Goal: Task Accomplishment & Management: Manage account settings

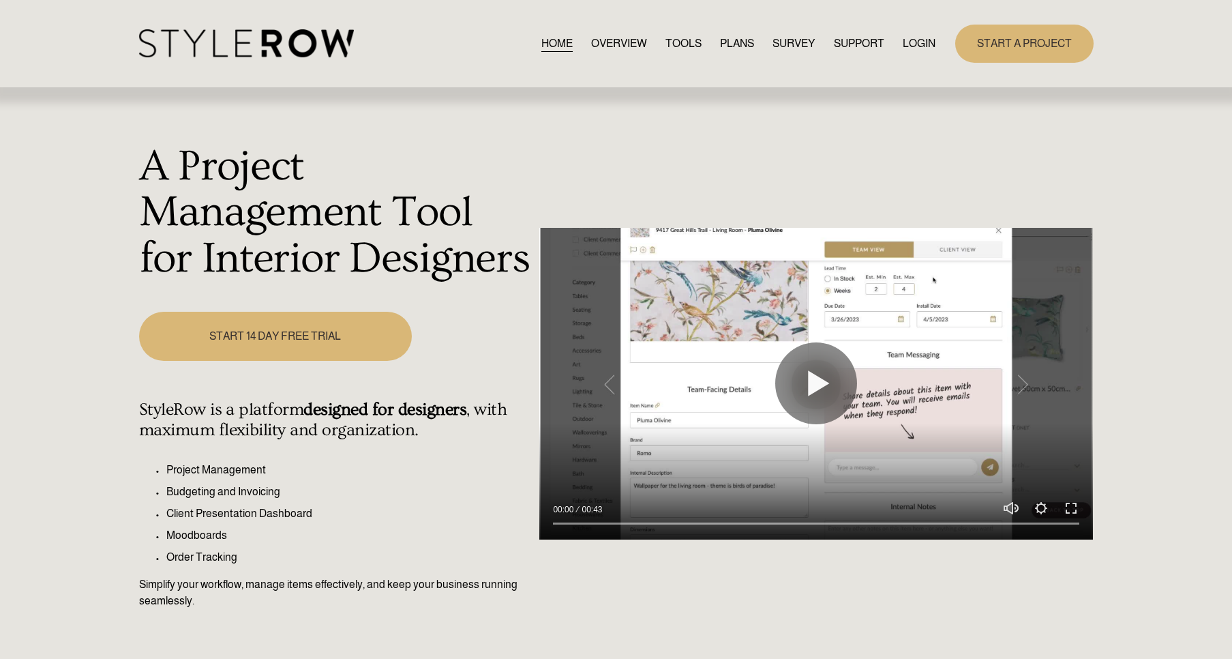
click at [911, 41] on link "LOGIN" at bounding box center [919, 43] width 33 height 18
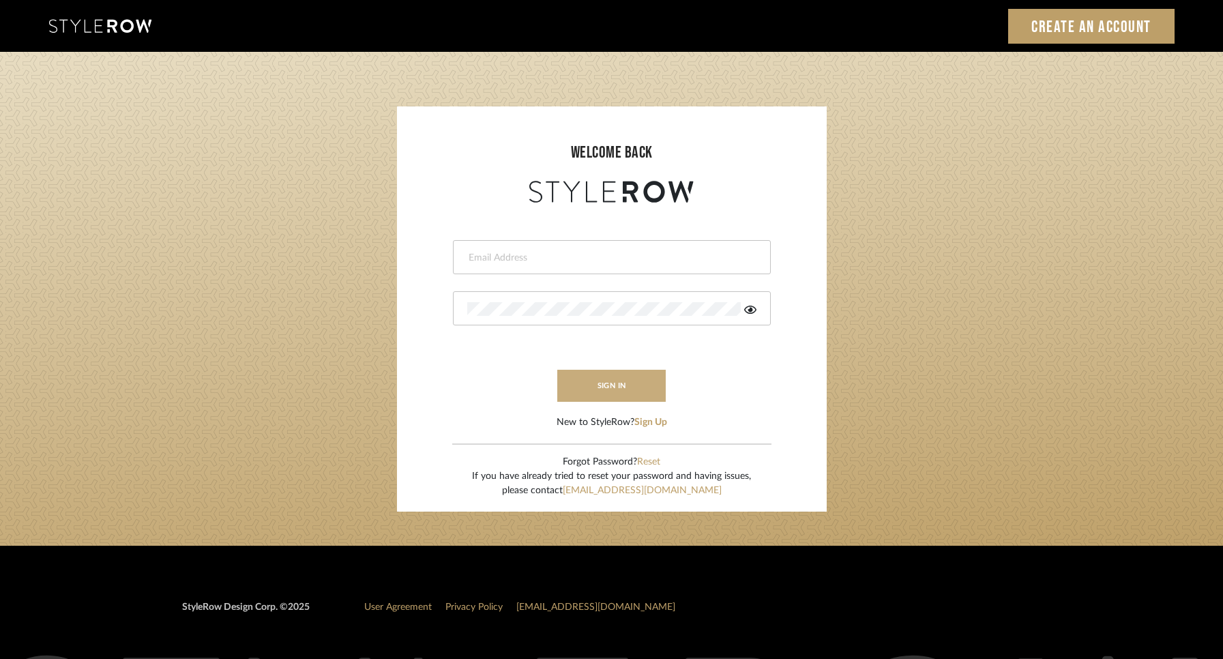
type input "ann@annkottlerhome.com"
click at [589, 397] on button "sign in" at bounding box center [611, 386] width 109 height 32
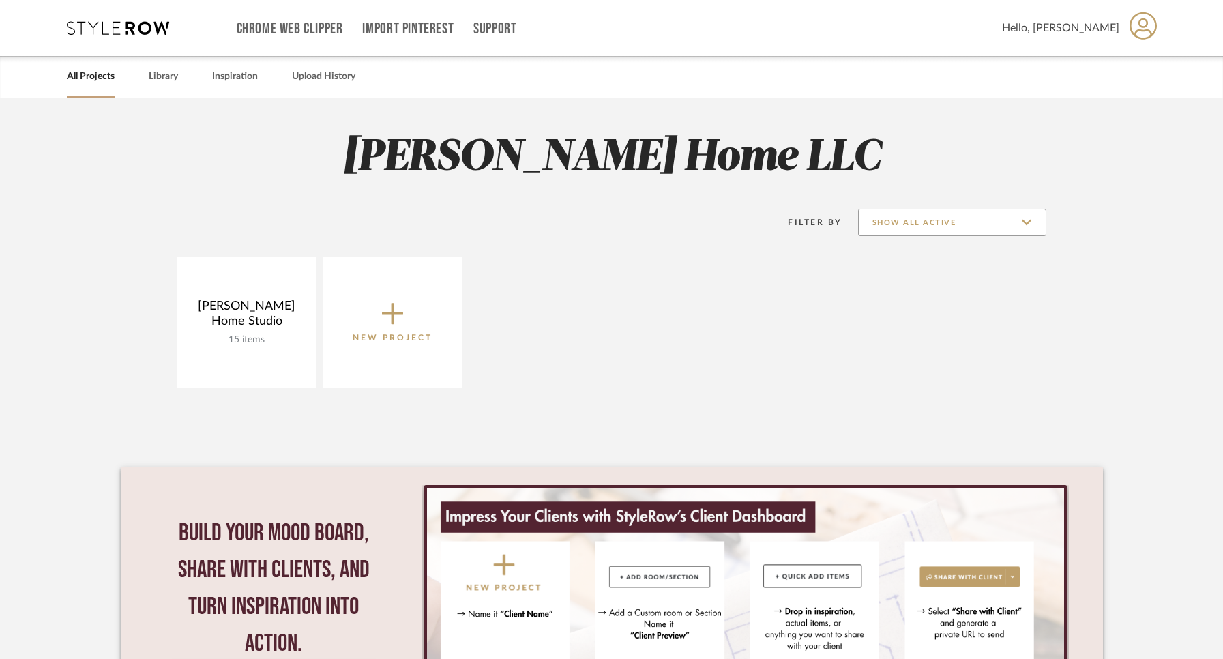
click at [990, 226] on input "Show All Active" at bounding box center [952, 222] width 188 height 27
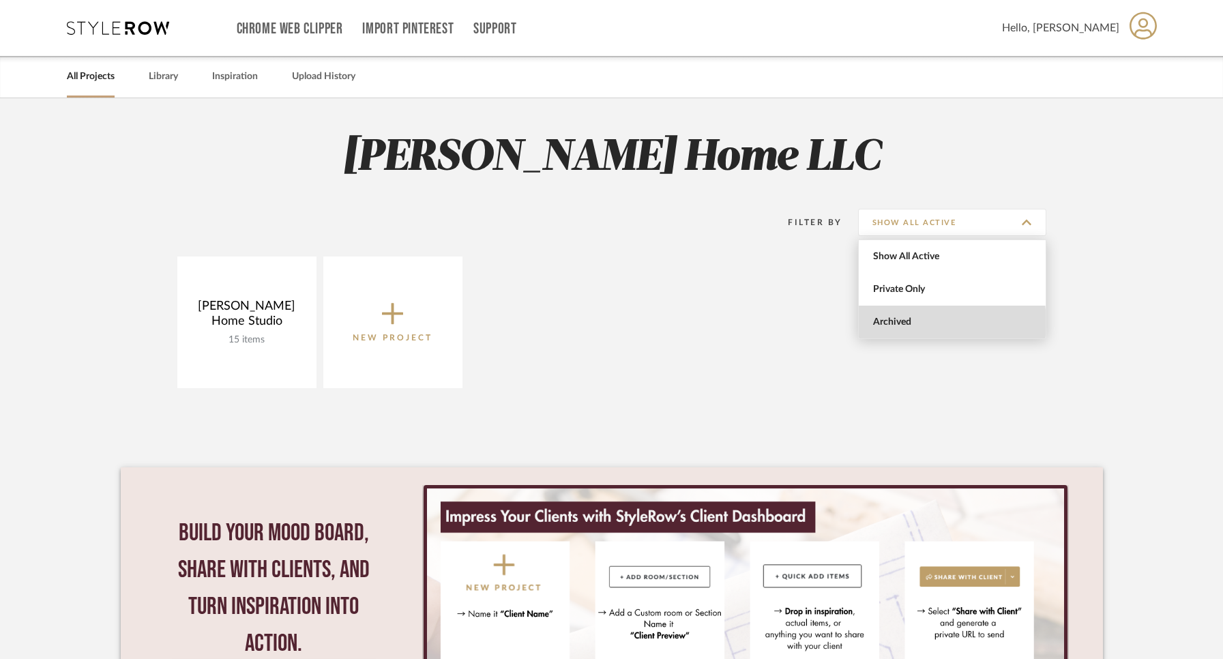
click at [919, 323] on span "Archived" at bounding box center [954, 322] width 162 height 12
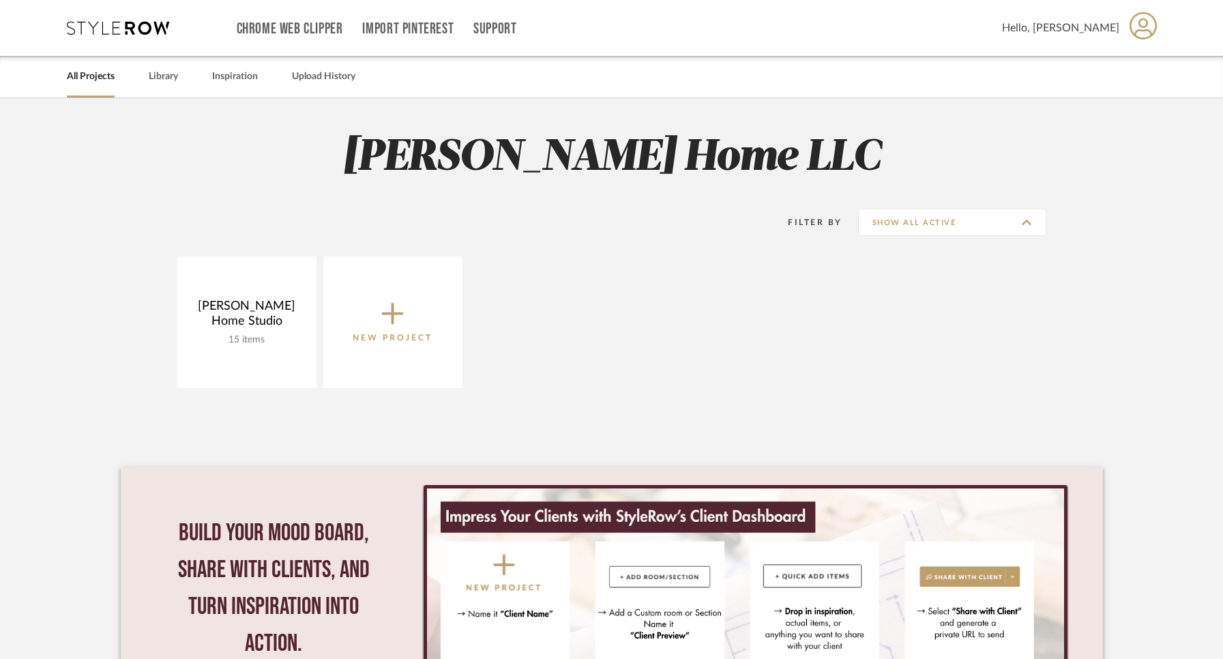
type input "Archived"
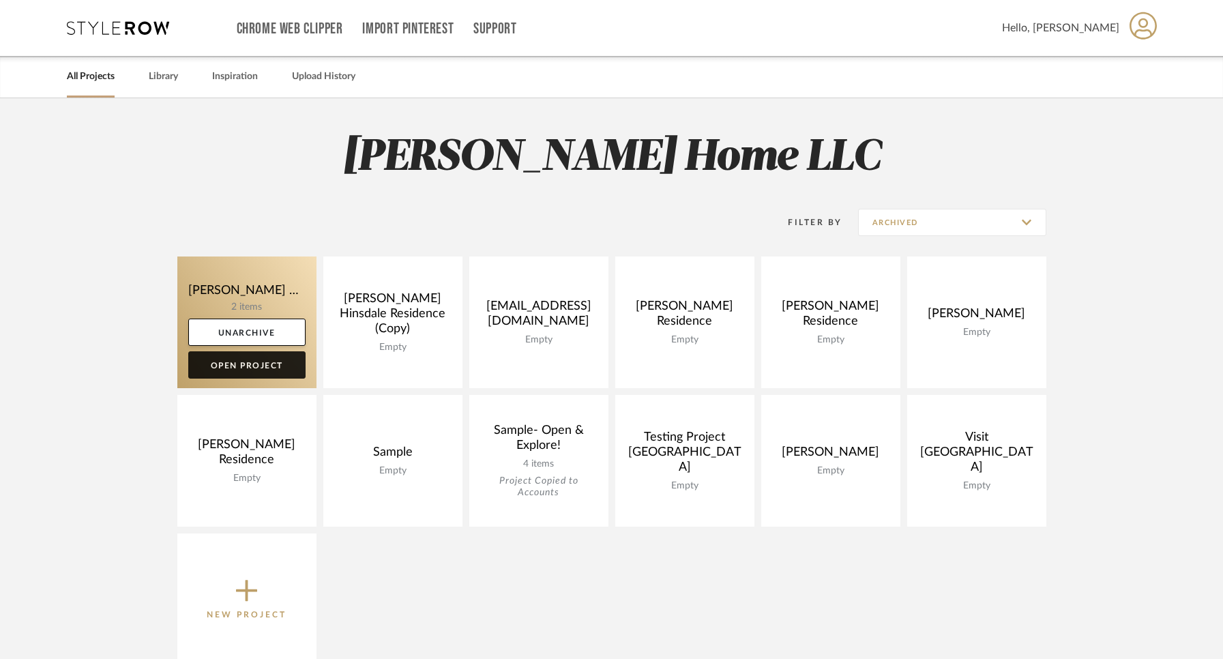
click at [248, 365] on link "Open Project" at bounding box center [246, 364] width 117 height 27
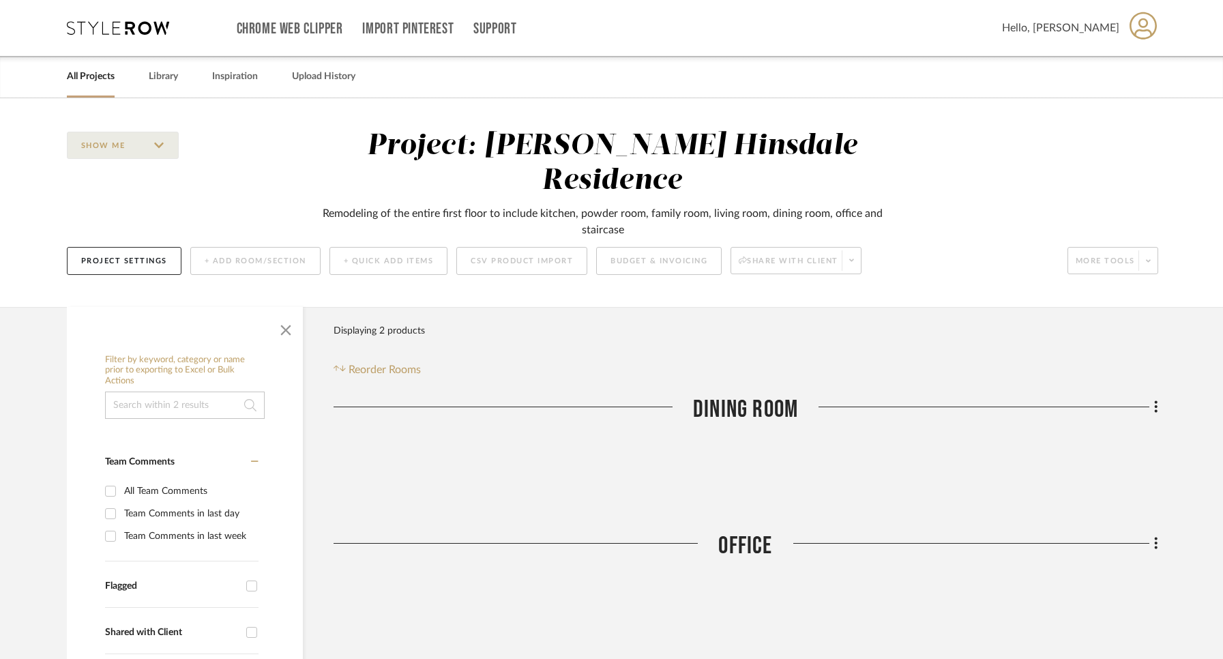
click at [455, 238] on div "Project Settings + Add Room/Section + Quick Add Items CSV Product Import Budget…" at bounding box center [612, 261] width 1091 height 46
click at [122, 247] on button "Project Settings" at bounding box center [124, 261] width 115 height 28
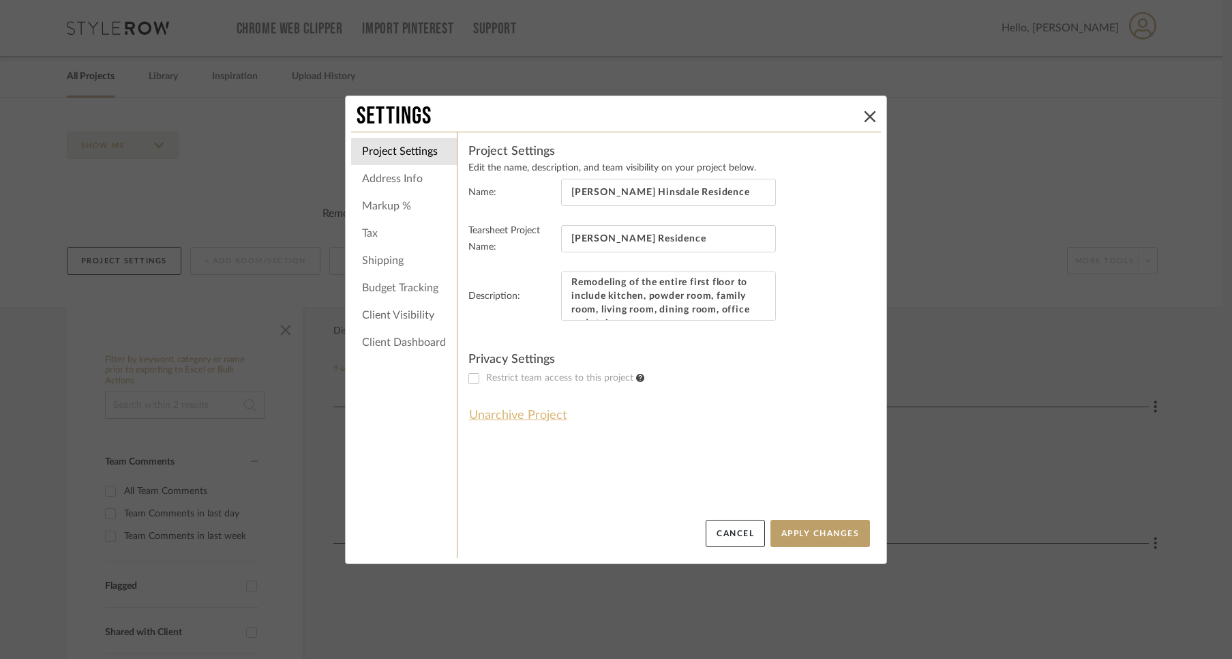
click at [530, 419] on button "Unarchive Project" at bounding box center [518, 415] width 99 height 23
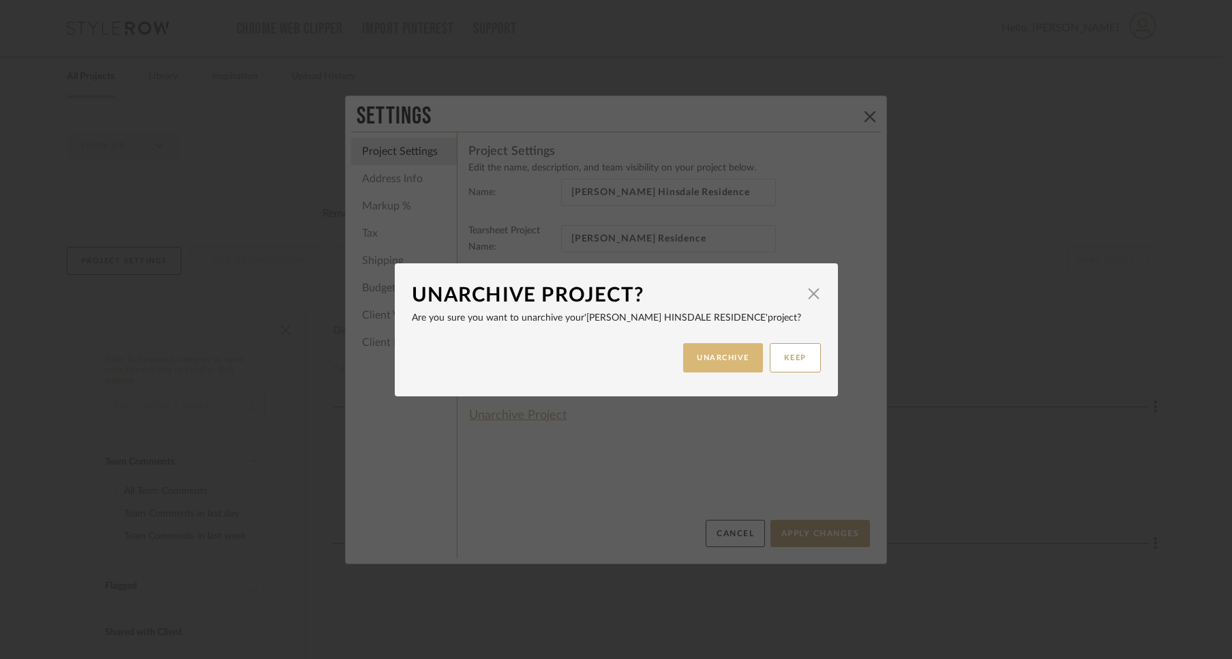
click at [709, 364] on button "UNARCHIVE" at bounding box center [723, 357] width 80 height 29
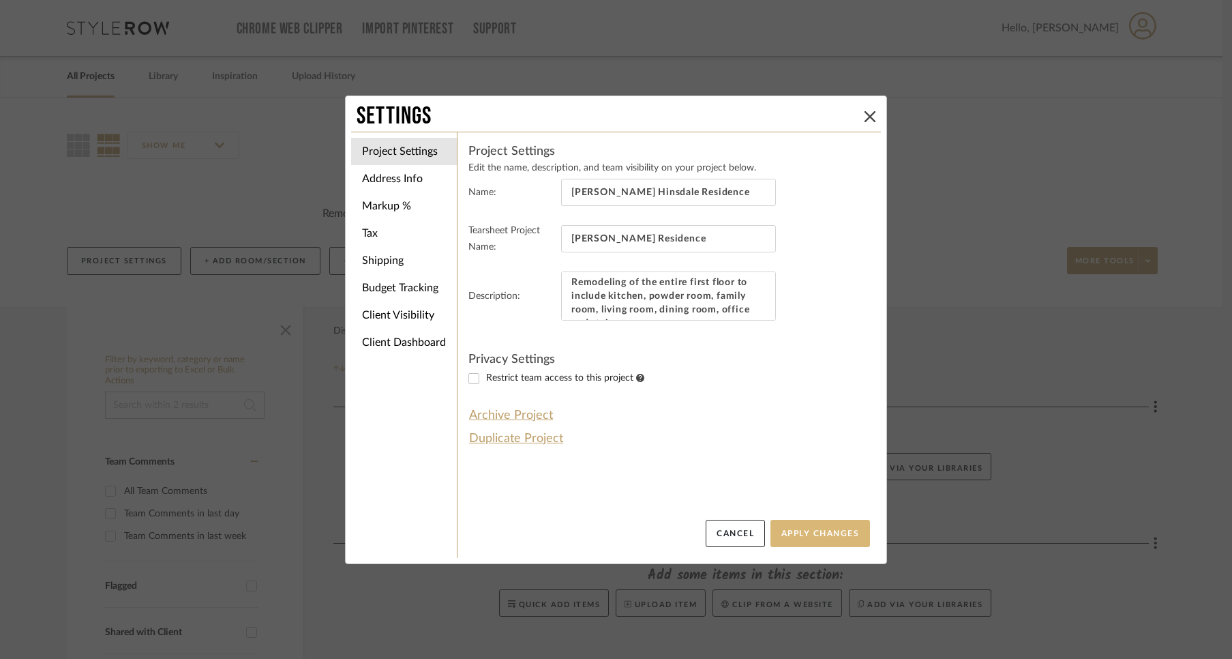
click at [792, 527] on button "Apply Changes" at bounding box center [821, 533] width 100 height 27
click at [795, 527] on button "Apply Changes" at bounding box center [821, 533] width 100 height 27
click at [816, 535] on button "Apply Changes" at bounding box center [821, 533] width 100 height 27
click at [865, 115] on icon at bounding box center [870, 116] width 11 height 11
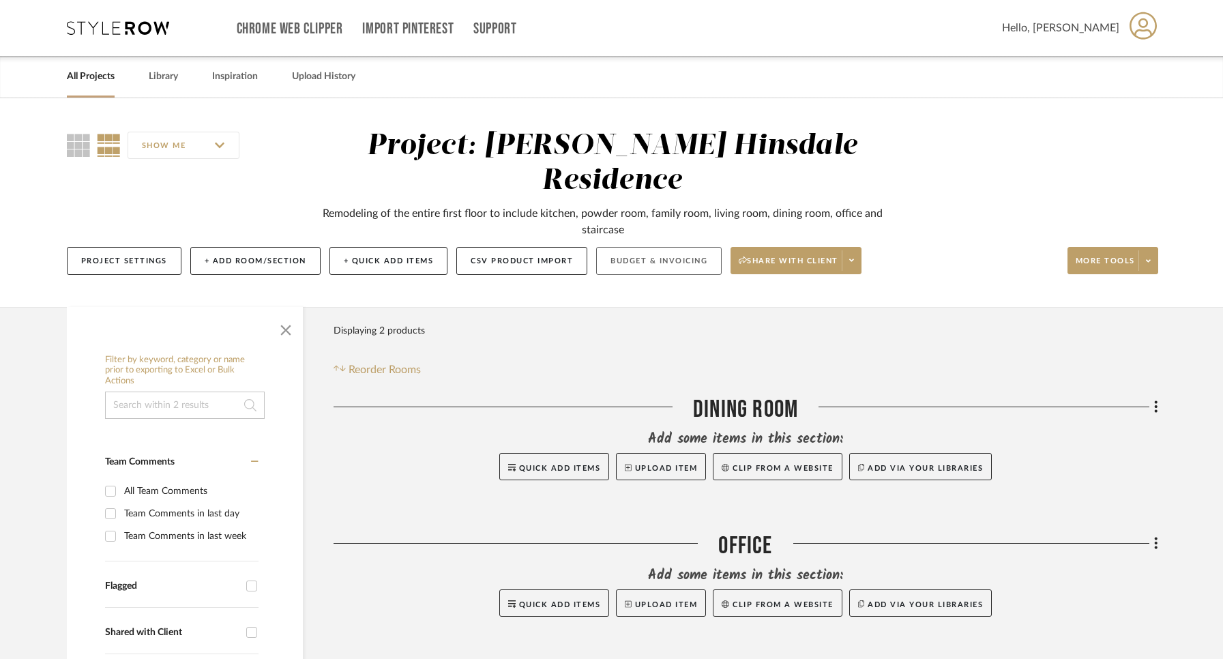
click at [630, 247] on button "Budget & Invoicing" at bounding box center [658, 261] width 125 height 28
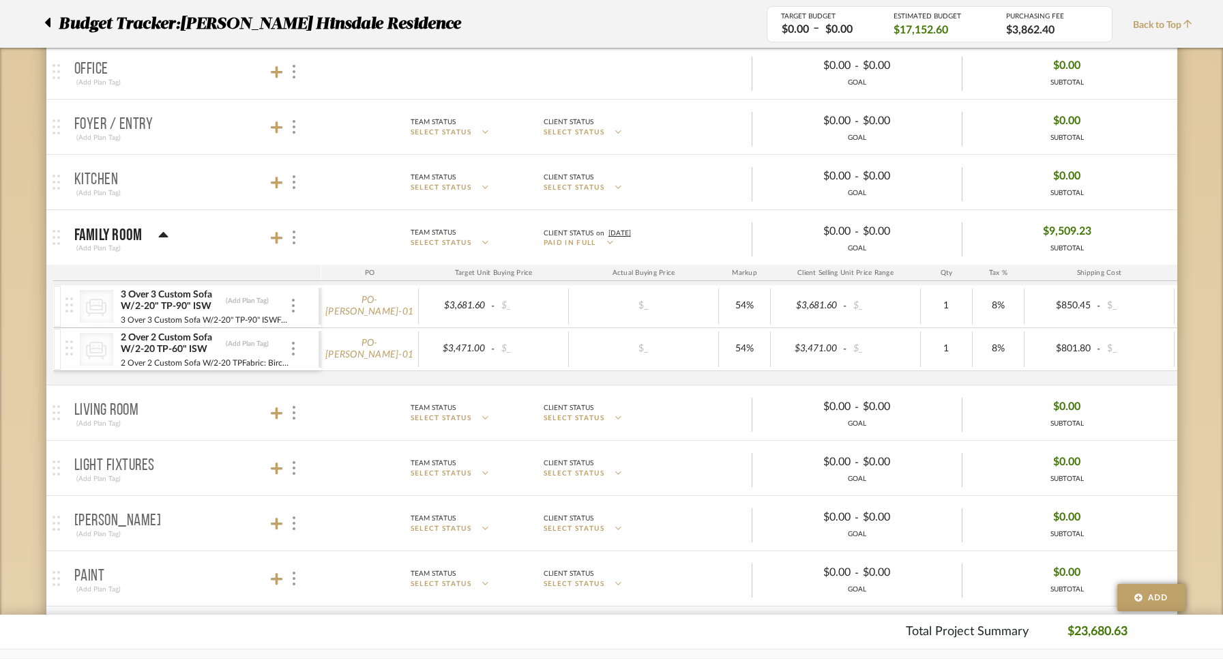
scroll to position [280, 0]
click at [273, 231] on icon at bounding box center [277, 237] width 12 height 14
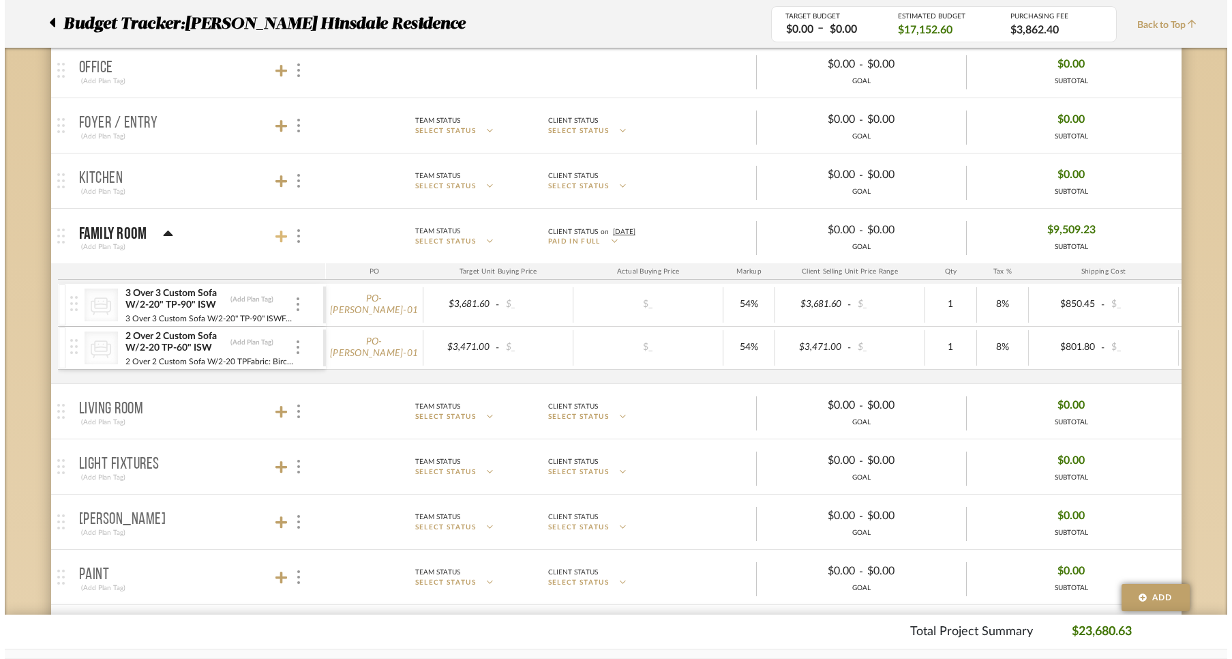
scroll to position [0, 0]
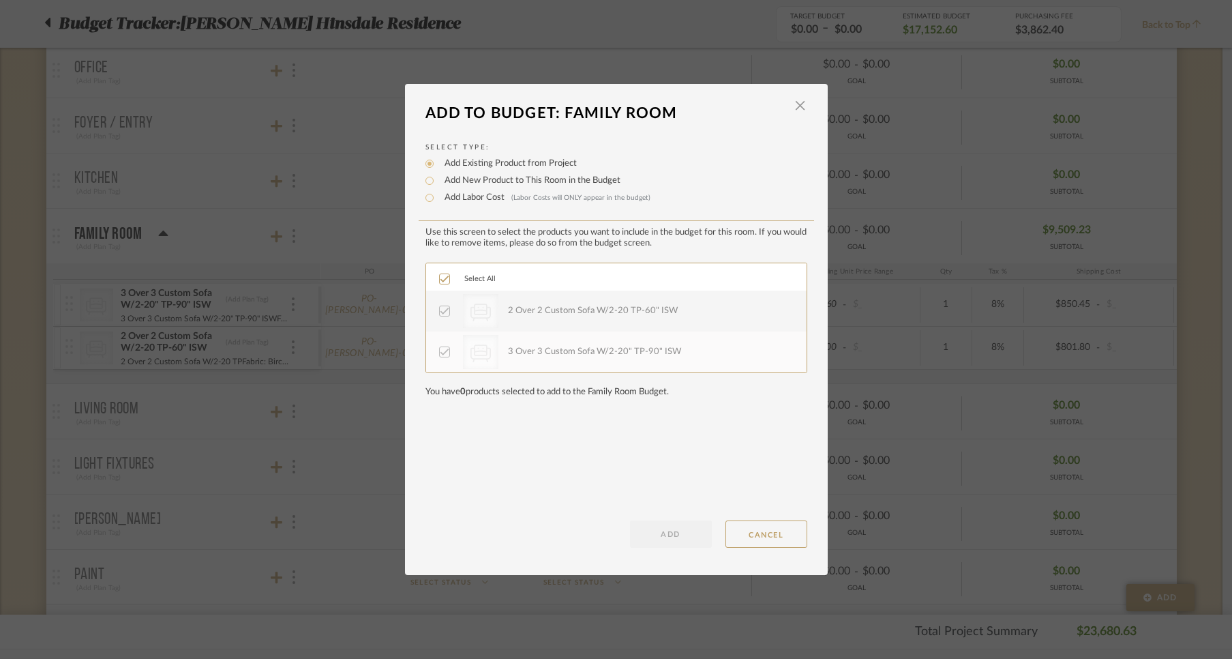
click at [441, 313] on icon at bounding box center [445, 311] width 10 height 10
click at [440, 280] on icon at bounding box center [445, 279] width 10 height 10
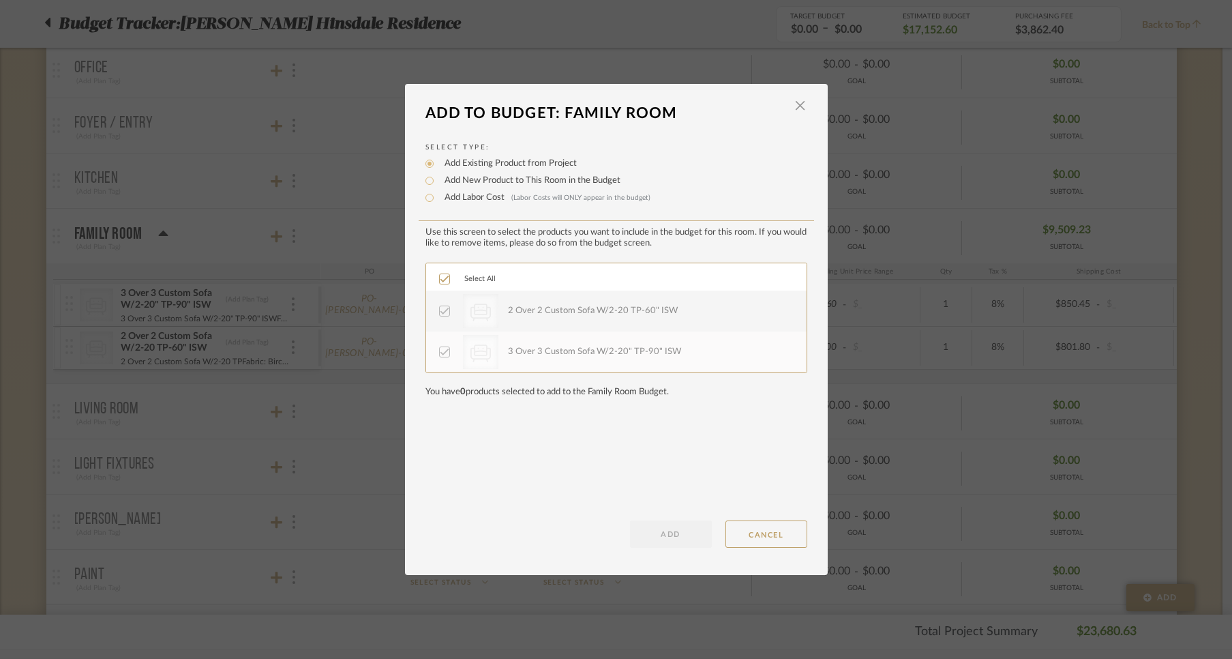
click at [441, 310] on icon at bounding box center [445, 311] width 10 height 10
drag, startPoint x: 436, startPoint y: 348, endPoint x: 453, endPoint y: 350, distance: 16.5
click at [442, 349] on div at bounding box center [444, 351] width 11 height 11
click at [748, 533] on button "CANCEL" at bounding box center [767, 533] width 82 height 27
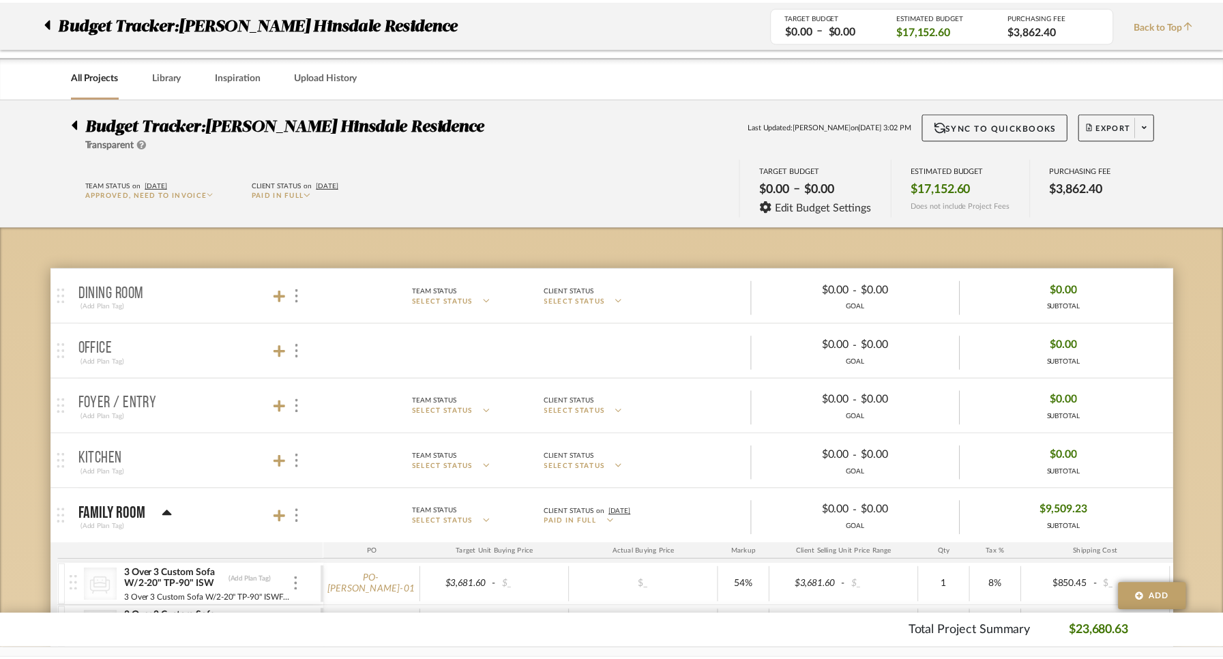
scroll to position [280, 0]
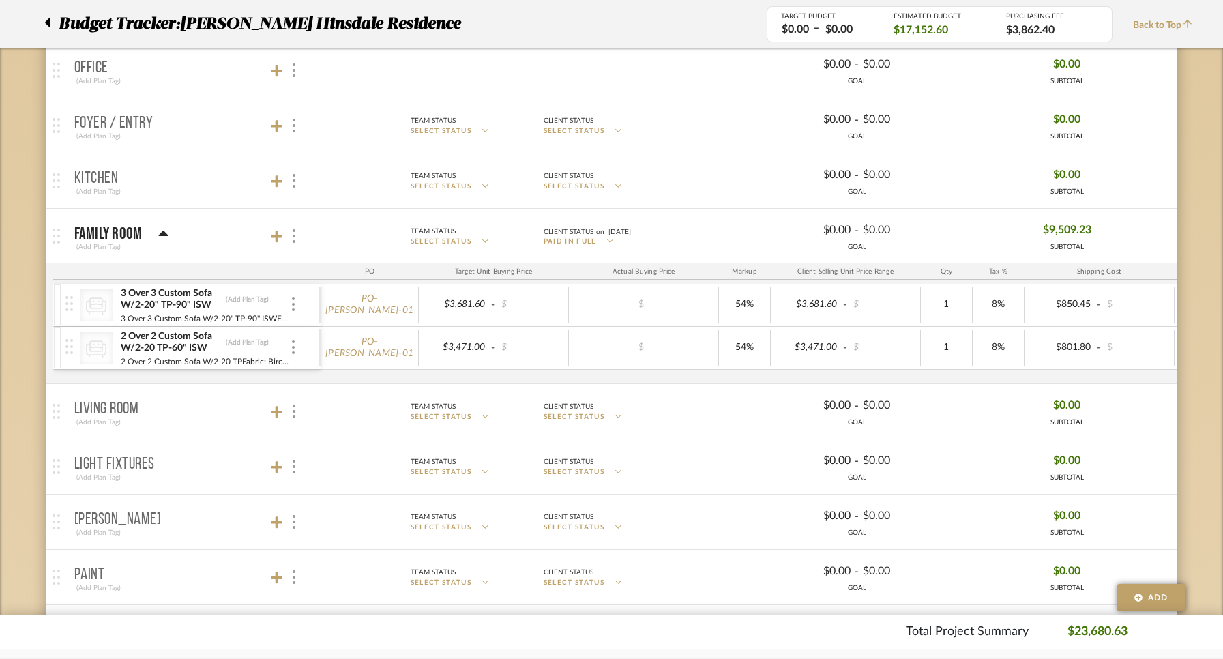
click at [85, 303] on div "CategoryIconSeating Created with Sketch." at bounding box center [96, 304] width 33 height 33
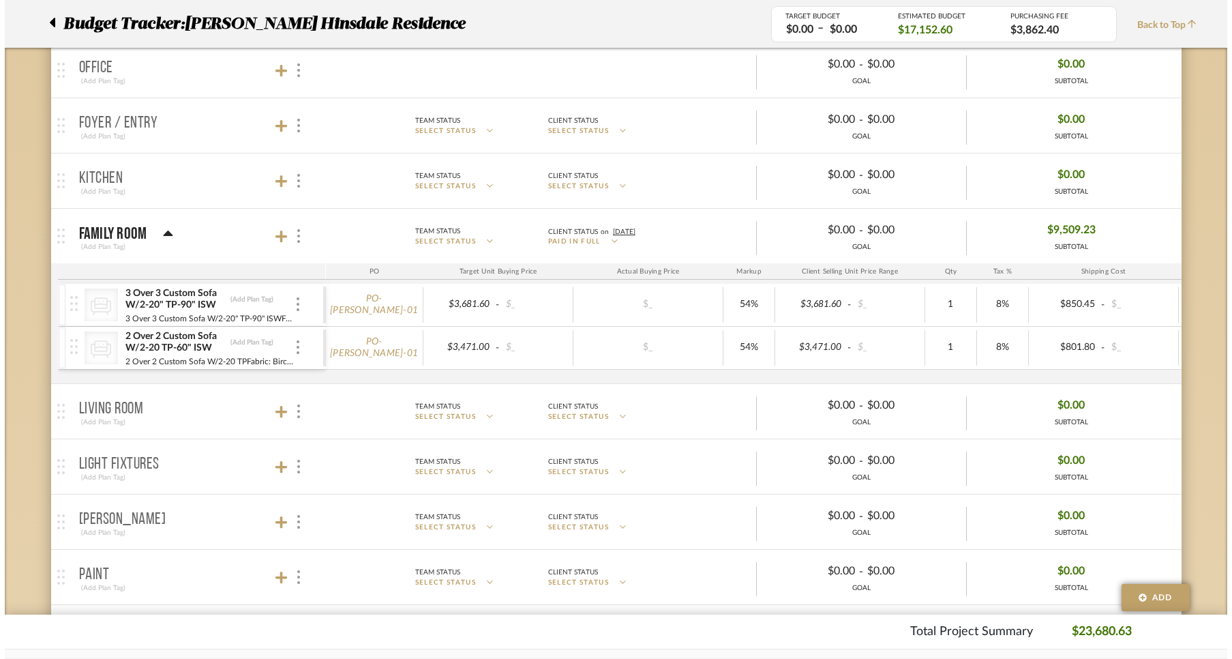
scroll to position [0, 0]
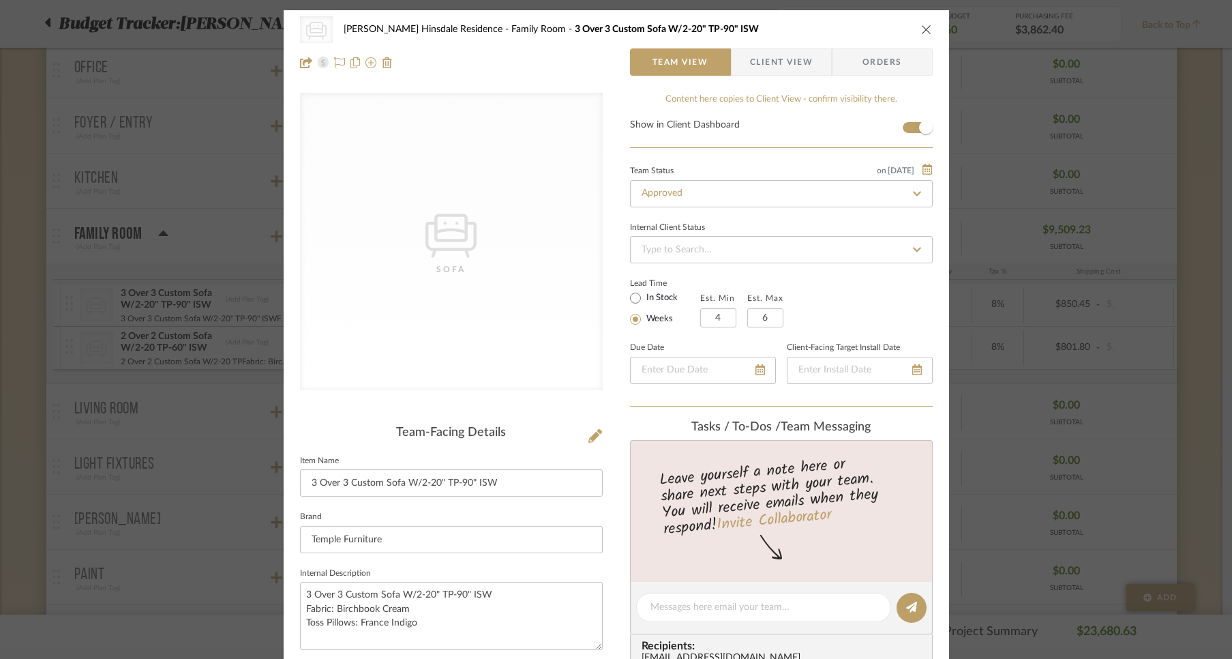
click at [922, 28] on icon "close" at bounding box center [926, 29] width 11 height 11
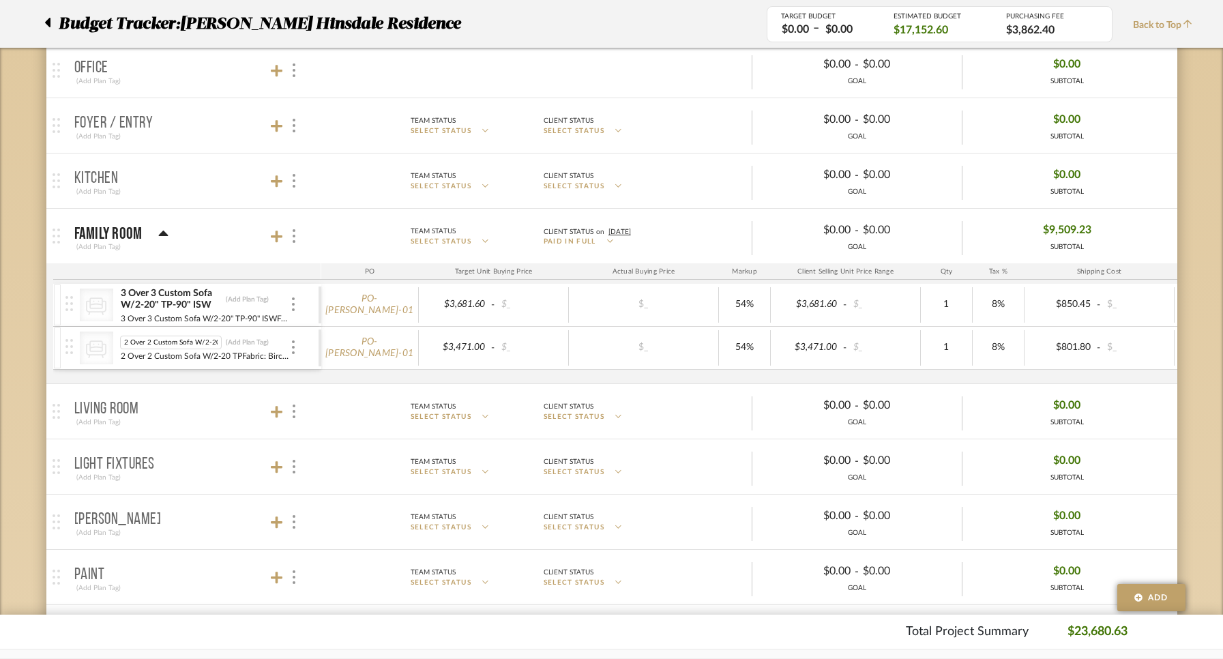
scroll to position [0, 35]
click at [187, 286] on div "3 Over 3 Custom Sofa W/2-20" TP-90" ISW (Add Plan Tag) 3 Over 3 Custom Sofa W/2…" at bounding box center [205, 305] width 170 height 42
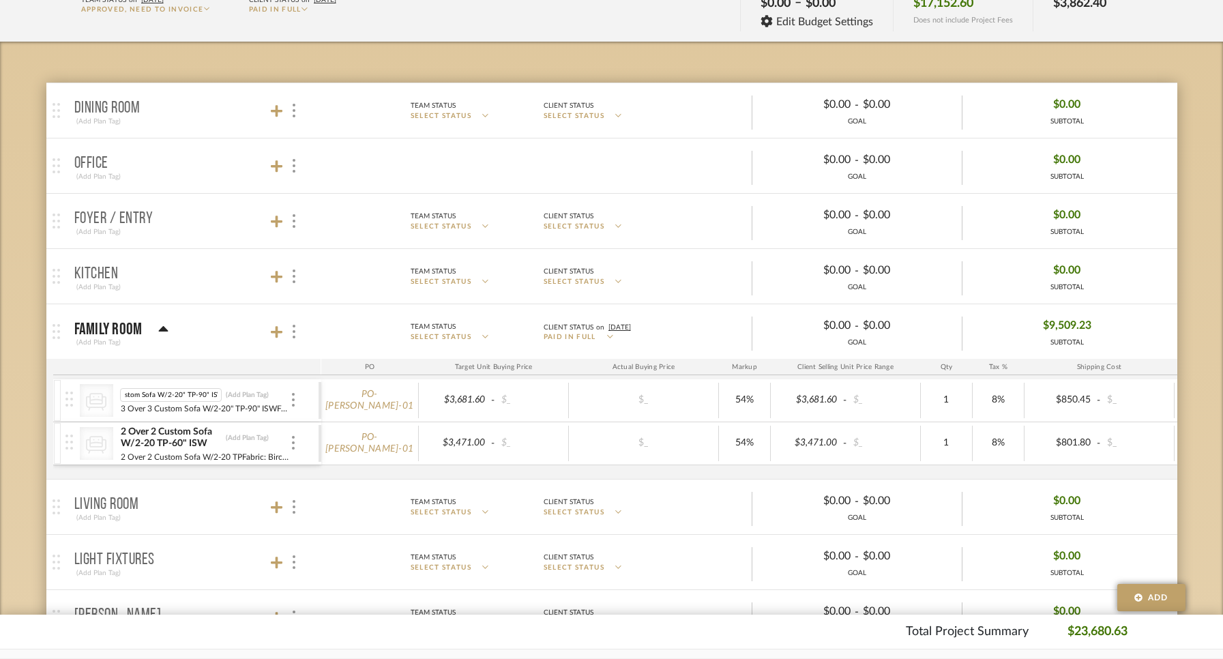
scroll to position [187, 0]
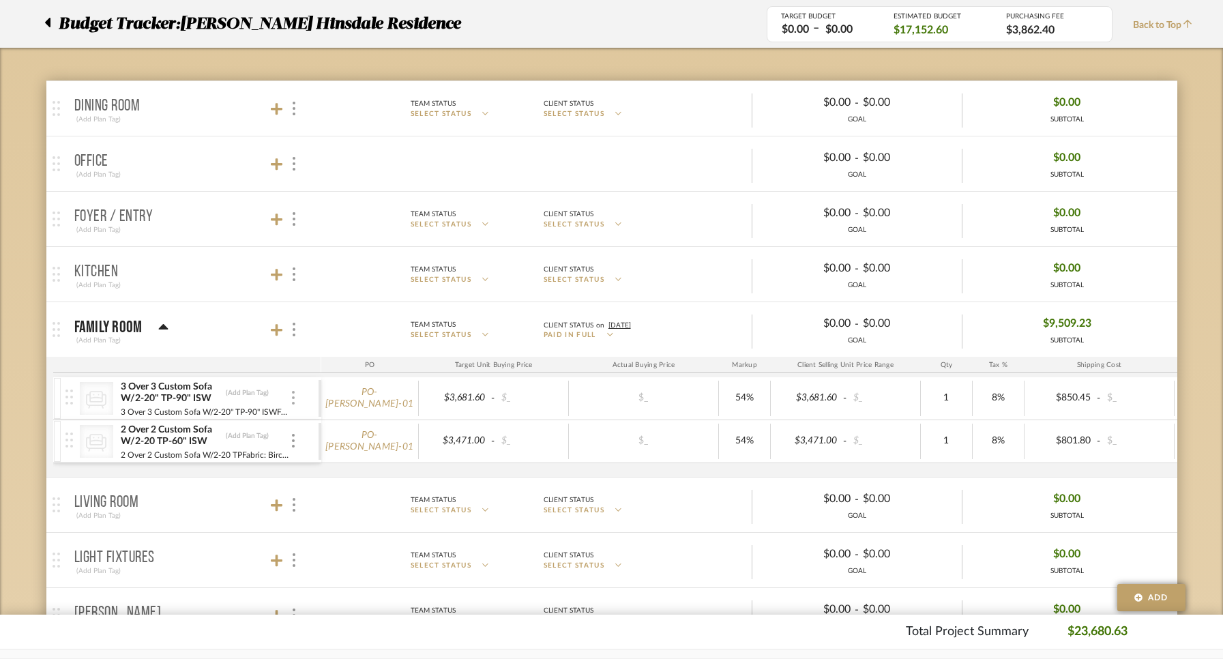
click at [293, 395] on img at bounding box center [293, 398] width 3 height 14
click at [318, 422] on span "Manage Item" at bounding box center [351, 427] width 101 height 13
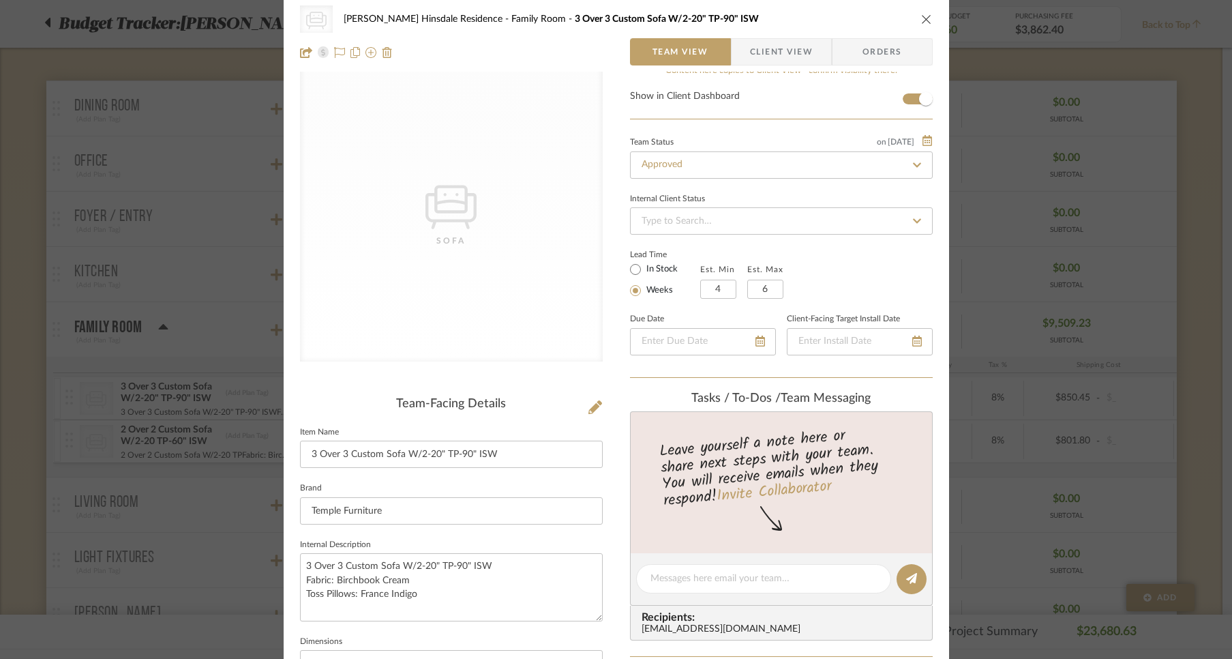
scroll to position [0, 0]
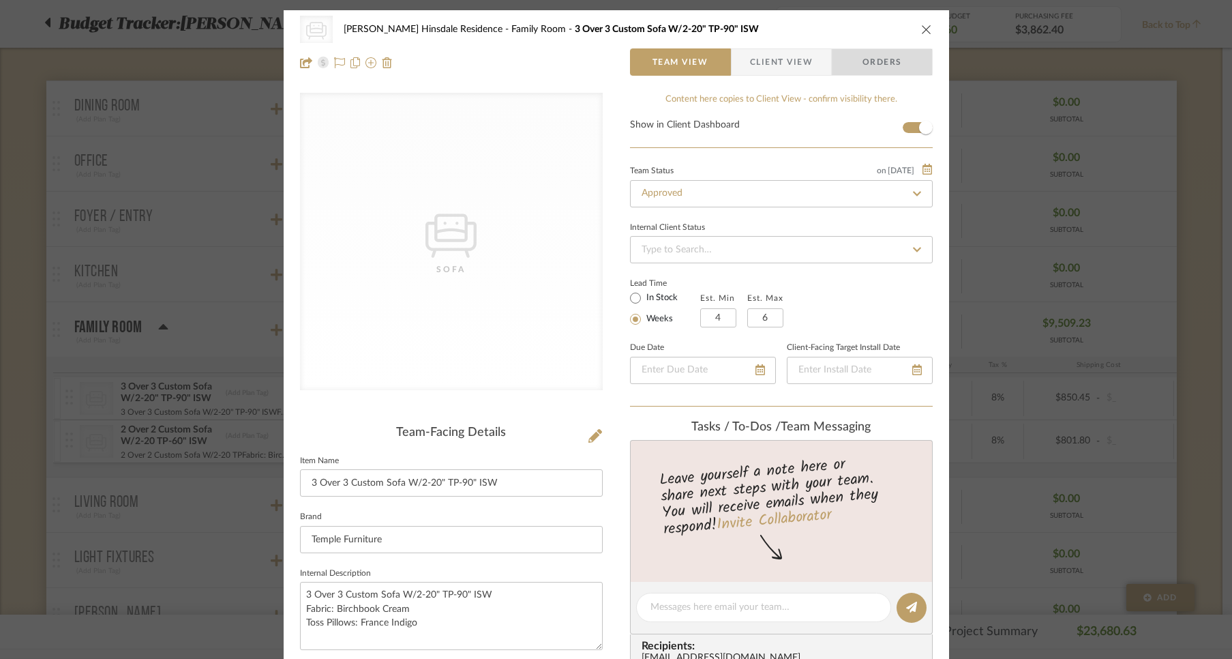
click at [875, 65] on span "Orders" at bounding box center [883, 61] width 70 height 27
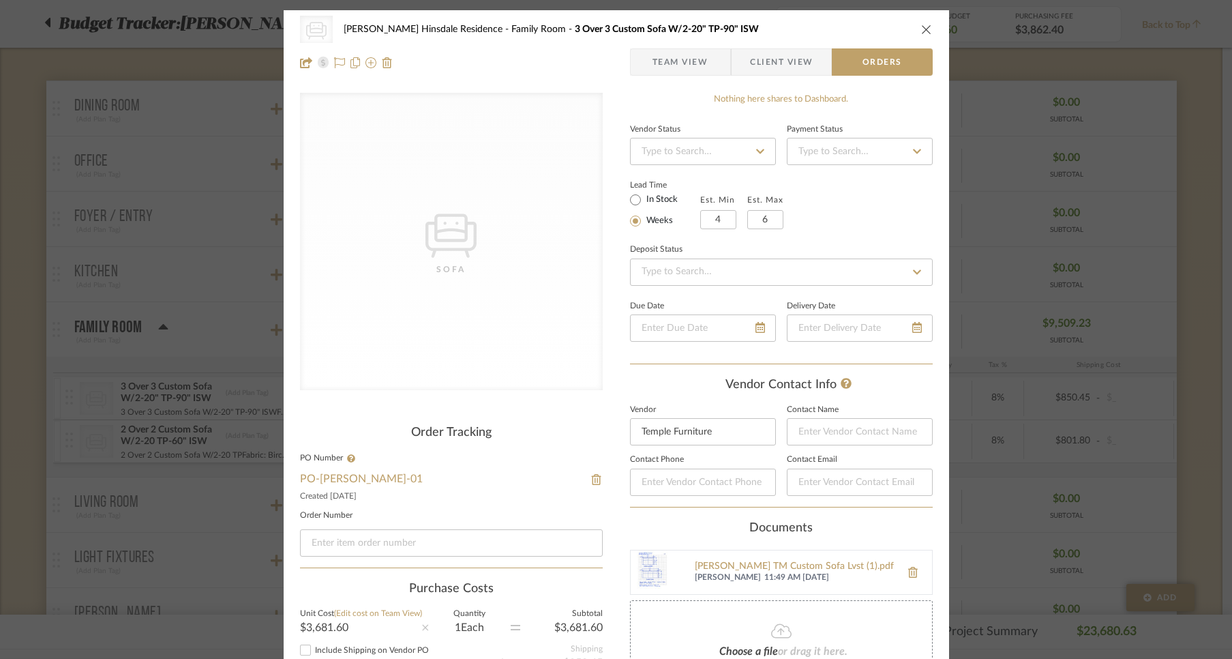
click at [678, 59] on span "Team View" at bounding box center [681, 61] width 56 height 27
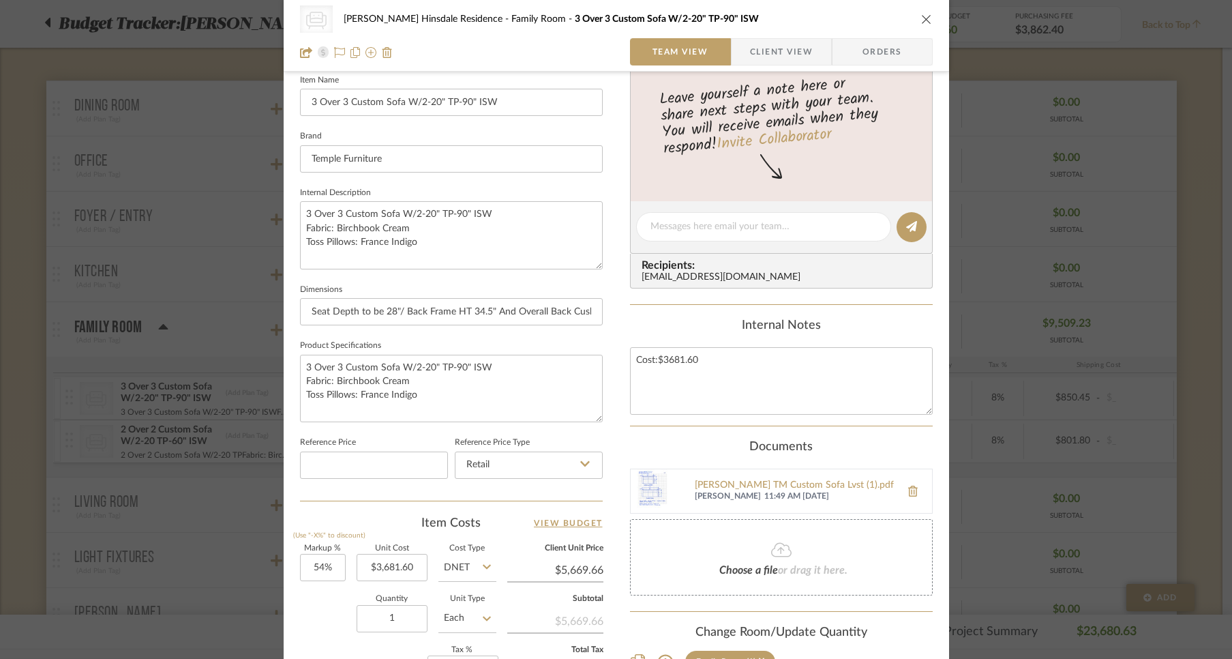
scroll to position [606, 0]
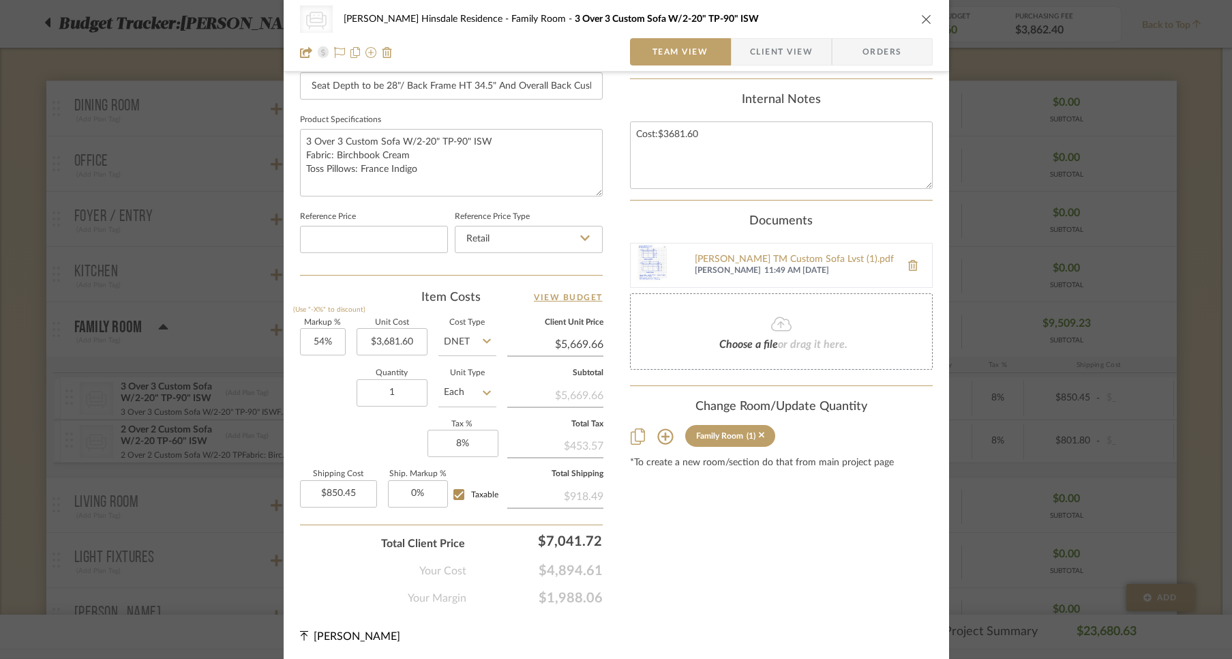
click at [921, 14] on icon "close" at bounding box center [926, 19] width 11 height 11
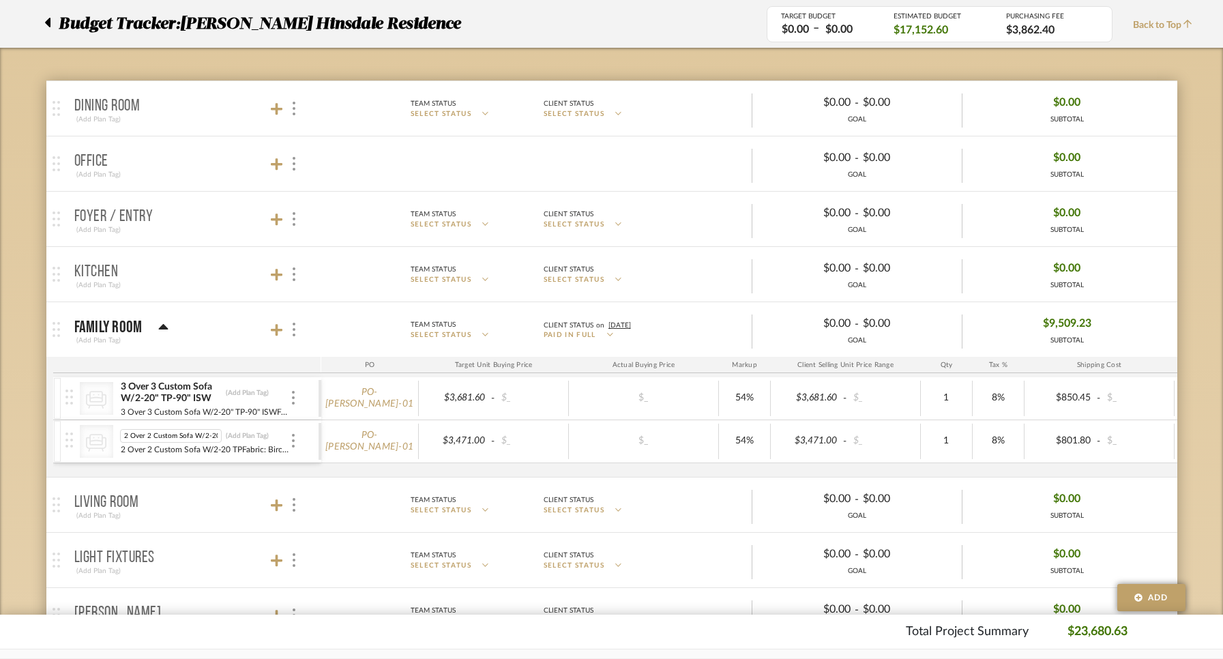
scroll to position [0, 35]
click at [290, 434] on div at bounding box center [293, 441] width 7 height 15
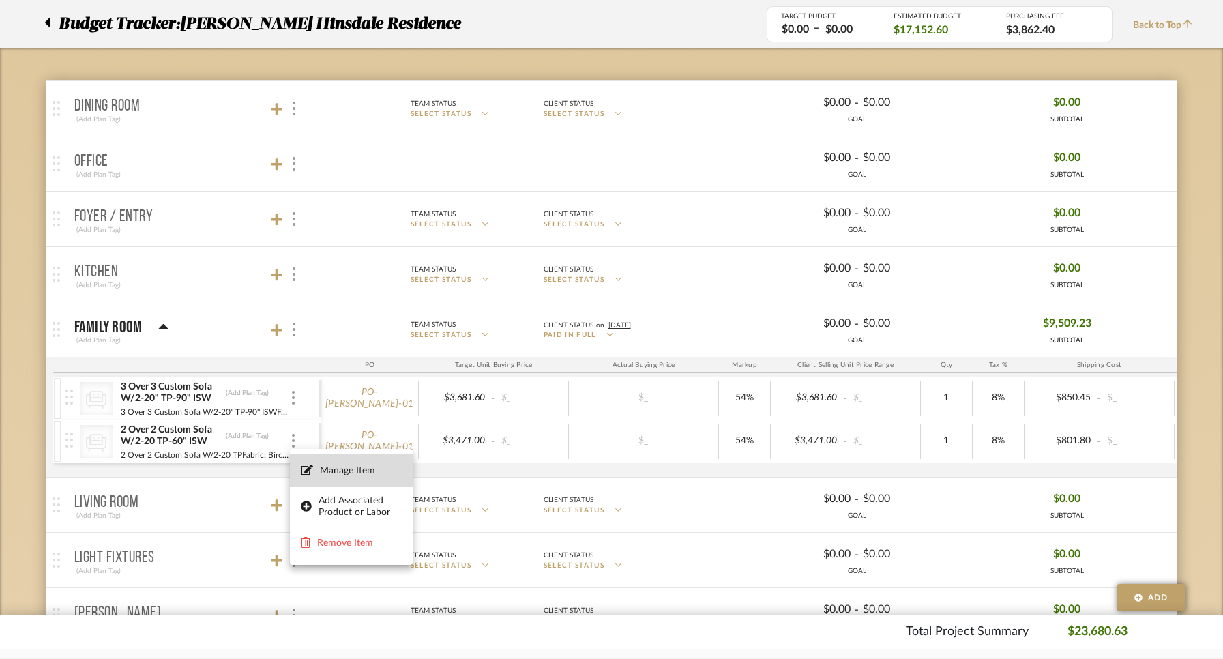
click at [326, 469] on span "Manage Item" at bounding box center [361, 471] width 82 height 12
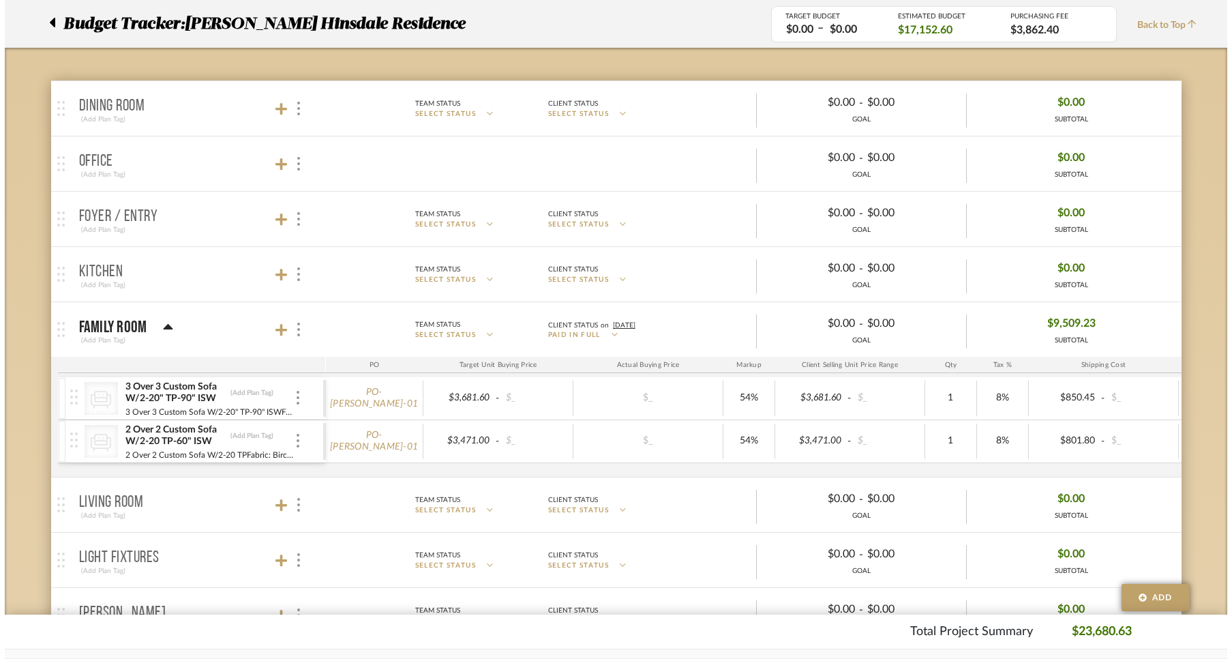
scroll to position [0, 0]
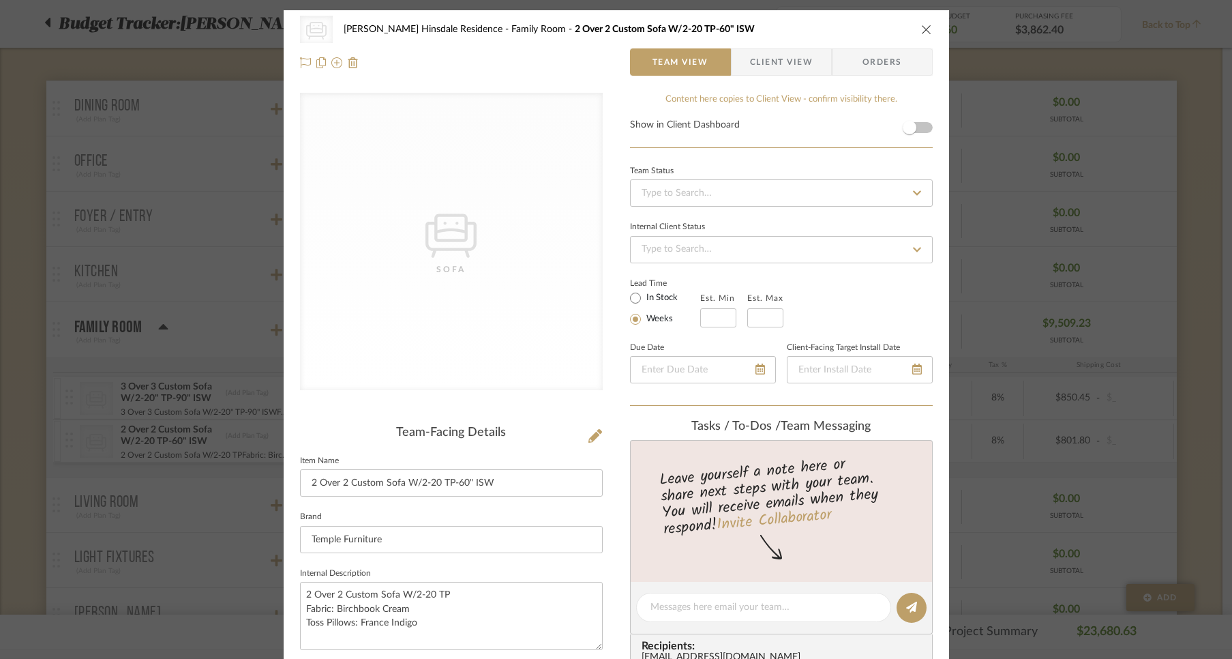
click at [921, 29] on icon "close" at bounding box center [926, 29] width 11 height 11
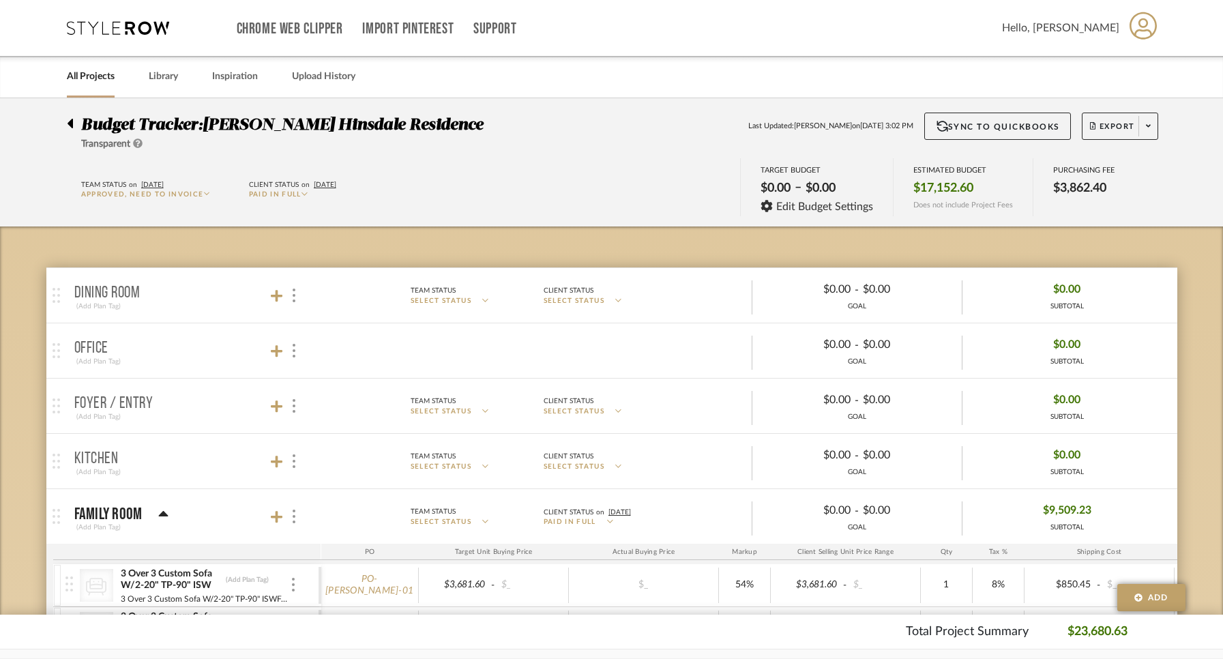
click at [205, 191] on icon at bounding box center [207, 193] width 6 height 7
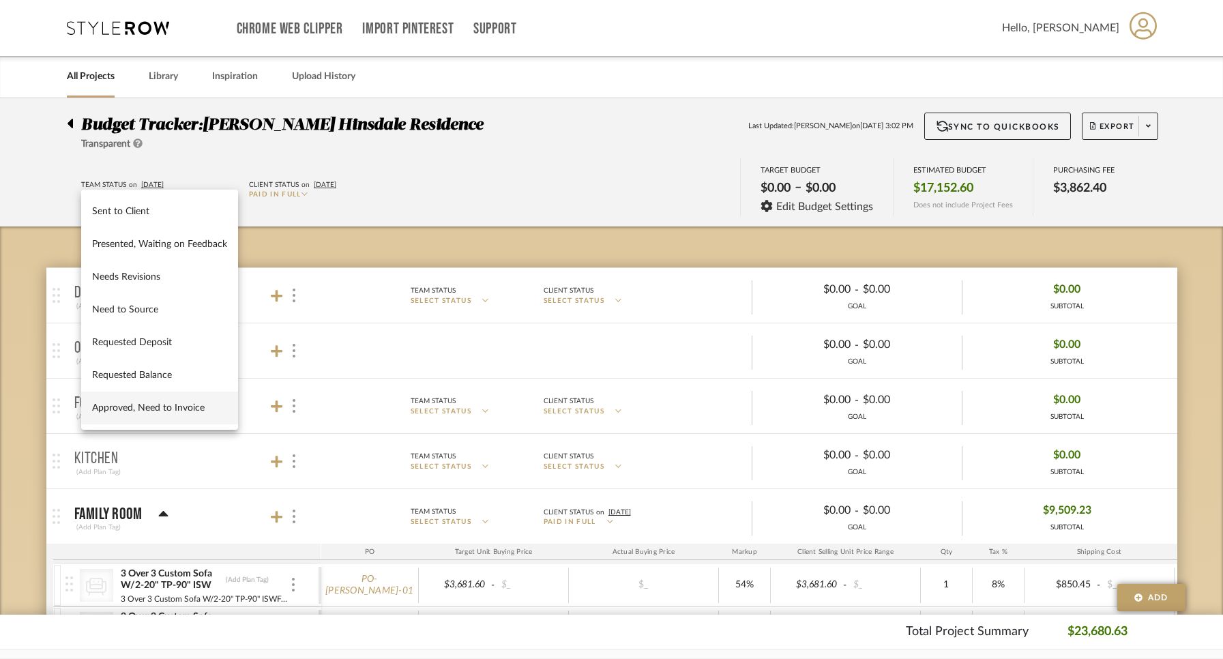
click at [172, 404] on span "Approved, Need to Invoice" at bounding box center [159, 408] width 135 height 12
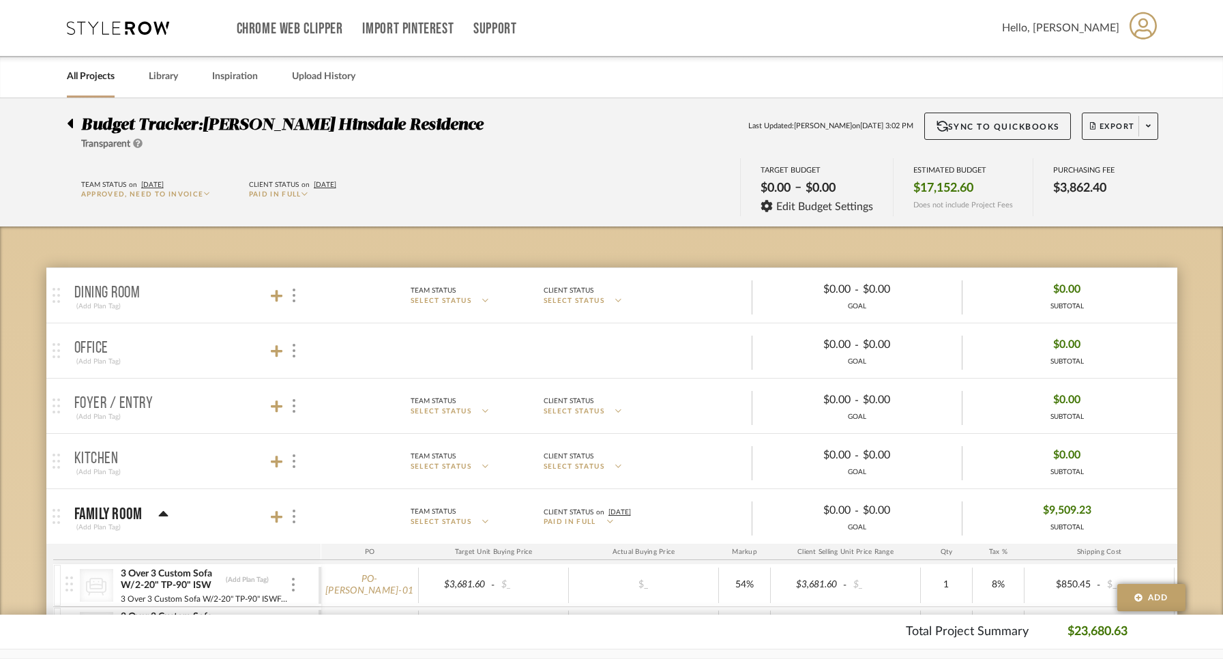
type input "[DATE]"
click at [1144, 121] on span at bounding box center [1147, 126] width 19 height 20
click at [1119, 164] on span "Export PDF" at bounding box center [1144, 166] width 102 height 12
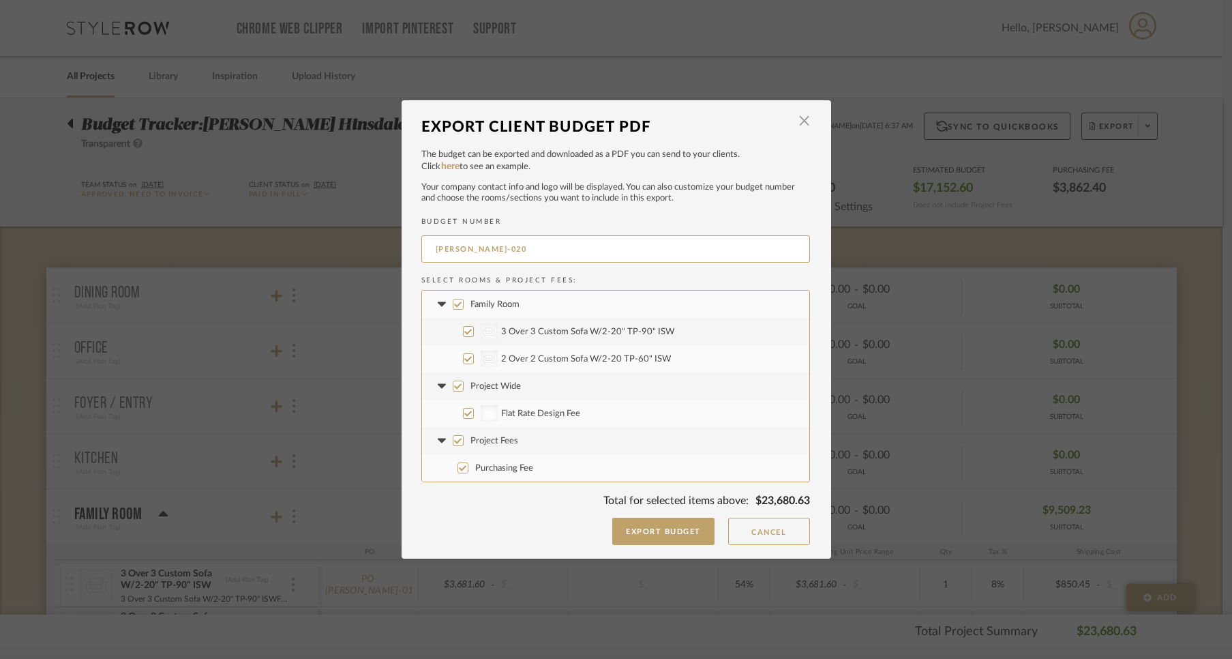
click at [453, 382] on input "Project Wide" at bounding box center [458, 386] width 11 height 11
checkbox input "false"
click at [453, 438] on input "Project Fees" at bounding box center [458, 440] width 11 height 11
checkbox input "false"
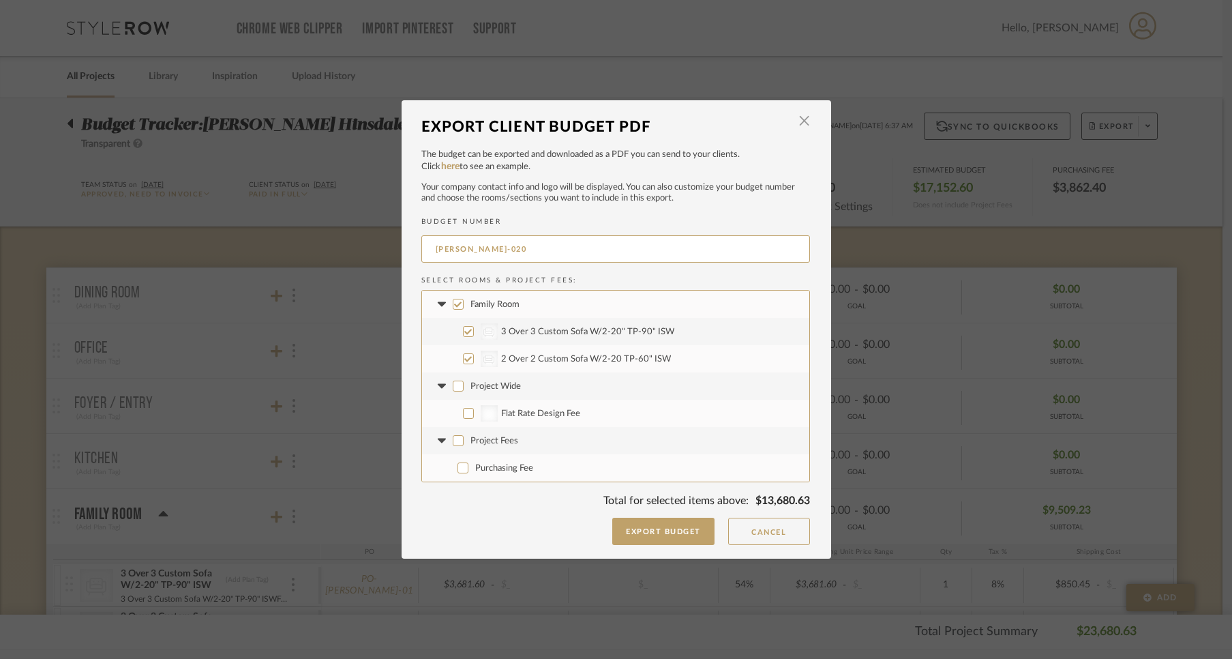
checkbox input "false"
click at [651, 537] on button "Export Budget" at bounding box center [663, 531] width 102 height 27
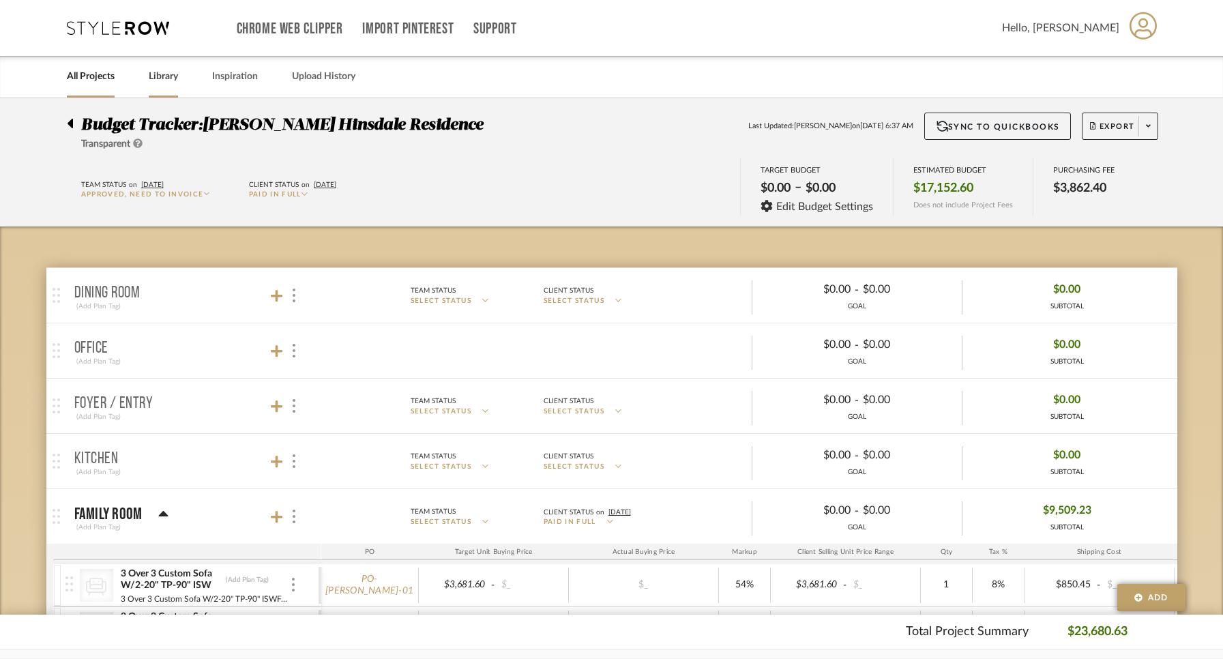
click at [168, 76] on link "Library" at bounding box center [163, 77] width 29 height 18
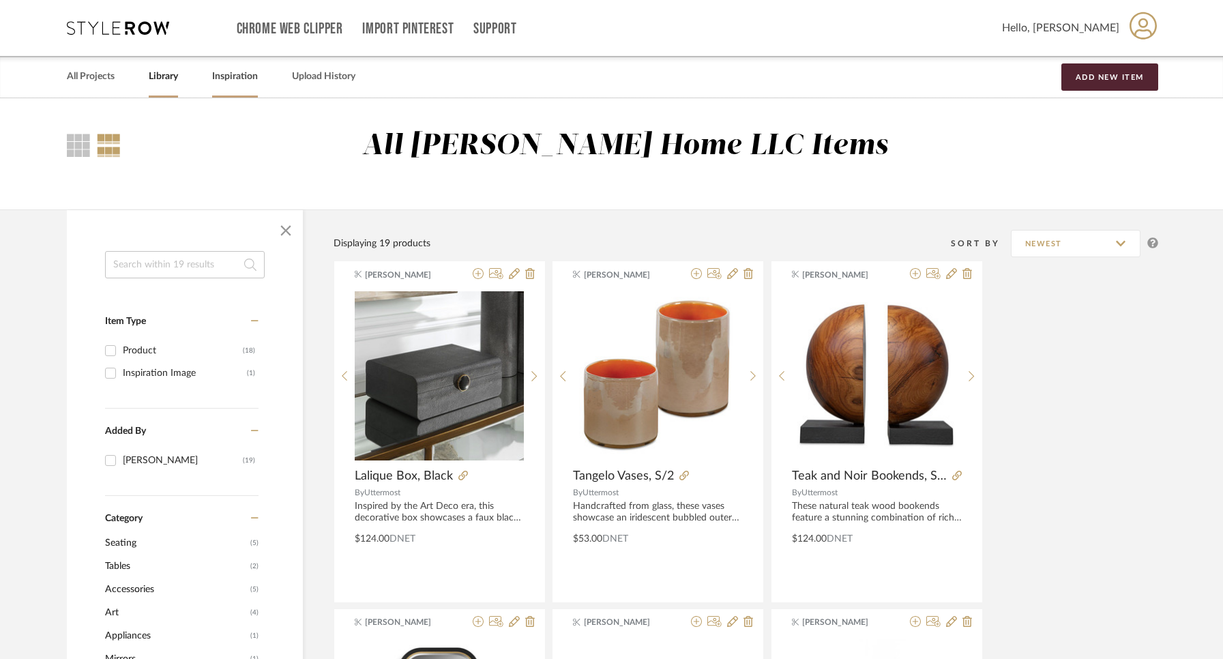
click at [250, 74] on link "Inspiration" at bounding box center [235, 77] width 46 height 18
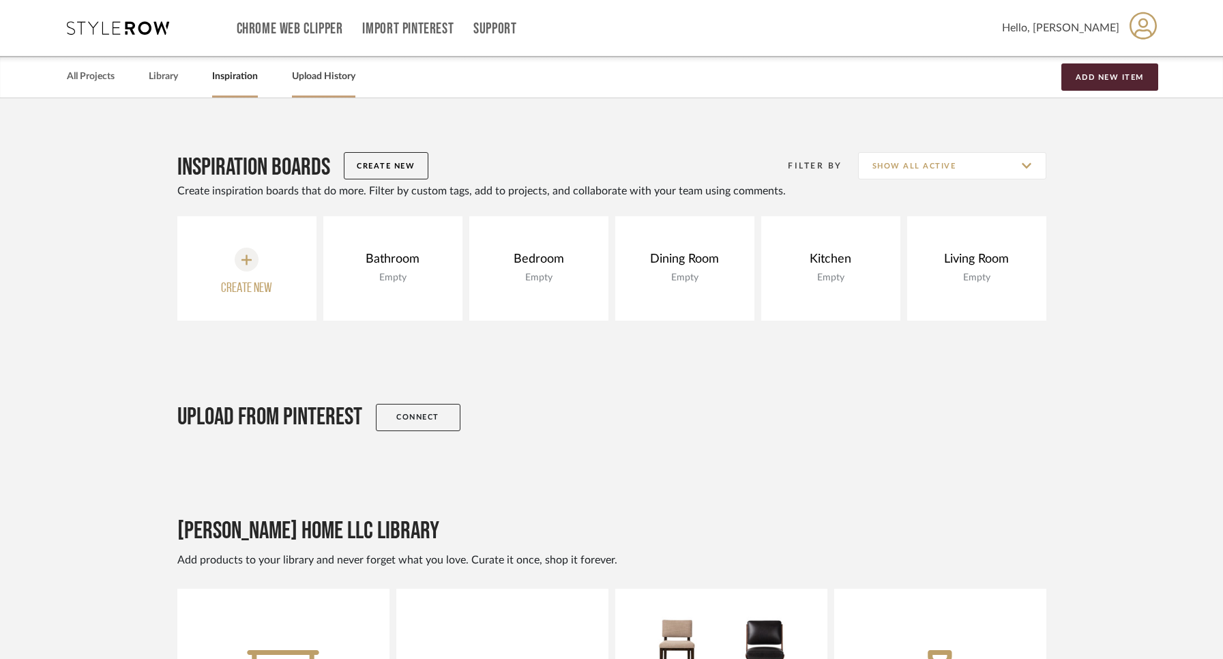
click at [314, 78] on link "Upload History" at bounding box center [323, 77] width 63 height 18
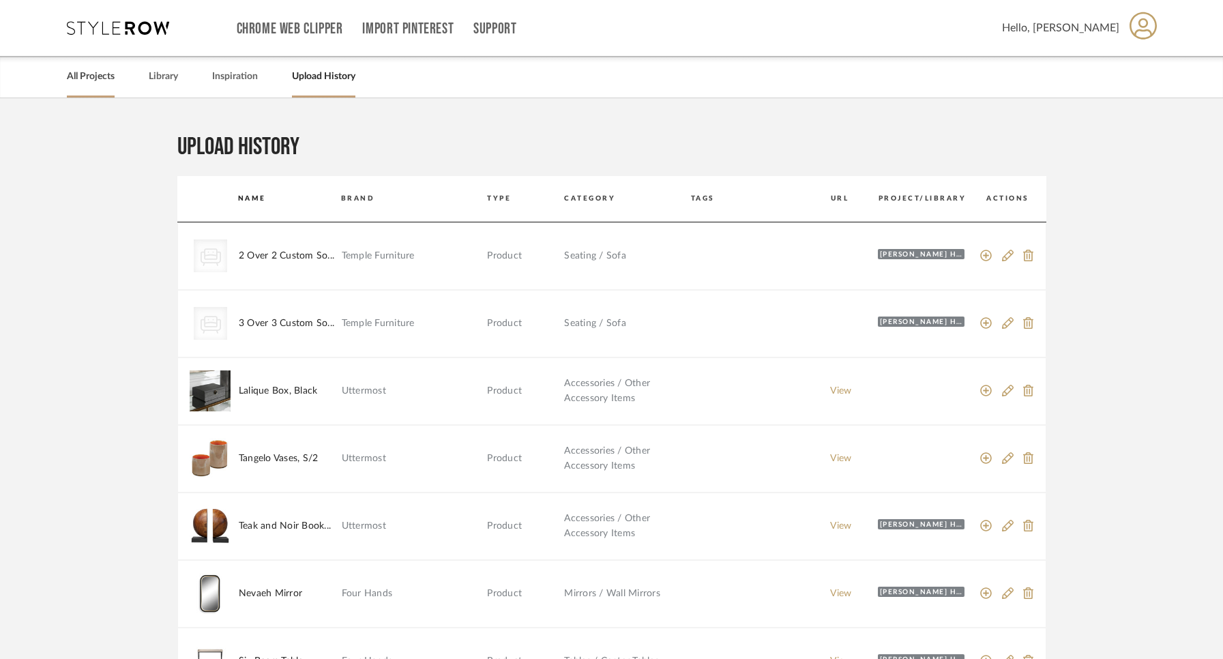
click at [76, 80] on link "All Projects" at bounding box center [91, 77] width 48 height 18
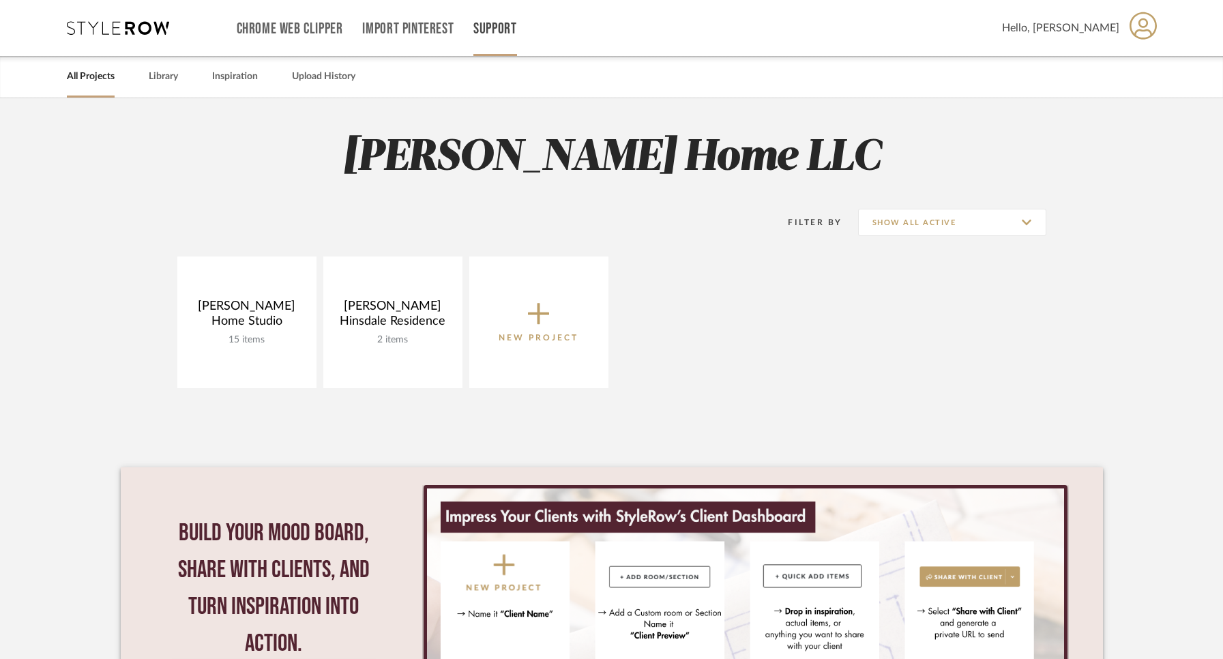
click at [488, 33] on link "Support" at bounding box center [494, 29] width 43 height 12
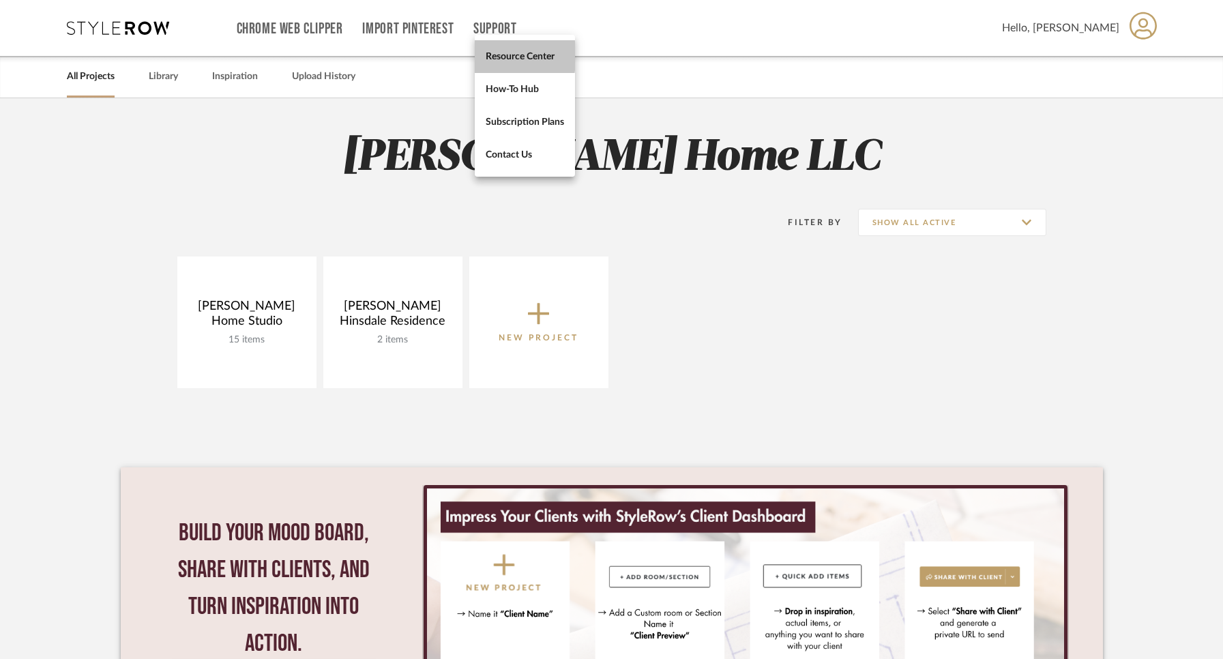
click at [492, 55] on span "Resource Center" at bounding box center [525, 56] width 78 height 12
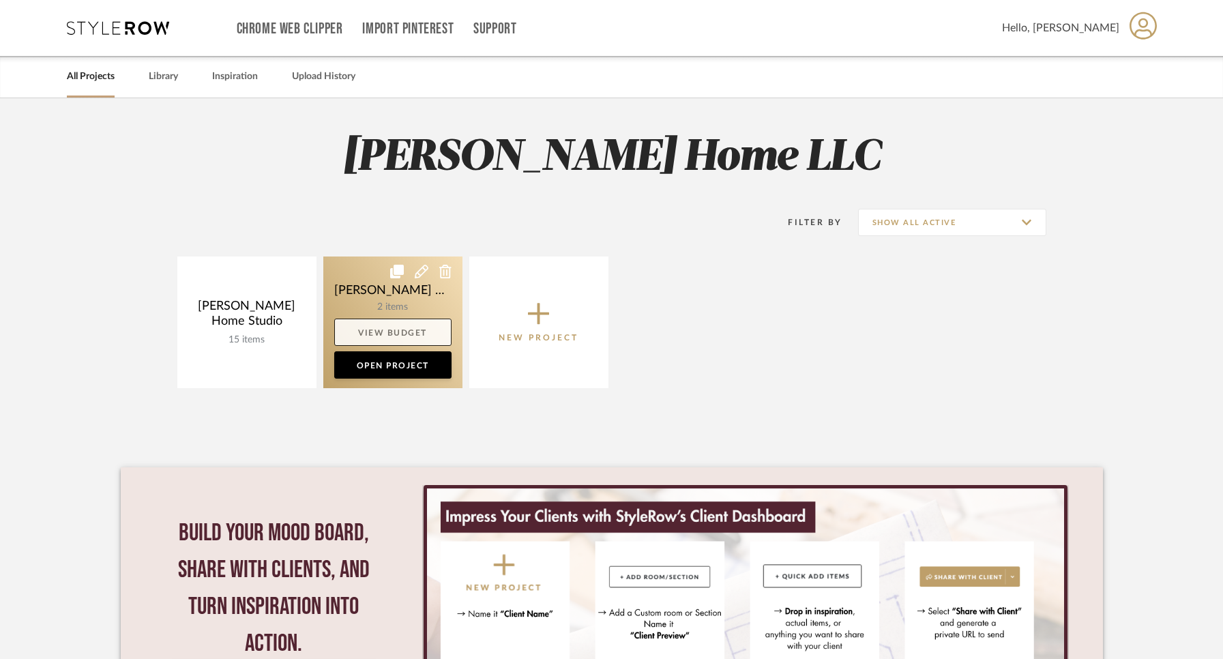
click at [402, 319] on link "View Budget" at bounding box center [392, 332] width 117 height 27
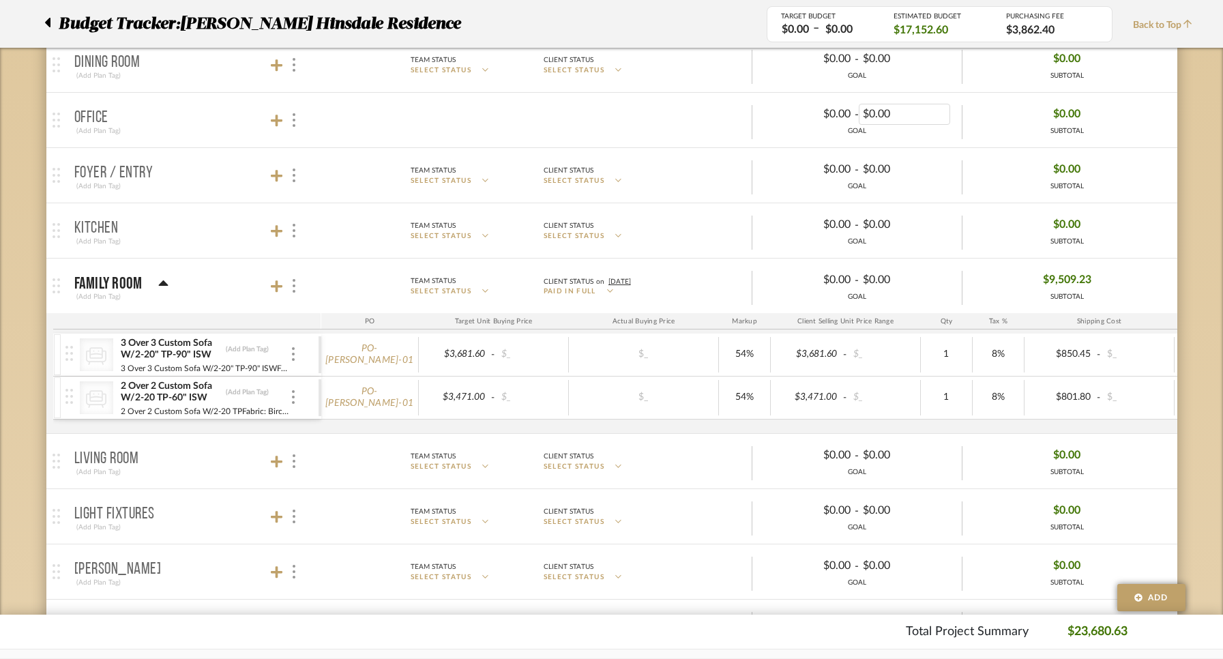
scroll to position [94, 0]
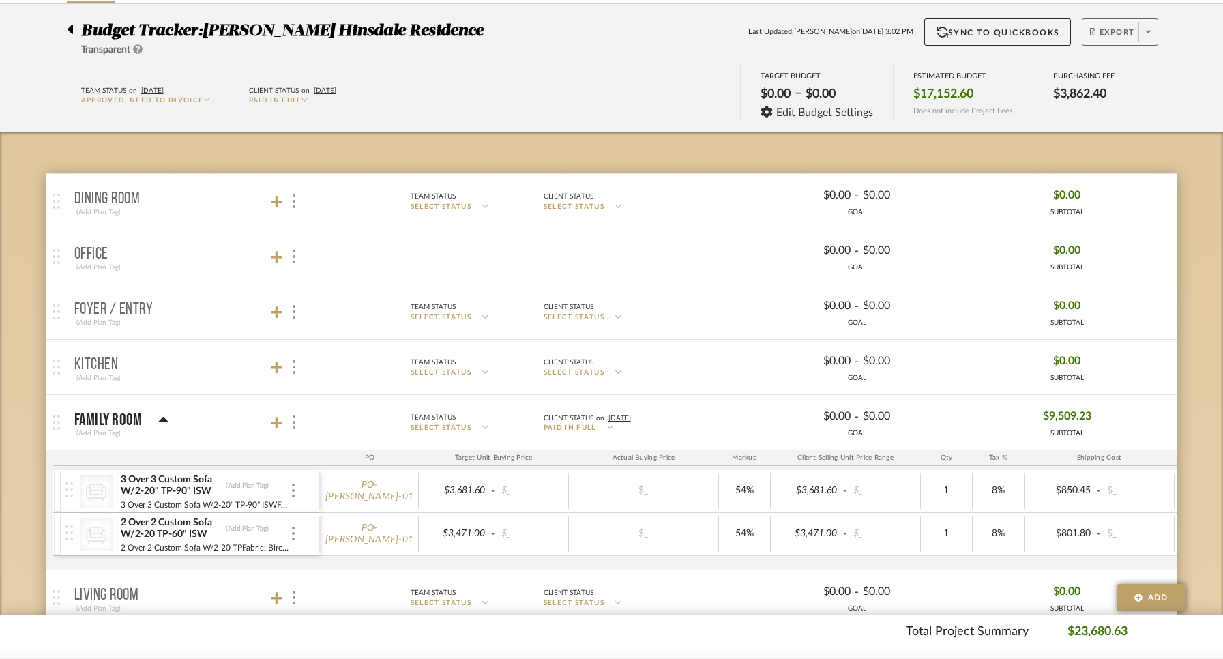
click at [1122, 29] on span "Export" at bounding box center [1112, 37] width 45 height 20
click at [1111, 65] on span "Export PDF" at bounding box center [1144, 71] width 102 height 12
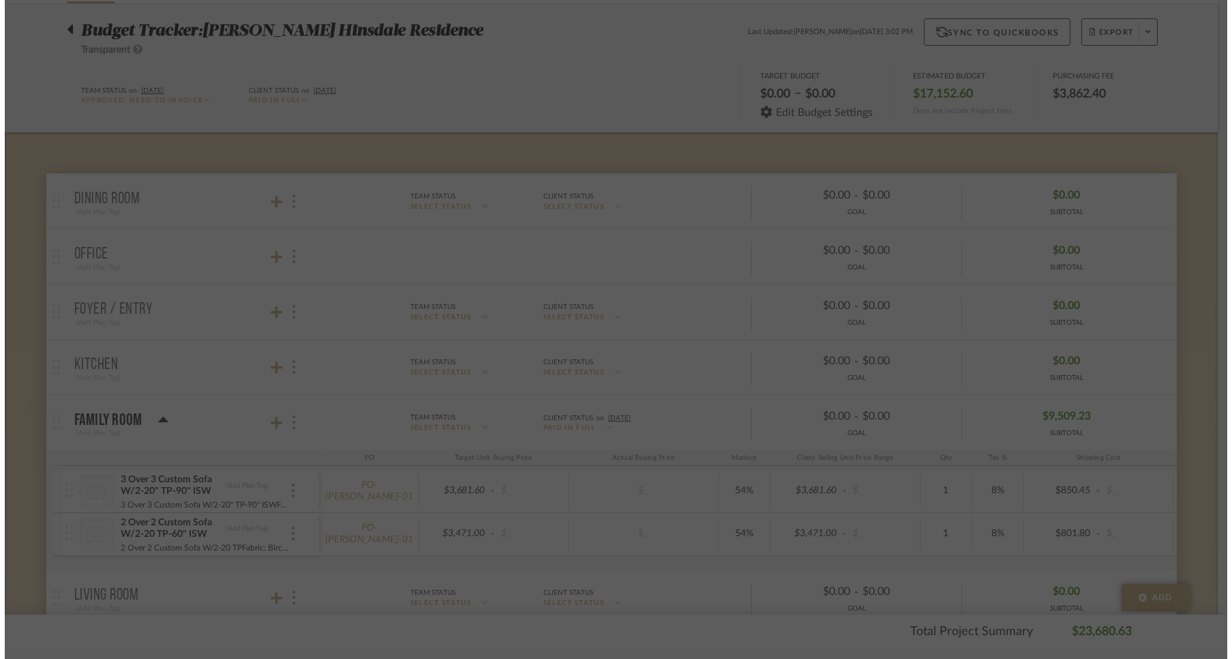
scroll to position [0, 0]
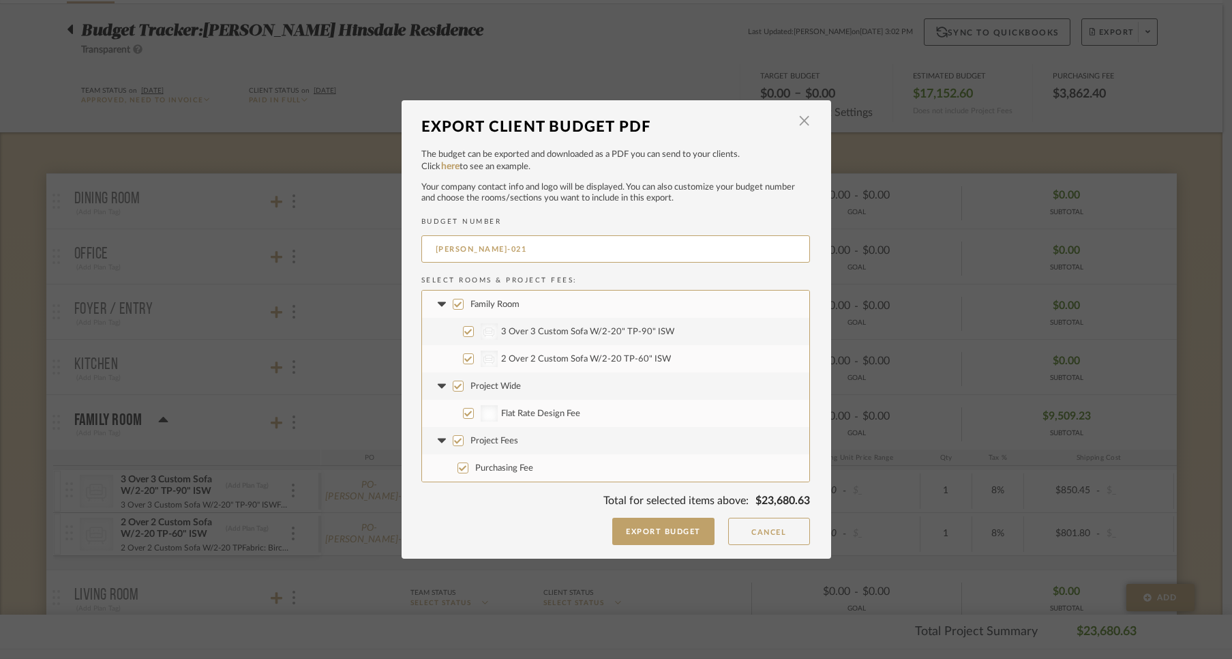
drag, startPoint x: 448, startPoint y: 381, endPoint x: 462, endPoint y: 399, distance: 22.9
click at [453, 381] on input "Project Wide" at bounding box center [458, 386] width 11 height 11
checkbox input "false"
drag, startPoint x: 449, startPoint y: 438, endPoint x: 461, endPoint y: 440, distance: 12.4
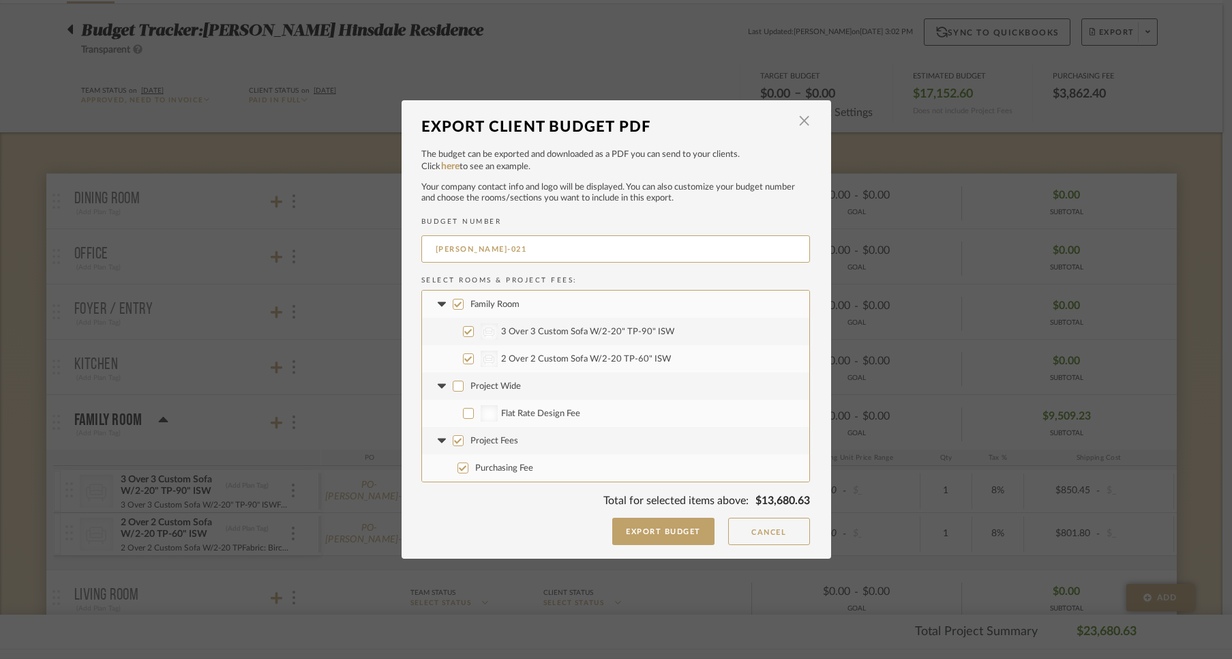
click at [454, 438] on input "Project Fees" at bounding box center [458, 440] width 11 height 11
checkbox input "false"
click at [666, 531] on button "Export Budget" at bounding box center [663, 531] width 102 height 27
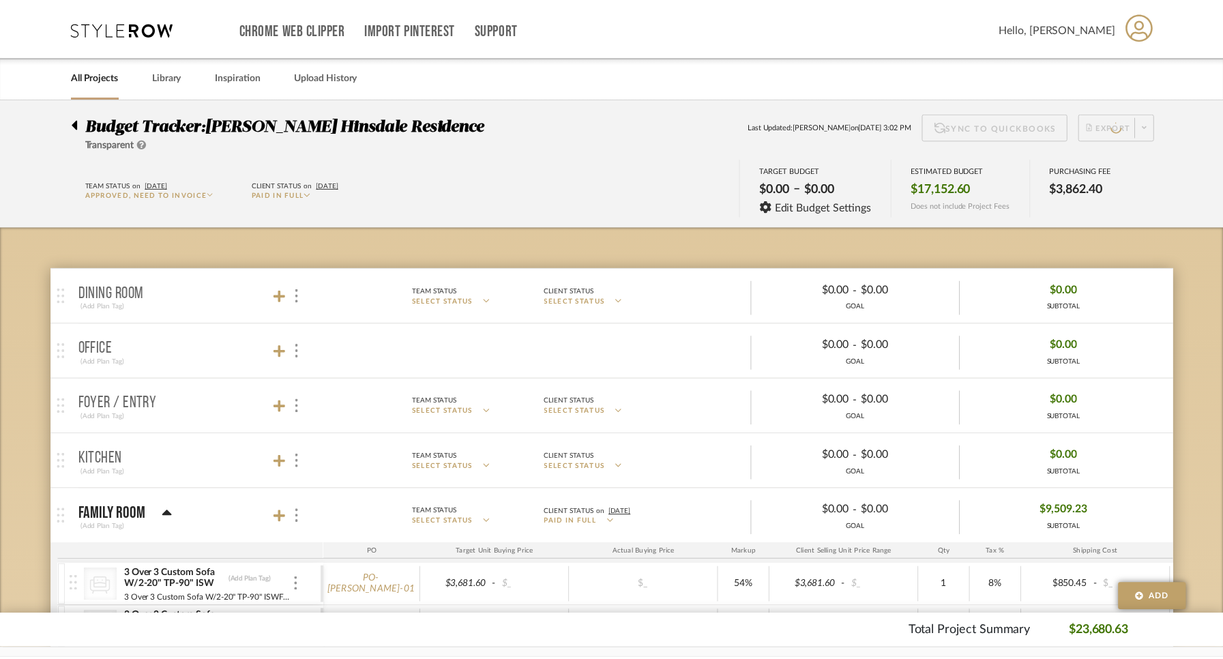
scroll to position [94, 0]
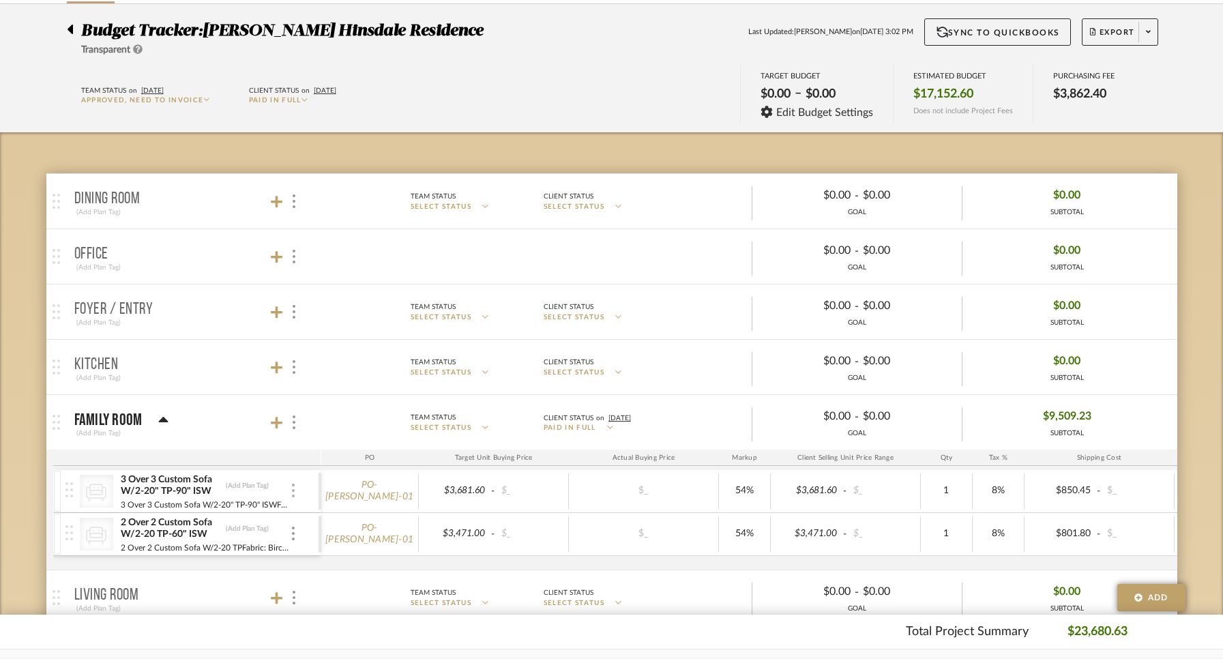
click at [293, 489] on img at bounding box center [293, 491] width 3 height 14
click at [307, 516] on icon at bounding box center [307, 519] width 12 height 11
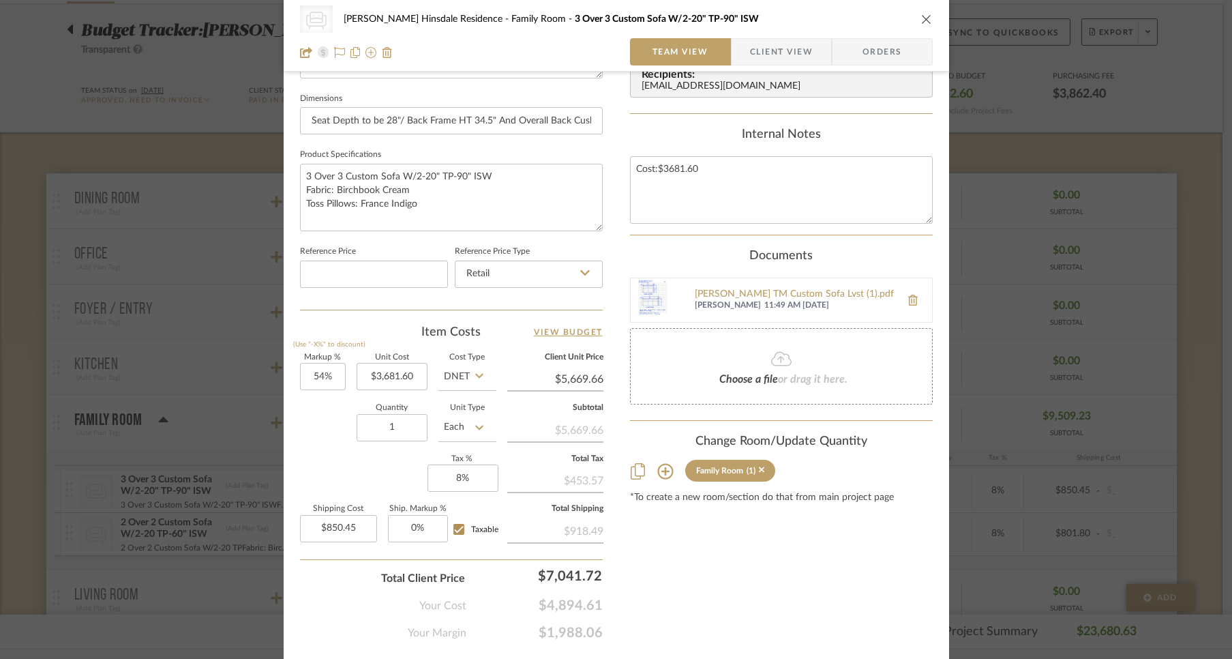
scroll to position [573, 0]
click at [475, 370] on icon at bounding box center [479, 374] width 8 height 11
click at [464, 434] on div "Retail" at bounding box center [518, 442] width 168 height 35
type input "Retail"
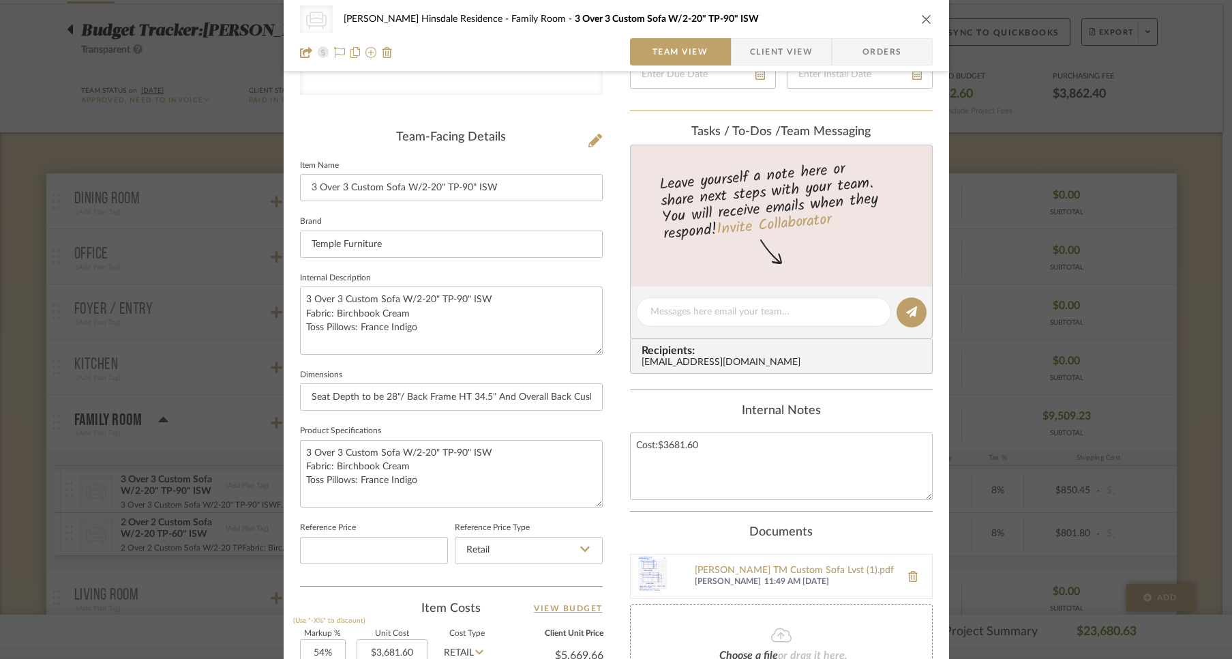
scroll to position [0, 0]
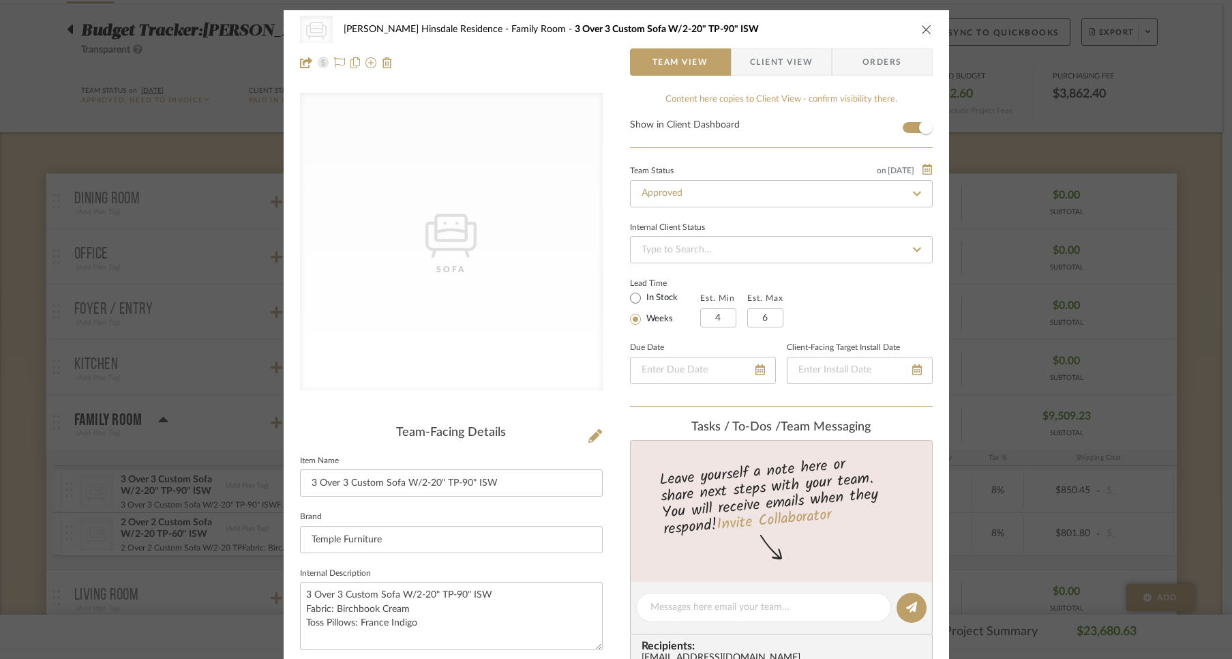
click at [921, 29] on icon "close" at bounding box center [926, 29] width 11 height 11
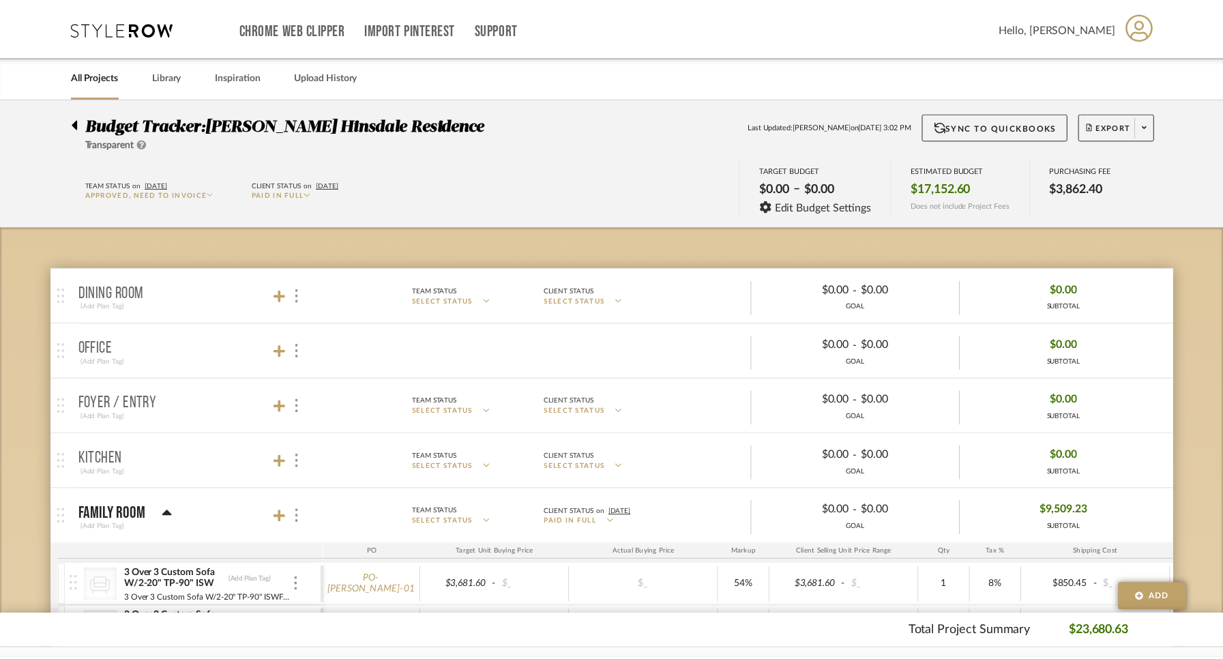
scroll to position [94, 0]
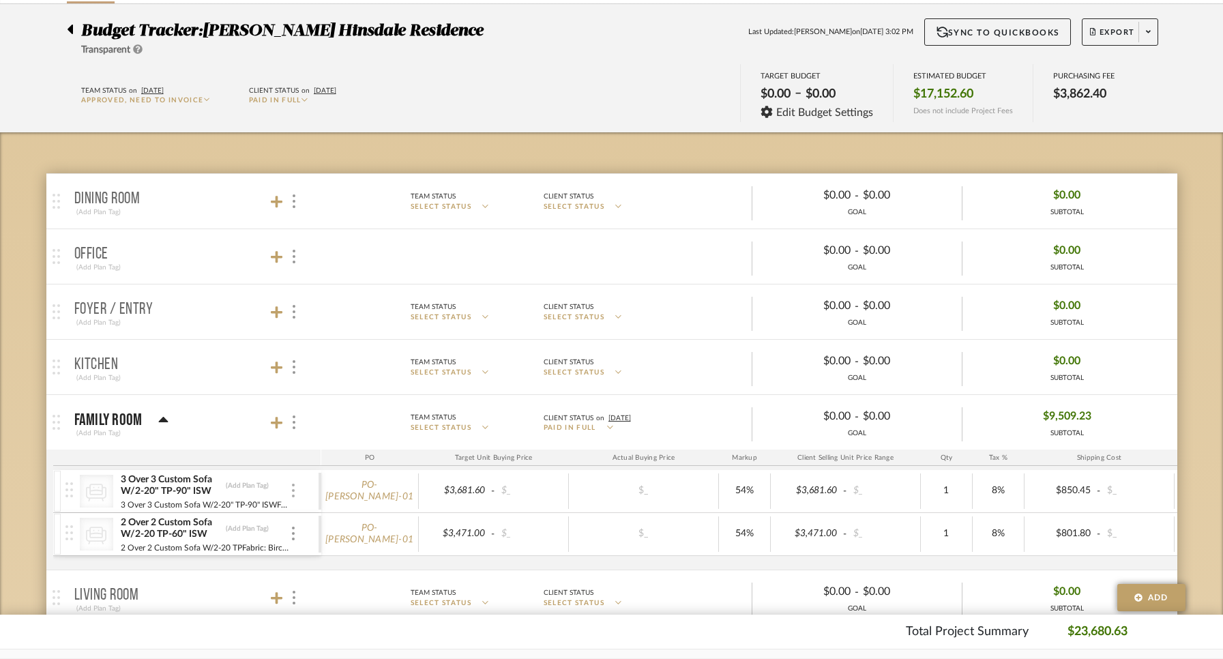
click at [294, 490] on img at bounding box center [293, 491] width 3 height 14
click at [340, 524] on span "Manage Item" at bounding box center [361, 521] width 82 height 12
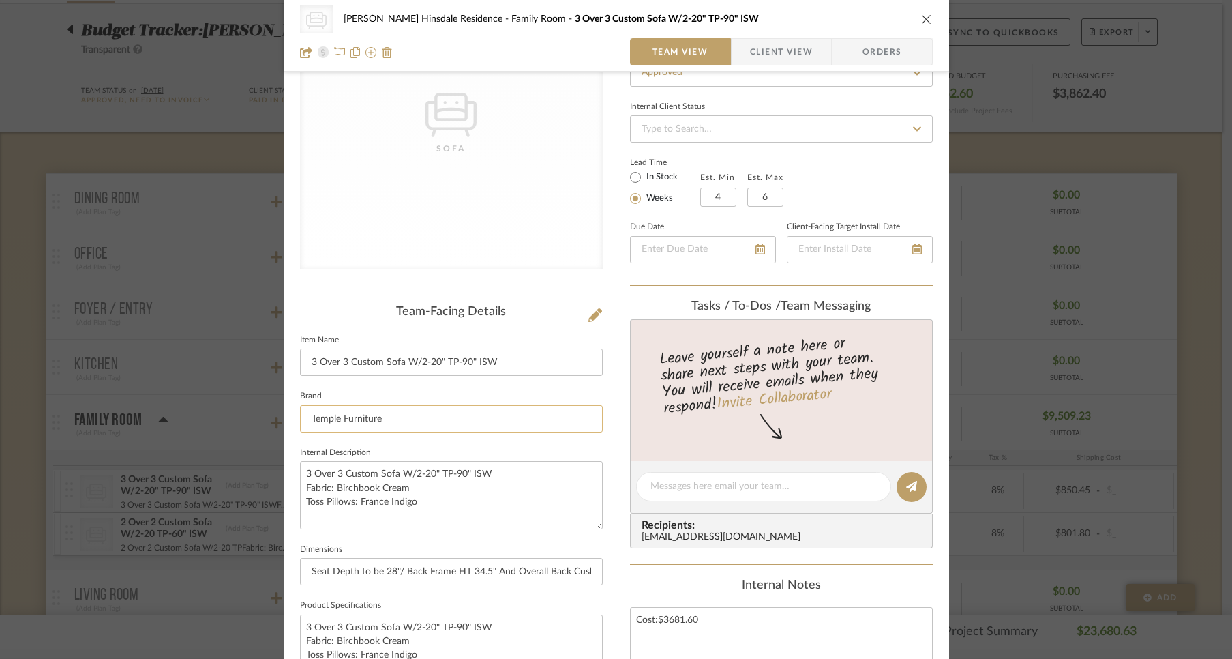
scroll to position [0, 0]
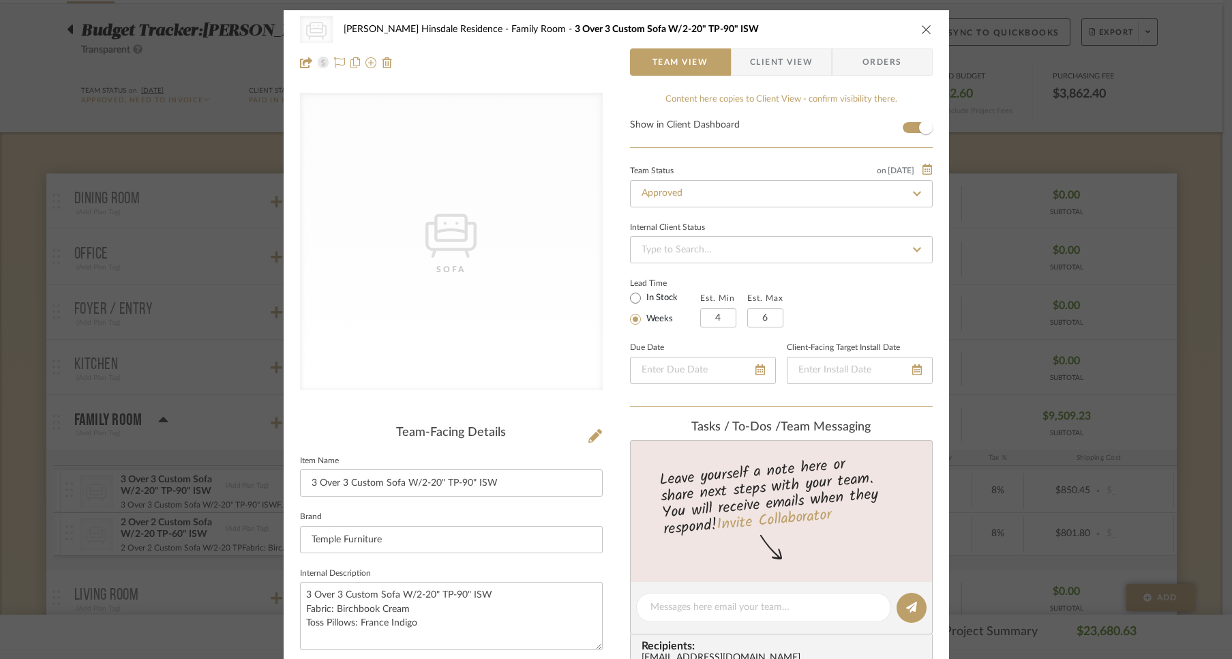
click at [921, 29] on icon "close" at bounding box center [926, 29] width 11 height 11
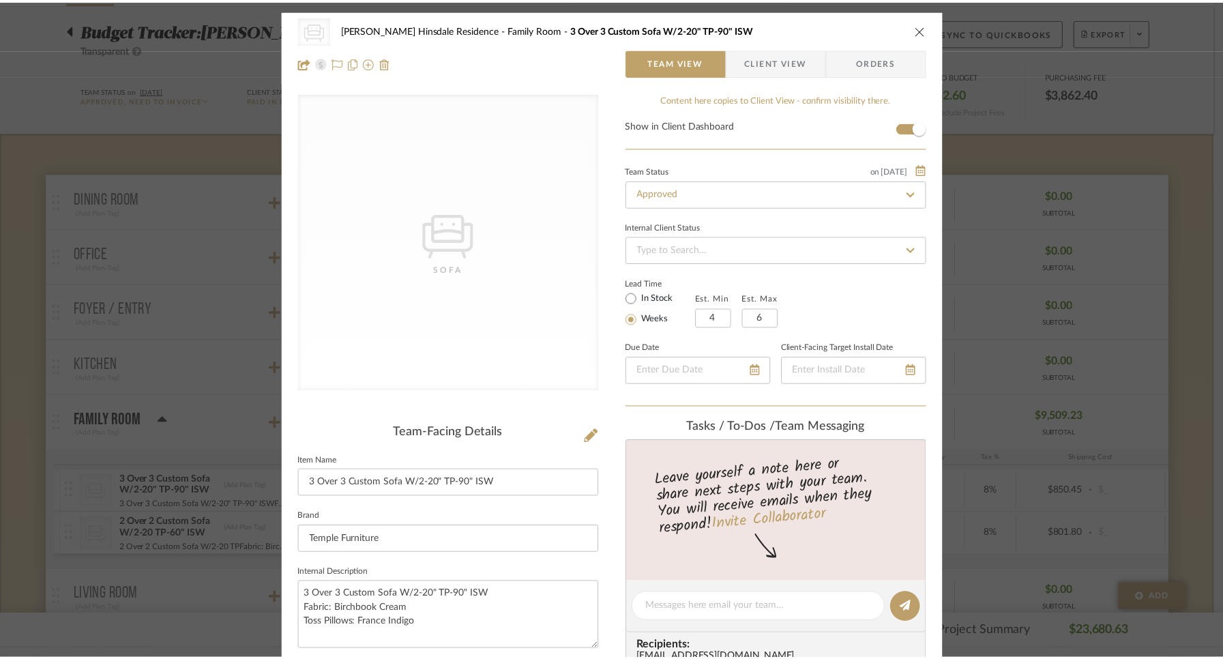
scroll to position [94, 0]
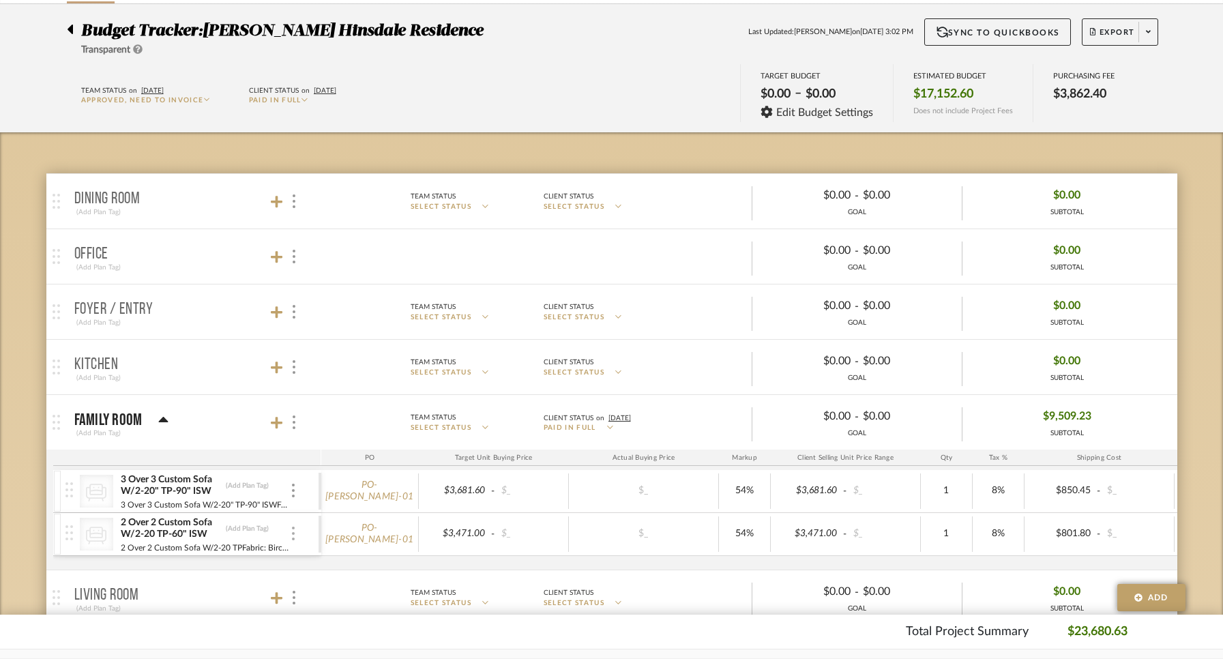
click at [290, 532] on div at bounding box center [293, 534] width 7 height 15
click at [315, 561] on span "Manage Item" at bounding box center [351, 563] width 101 height 13
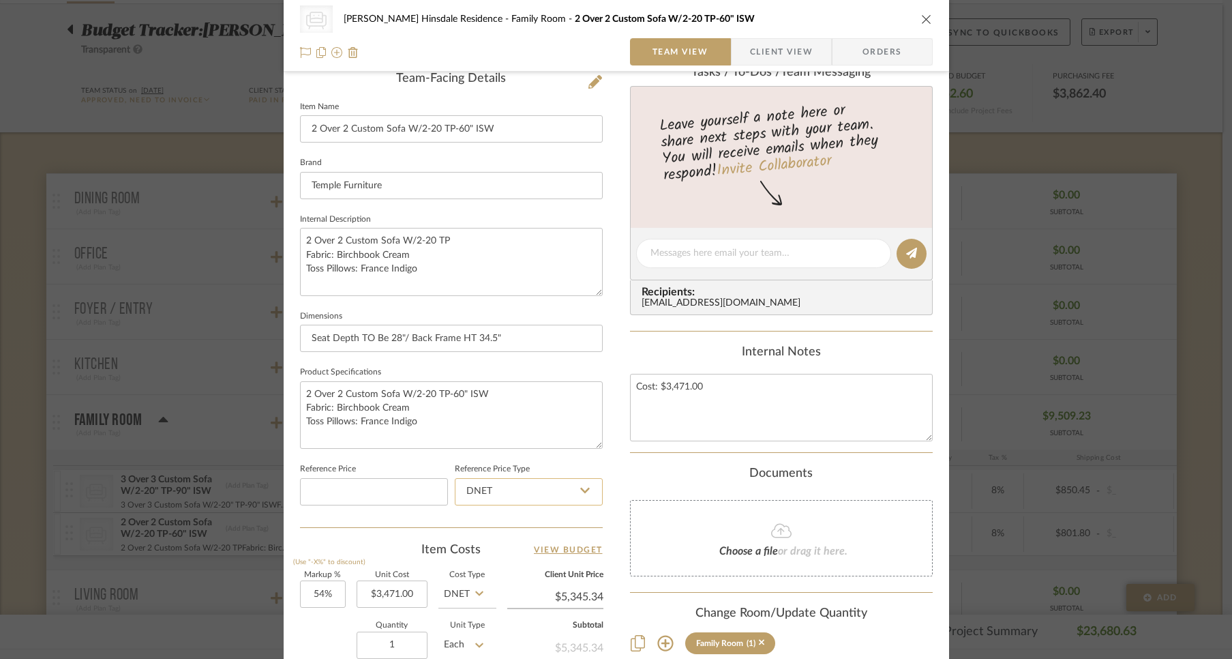
scroll to position [359, 0]
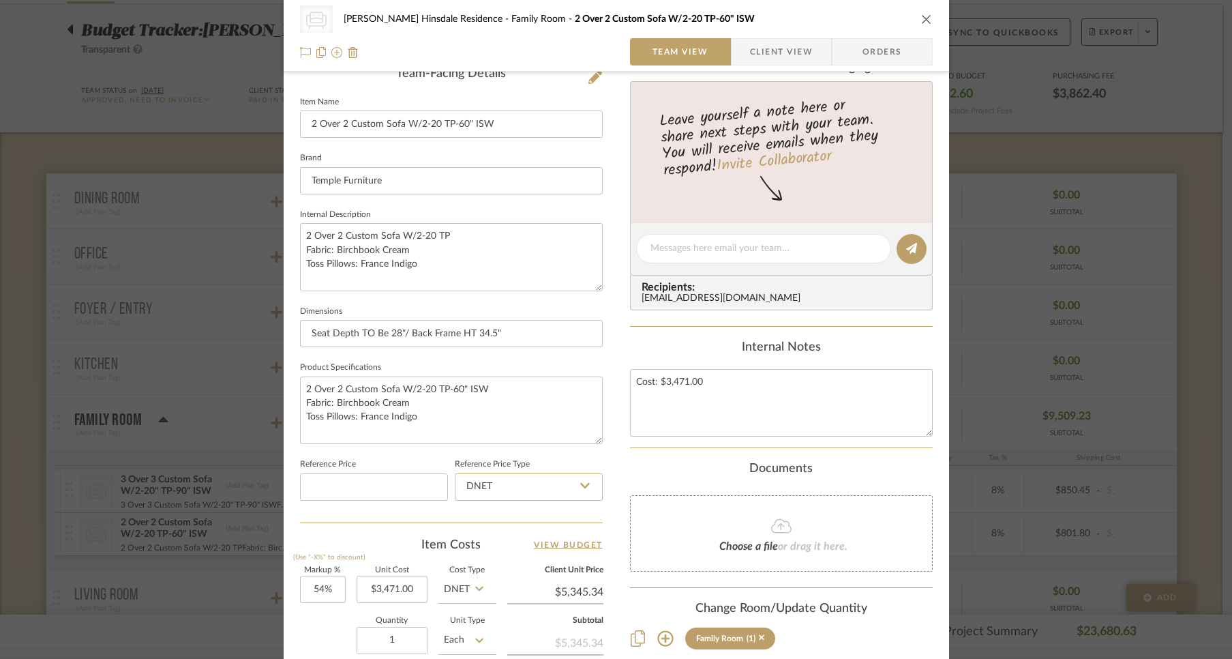
click at [564, 483] on input "DNET" at bounding box center [529, 486] width 148 height 27
click at [524, 551] on div "Retail" at bounding box center [535, 554] width 168 height 35
type input "Retail"
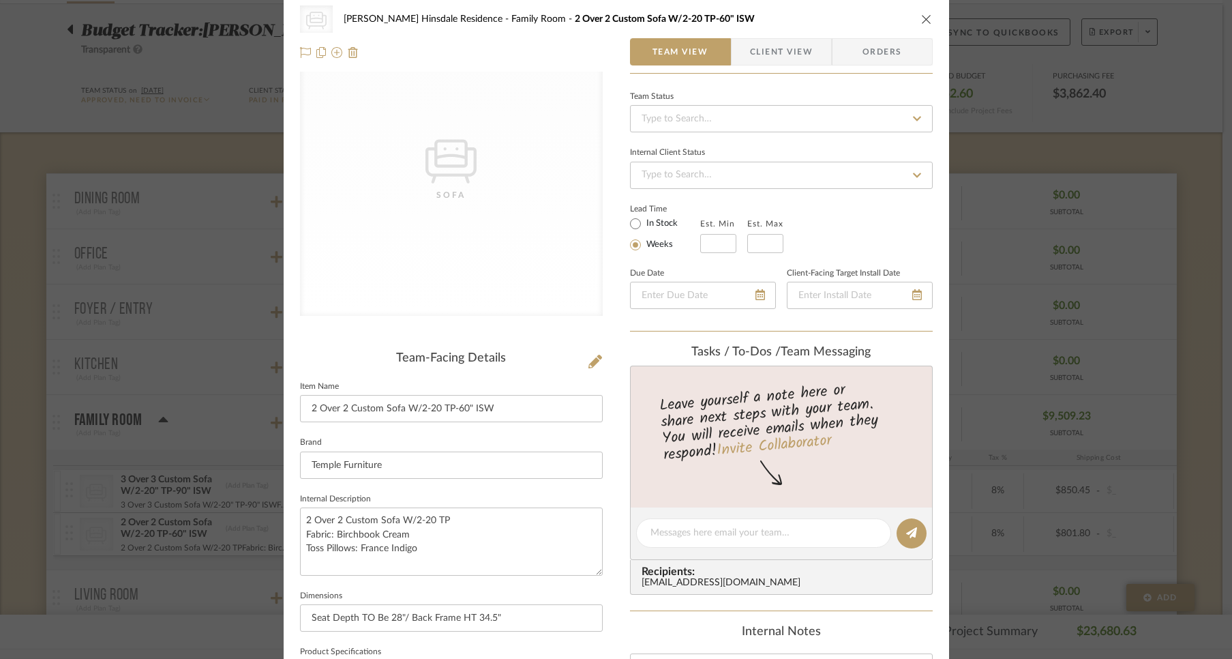
scroll to position [0, 0]
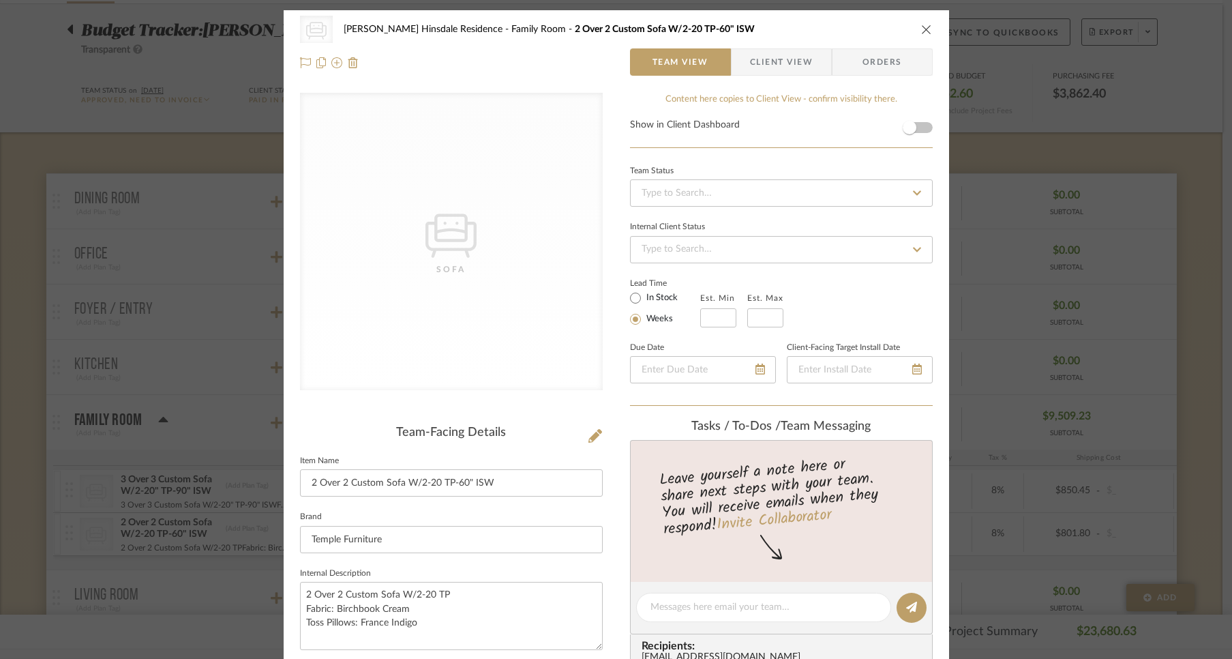
click at [922, 28] on icon "close" at bounding box center [926, 29] width 11 height 11
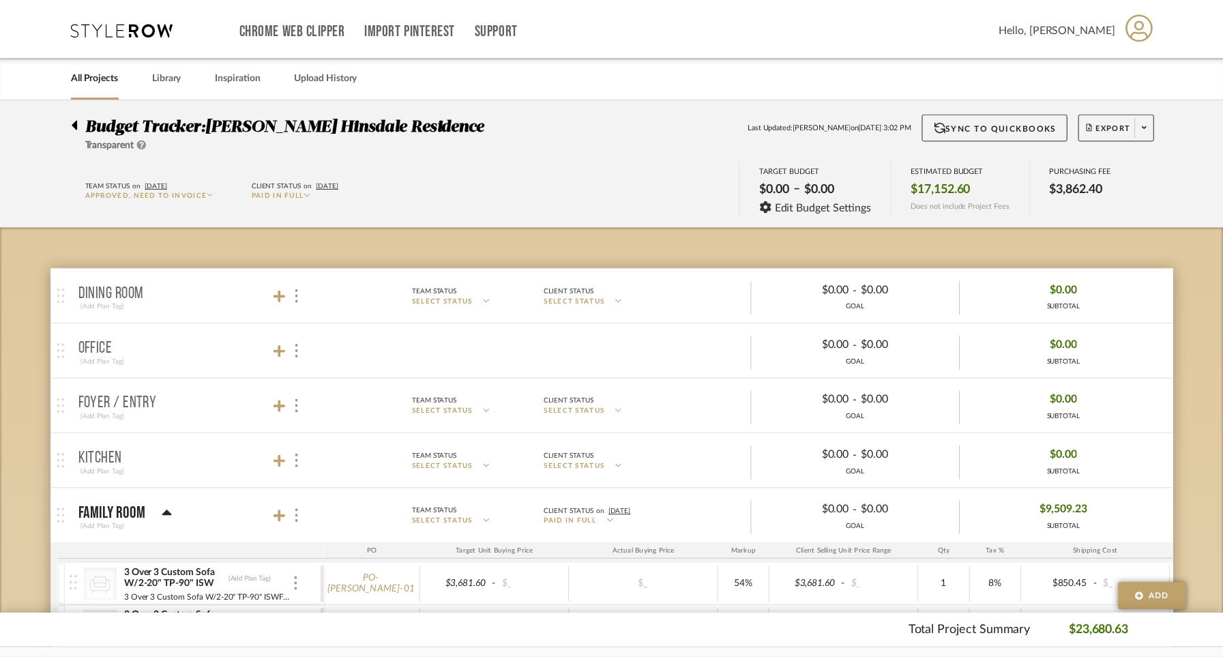
scroll to position [94, 0]
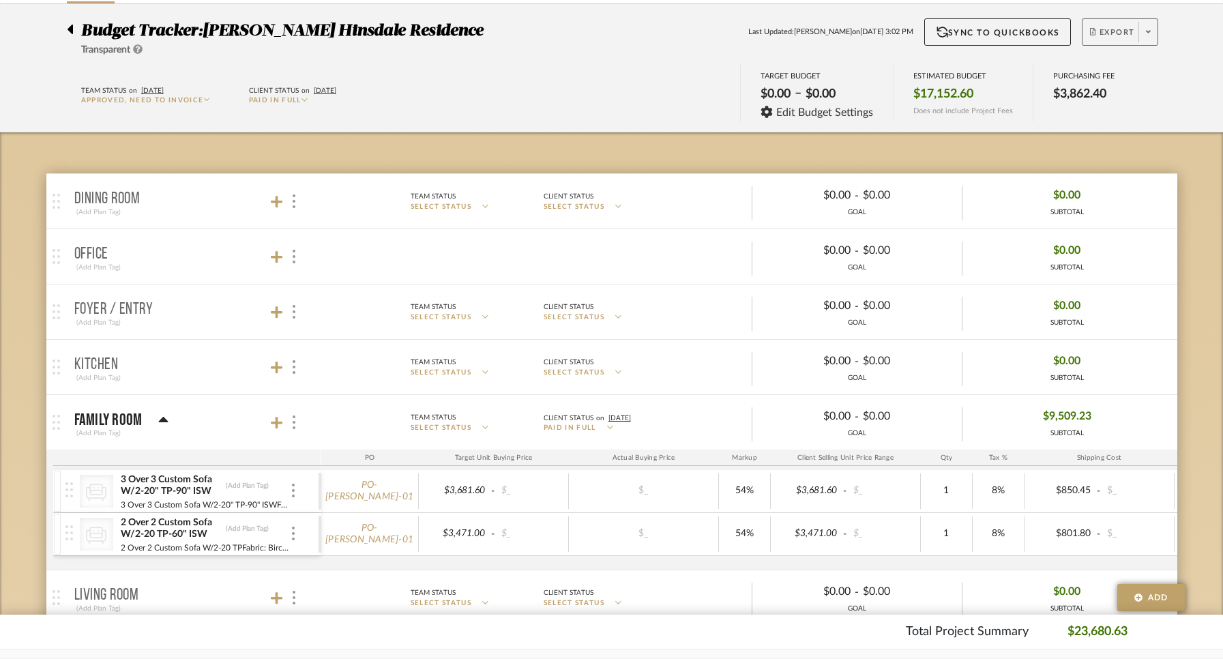
click at [1103, 31] on span "Export" at bounding box center [1112, 37] width 45 height 20
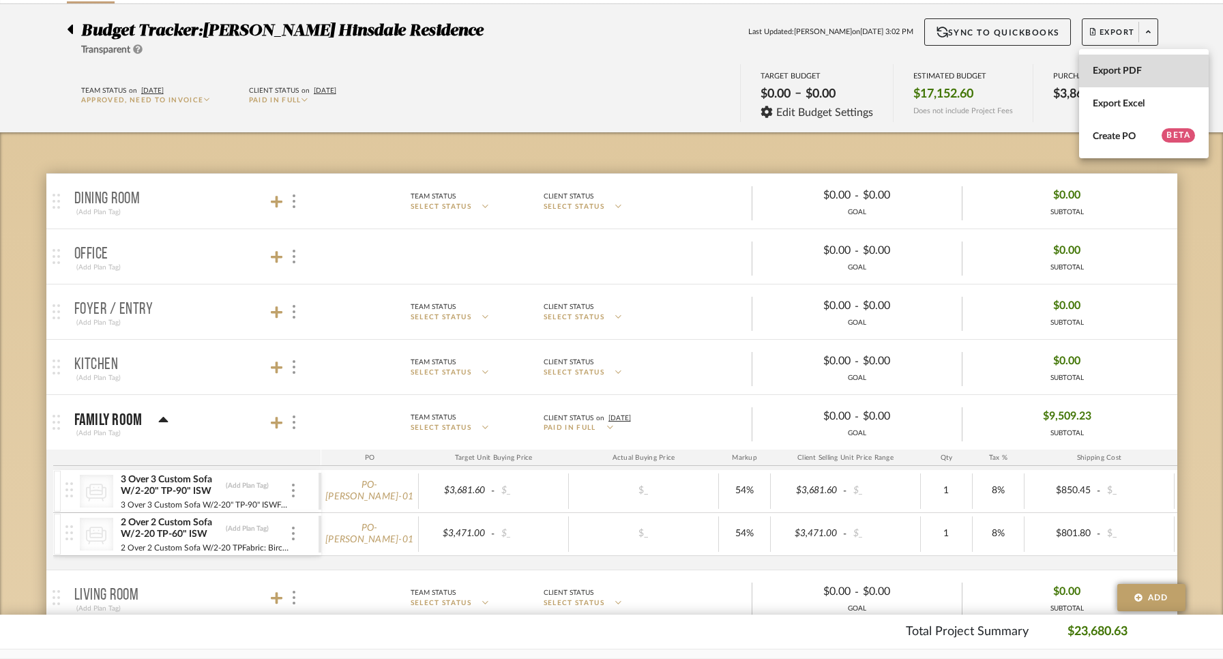
click at [1100, 70] on span "Export PDF" at bounding box center [1144, 71] width 102 height 12
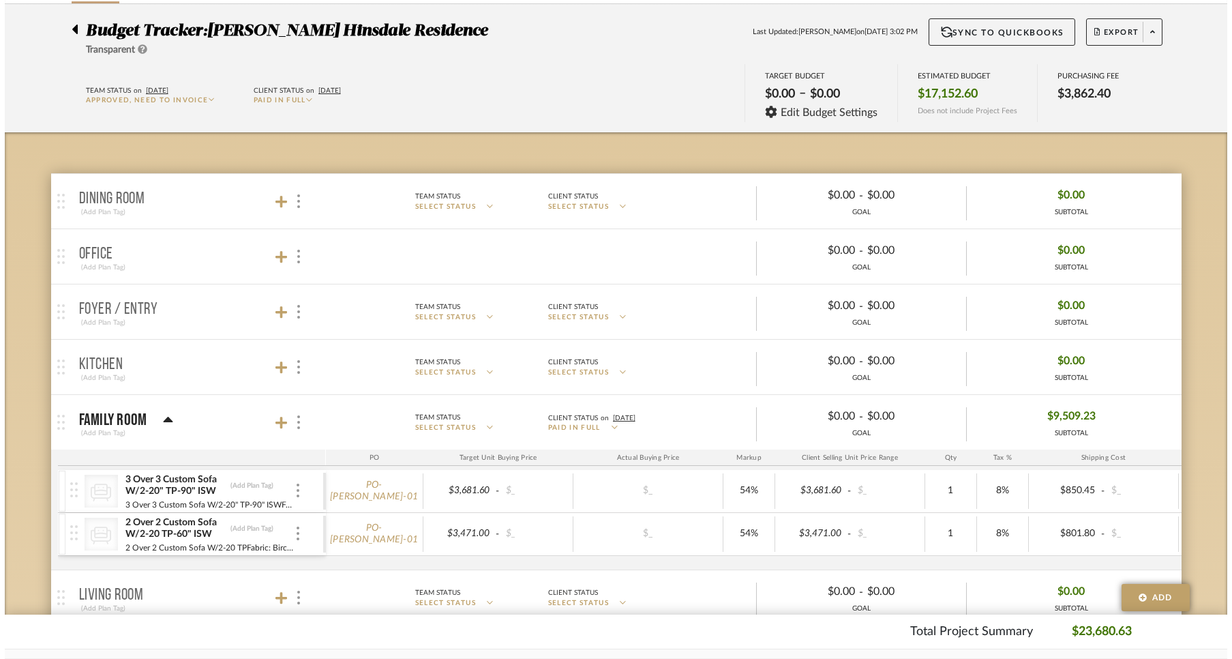
scroll to position [0, 0]
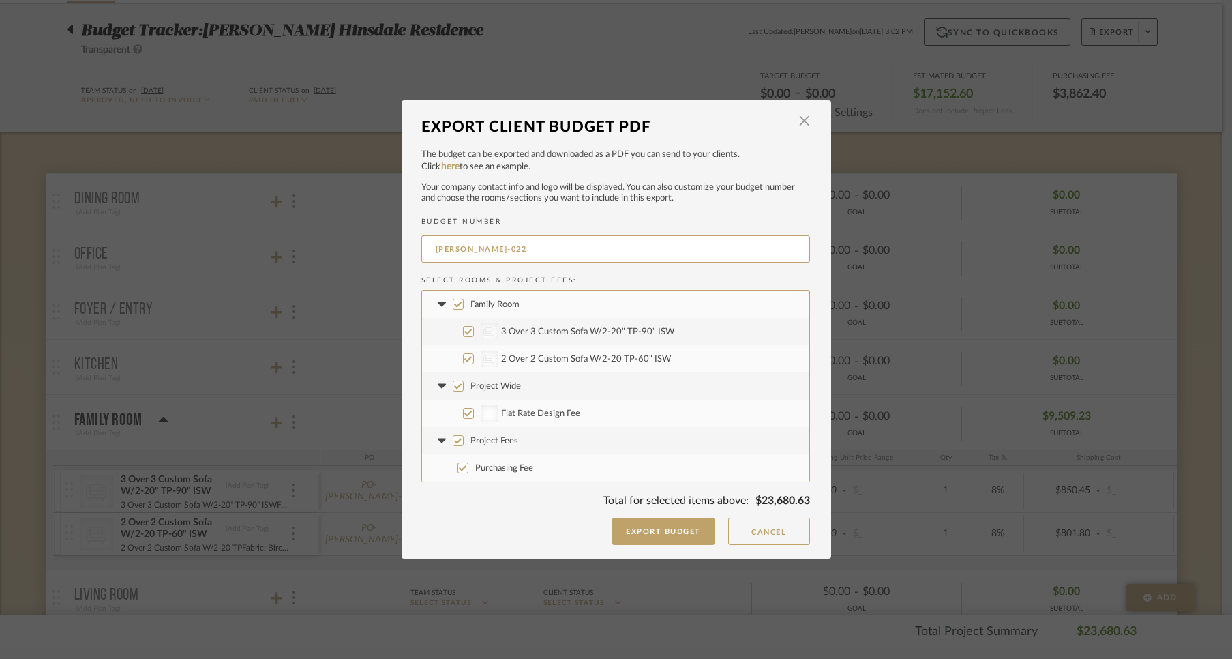
drag, startPoint x: 504, startPoint y: 250, endPoint x: 394, endPoint y: 235, distance: 110.7
click at [394, 235] on div "Export Client Budget PDF × The budget can be exported and downloaded as a PDF y…" at bounding box center [616, 329] width 1232 height 659
type input "[PERSON_NAME]-01"
click at [447, 383] on label "Project Wide" at bounding box center [615, 385] width 387 height 27
click at [453, 383] on input "Project Wide" at bounding box center [458, 386] width 11 height 11
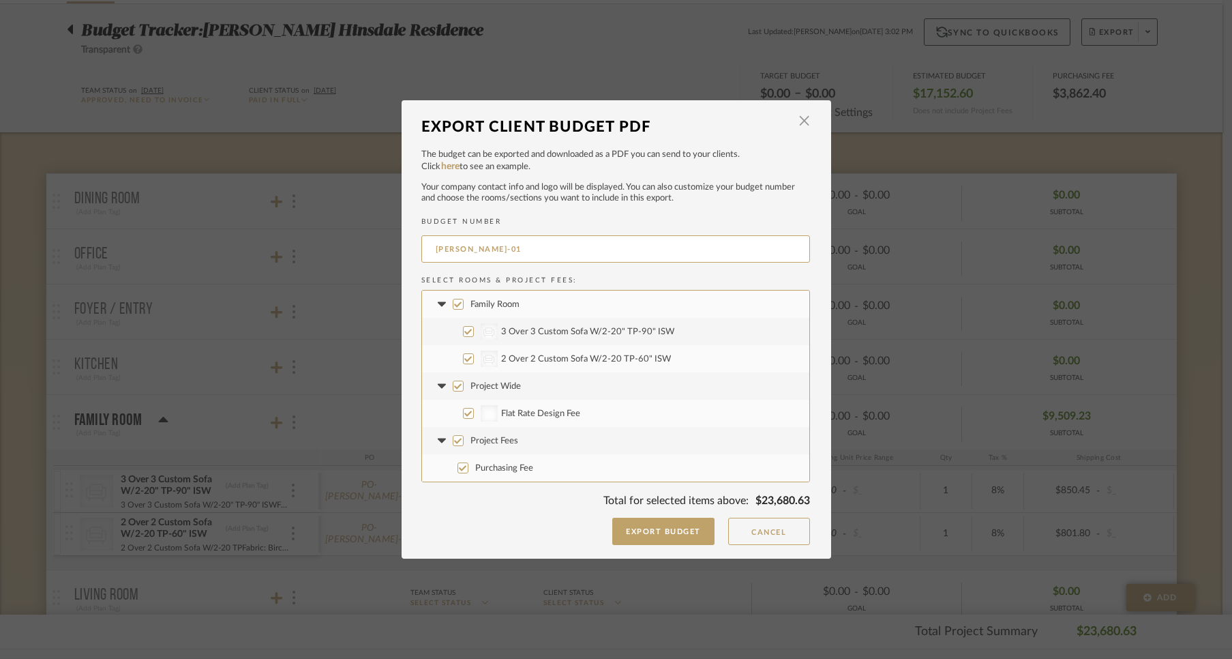
checkbox input "false"
click at [453, 438] on input "Project Fees" at bounding box center [458, 440] width 11 height 11
checkbox input "false"
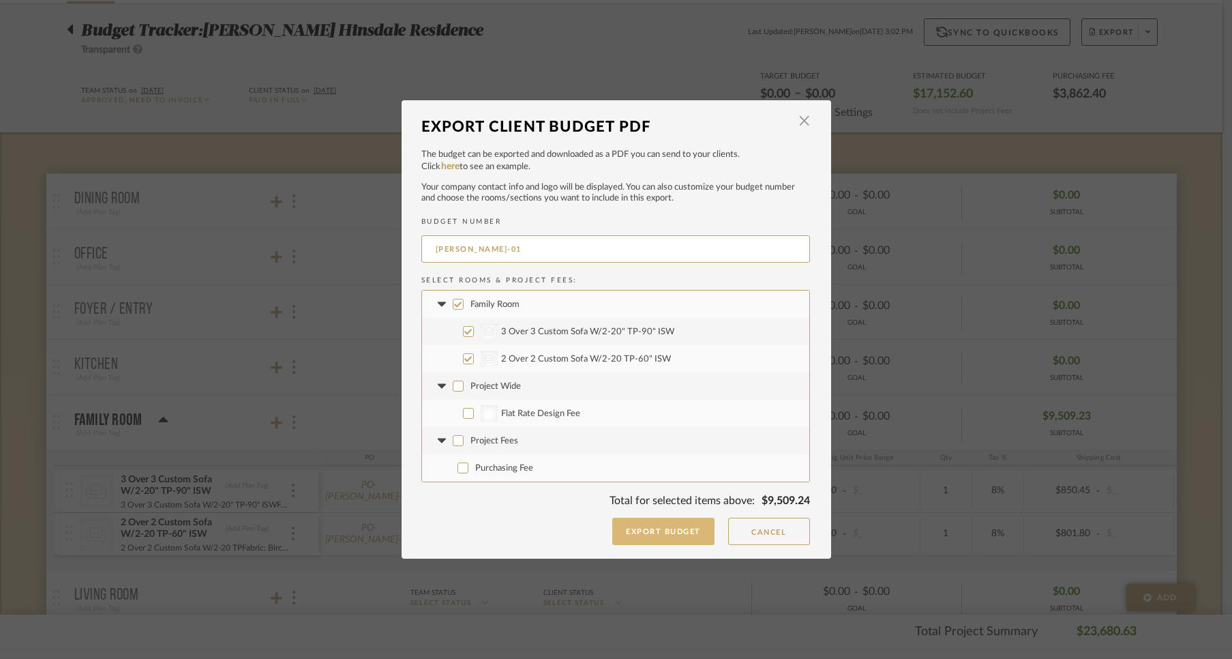
click at [630, 520] on button "Export Budget" at bounding box center [663, 531] width 102 height 27
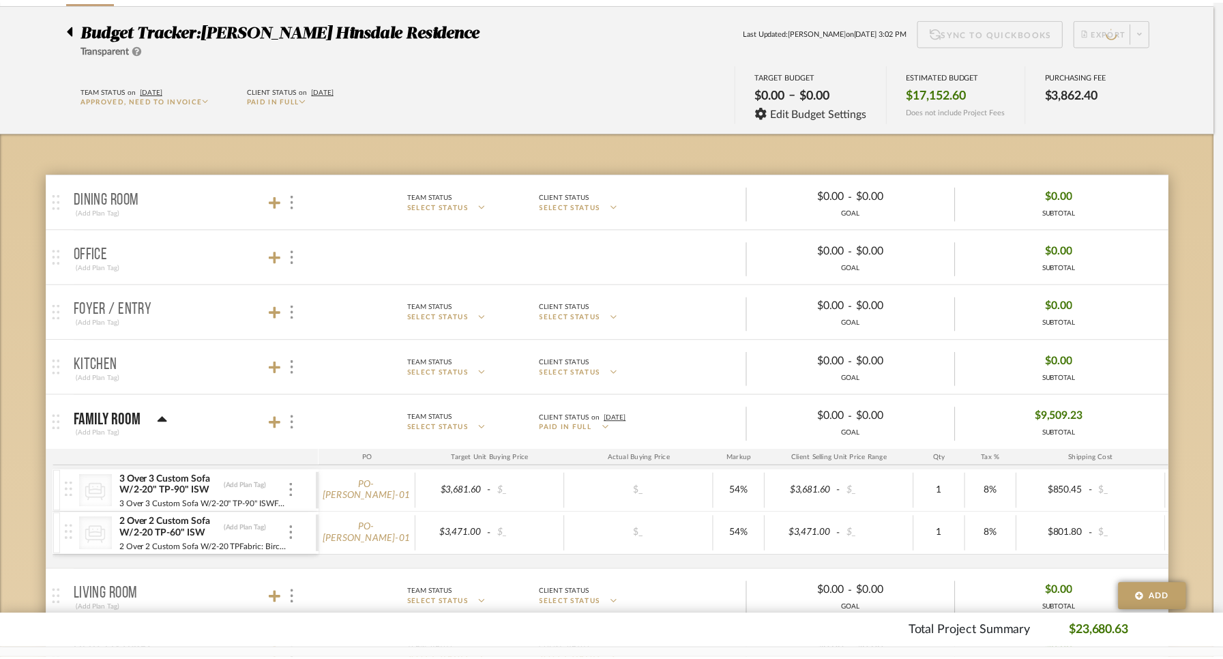
scroll to position [94, 0]
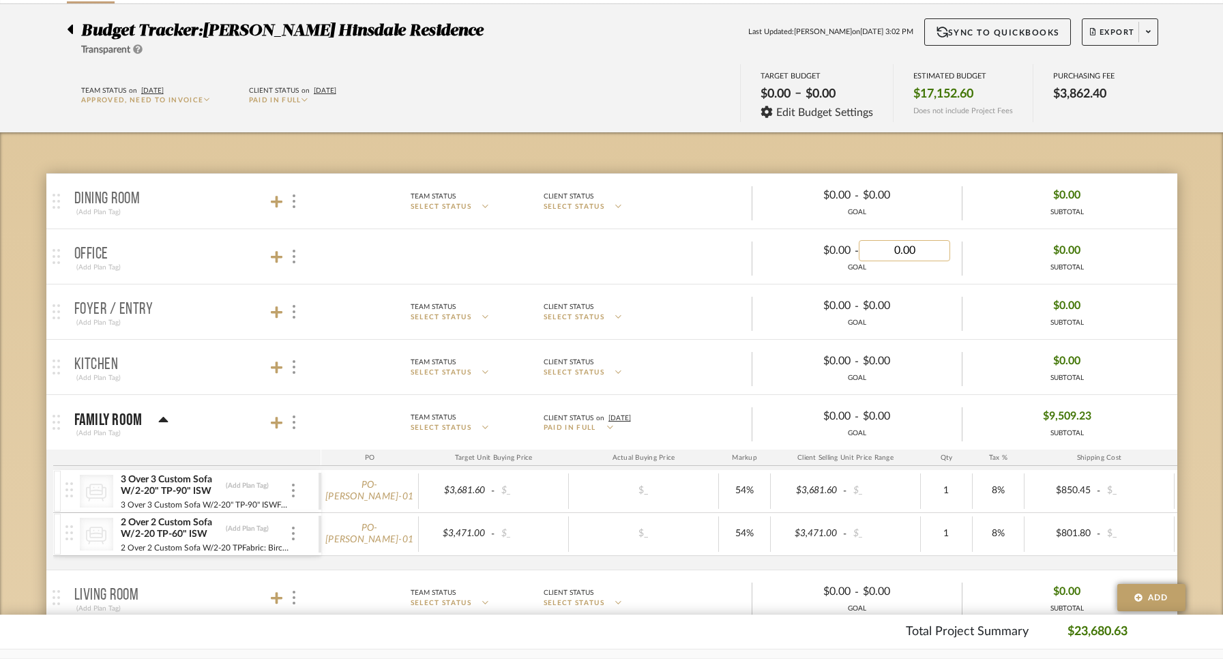
drag, startPoint x: 921, startPoint y: 248, endPoint x: 914, endPoint y: 252, distance: 8.5
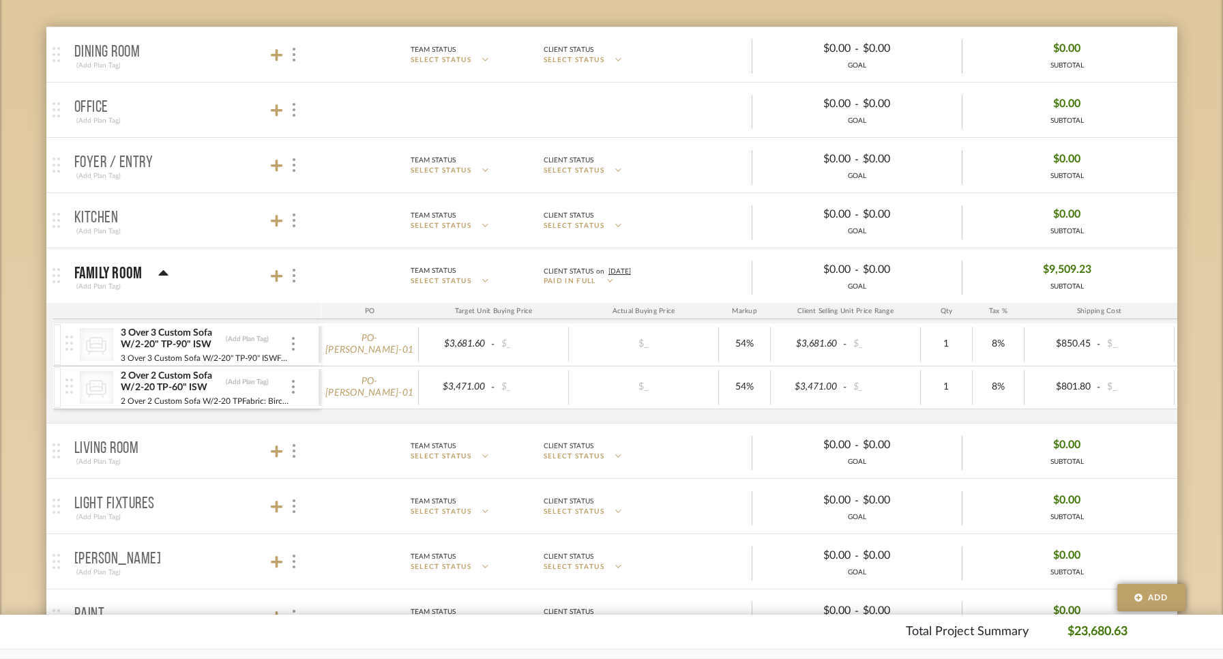
scroll to position [242, 0]
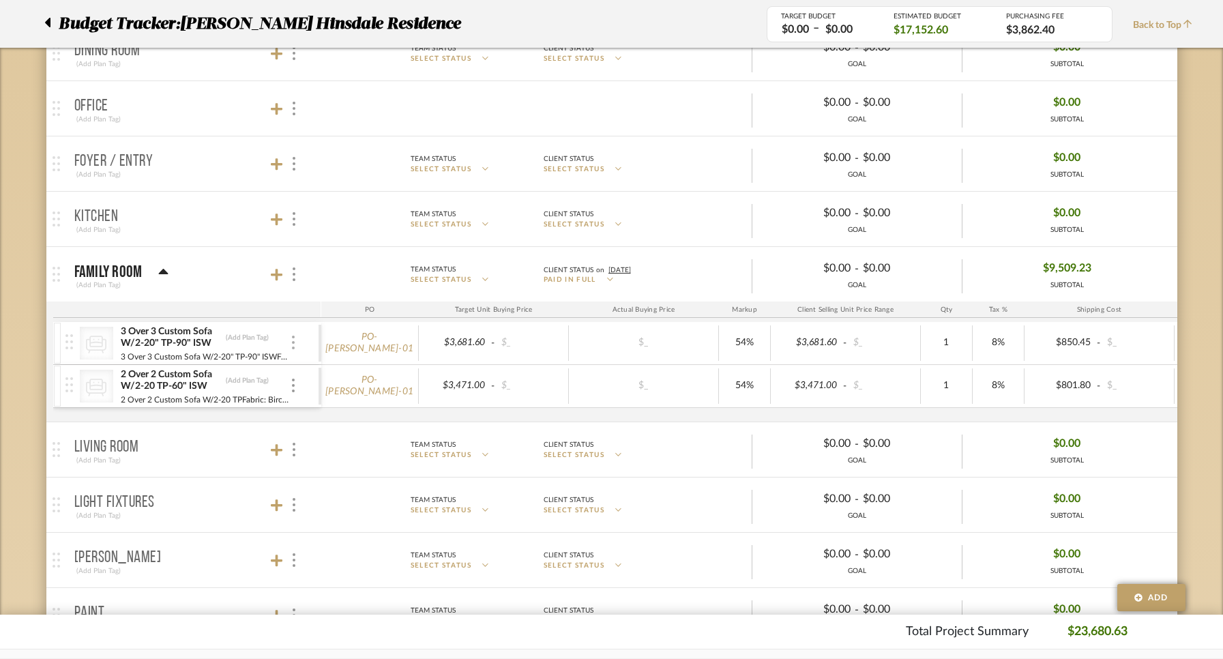
click at [290, 340] on div at bounding box center [293, 343] width 7 height 15
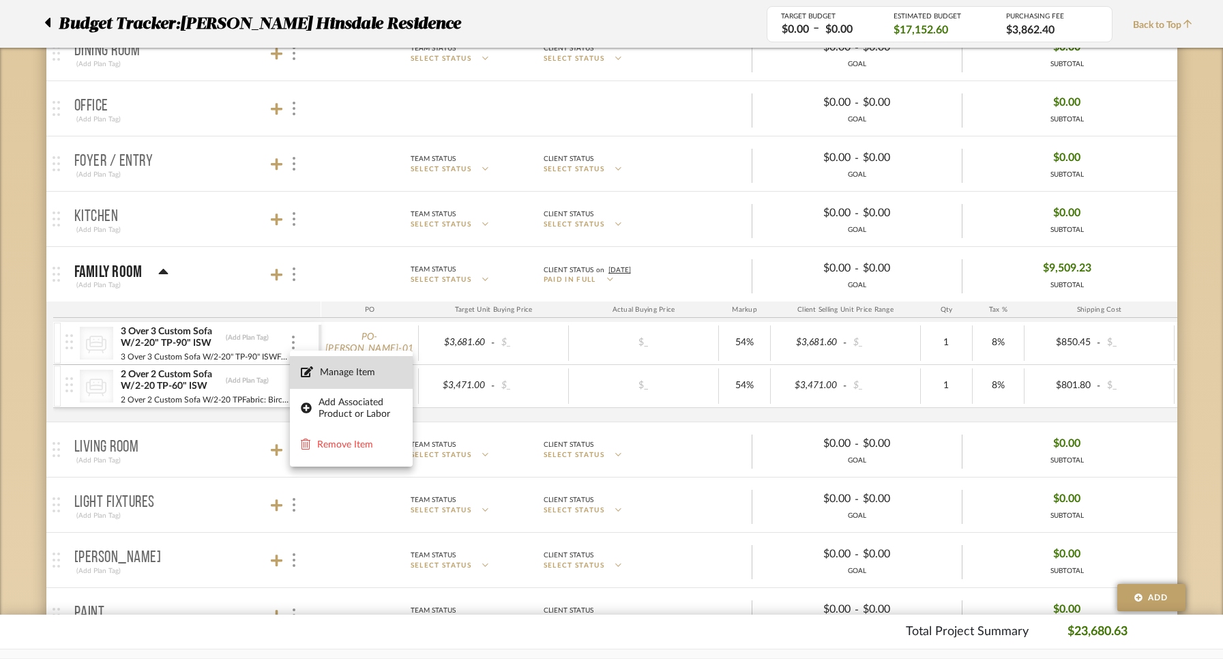
click at [321, 364] on button "Manage Item" at bounding box center [351, 372] width 123 height 33
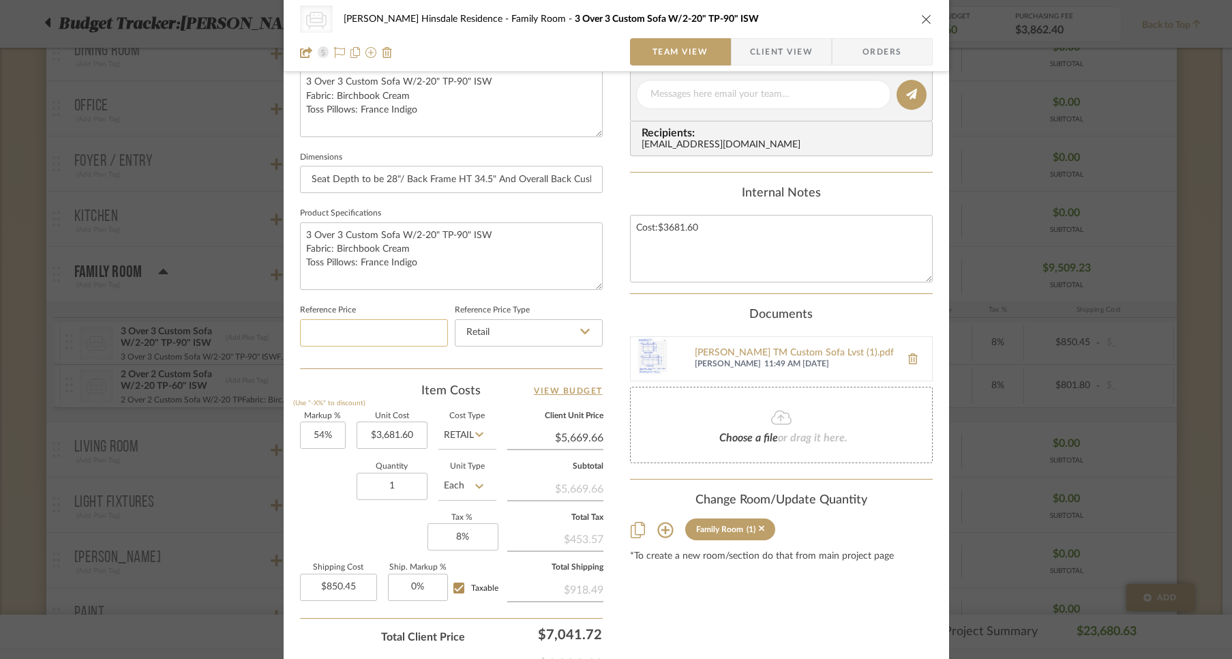
scroll to position [514, 0]
type input "3681.60"
drag, startPoint x: 416, startPoint y: 434, endPoint x: 430, endPoint y: 434, distance: 14.3
click at [430, 434] on div "Markup % (Use "-X%" to discount) 54% Unit Cost 3681.60 Cost Type Retail Client …" at bounding box center [451, 511] width 303 height 199
type input "54"
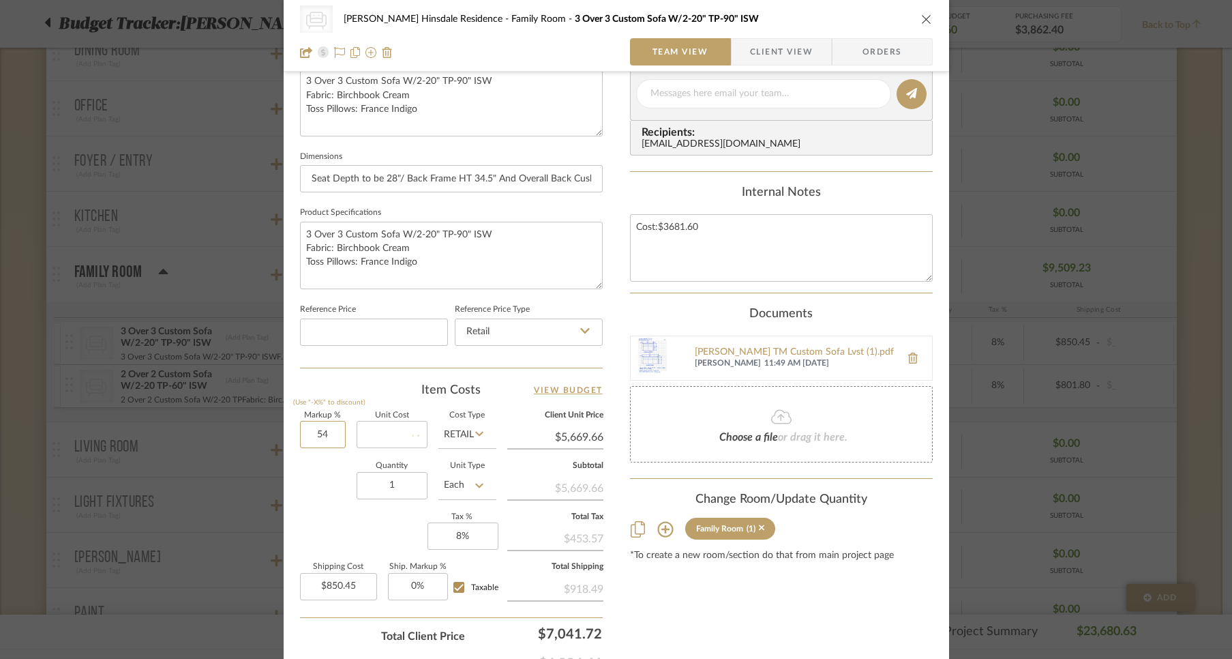
drag, startPoint x: 319, startPoint y: 429, endPoint x: 283, endPoint y: 426, distance: 35.6
click at [284, 426] on div "CategoryIconSeating Created with Sketch. Sofa [PERSON_NAME] Hinsdale Residence …" at bounding box center [617, 125] width 666 height 1257
type input "$0.00"
drag, startPoint x: 308, startPoint y: 432, endPoint x: 326, endPoint y: 430, distance: 17.9
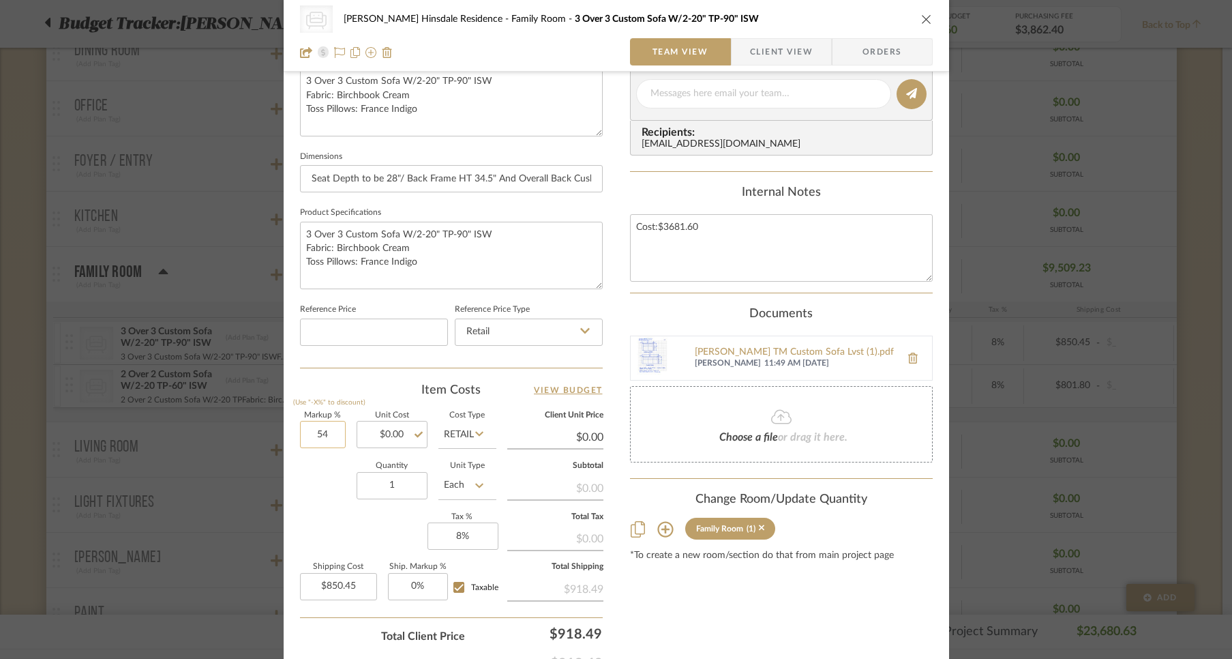
click at [326, 430] on input "54" at bounding box center [323, 434] width 46 height 27
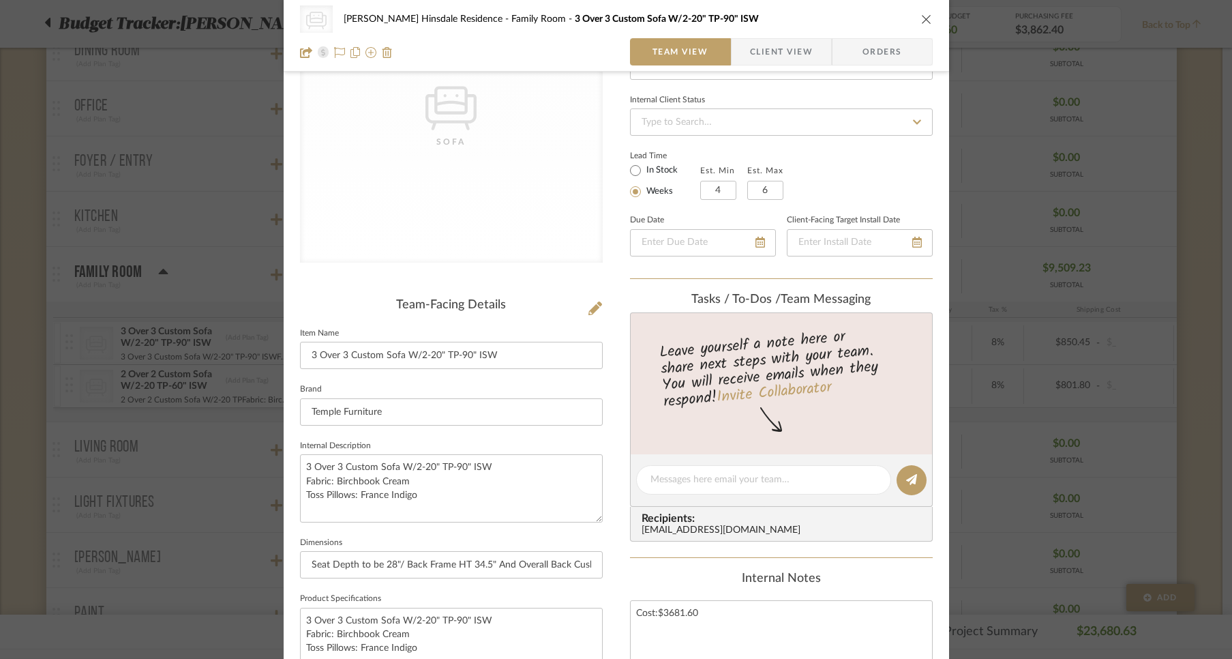
scroll to position [0, 0]
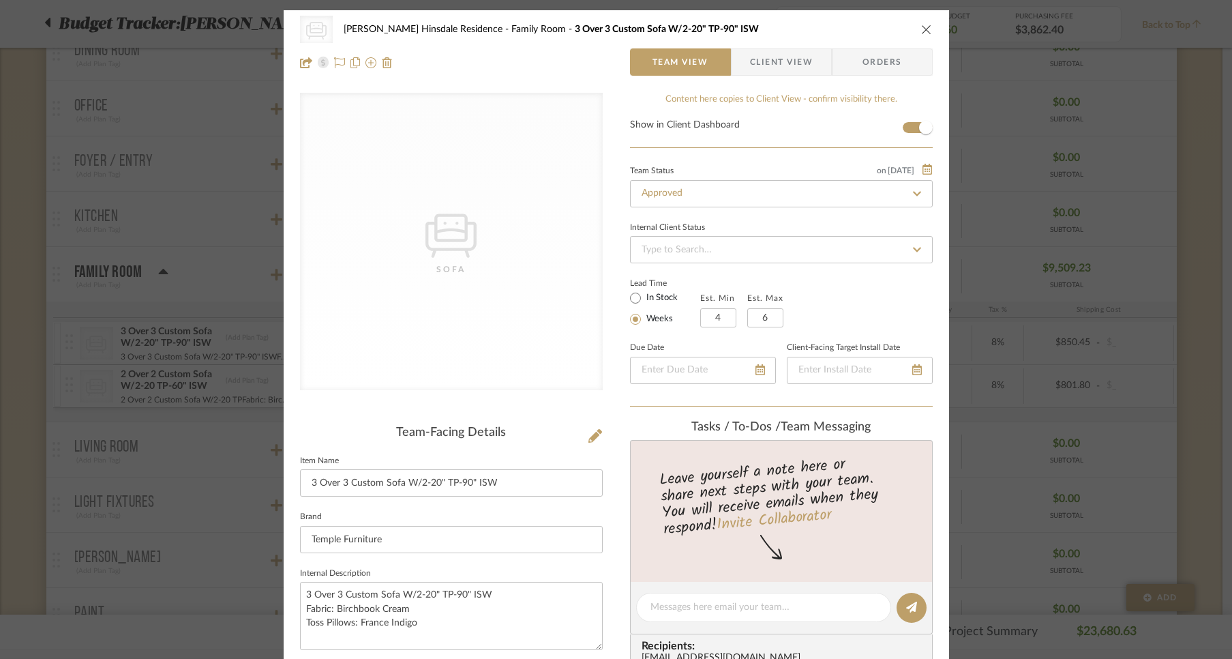
click at [921, 25] on icon "close" at bounding box center [926, 29] width 11 height 11
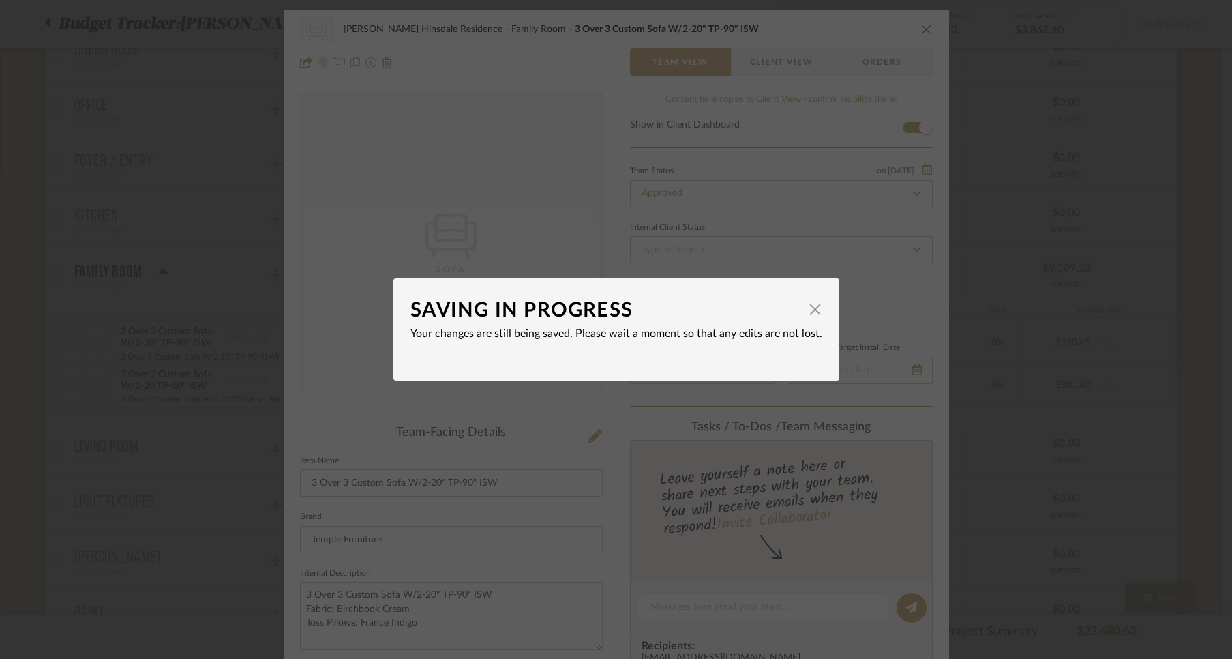
type input "0%"
click at [809, 312] on span "button" at bounding box center [815, 308] width 27 height 27
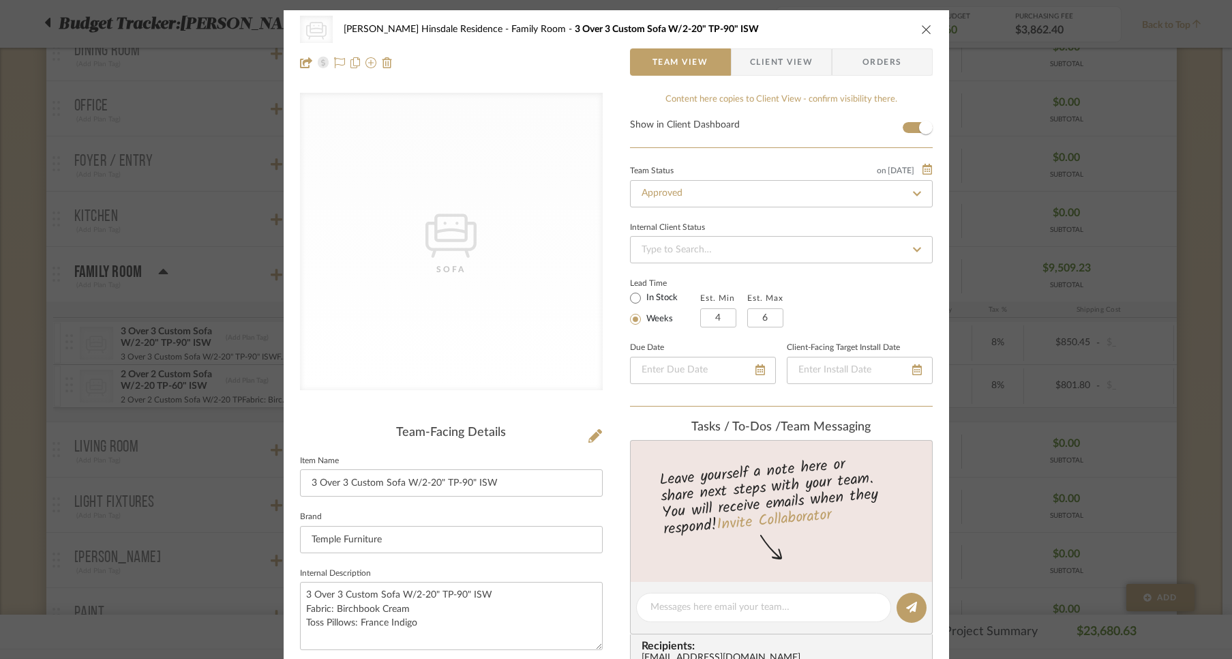
click at [921, 31] on icon "close" at bounding box center [926, 29] width 11 height 11
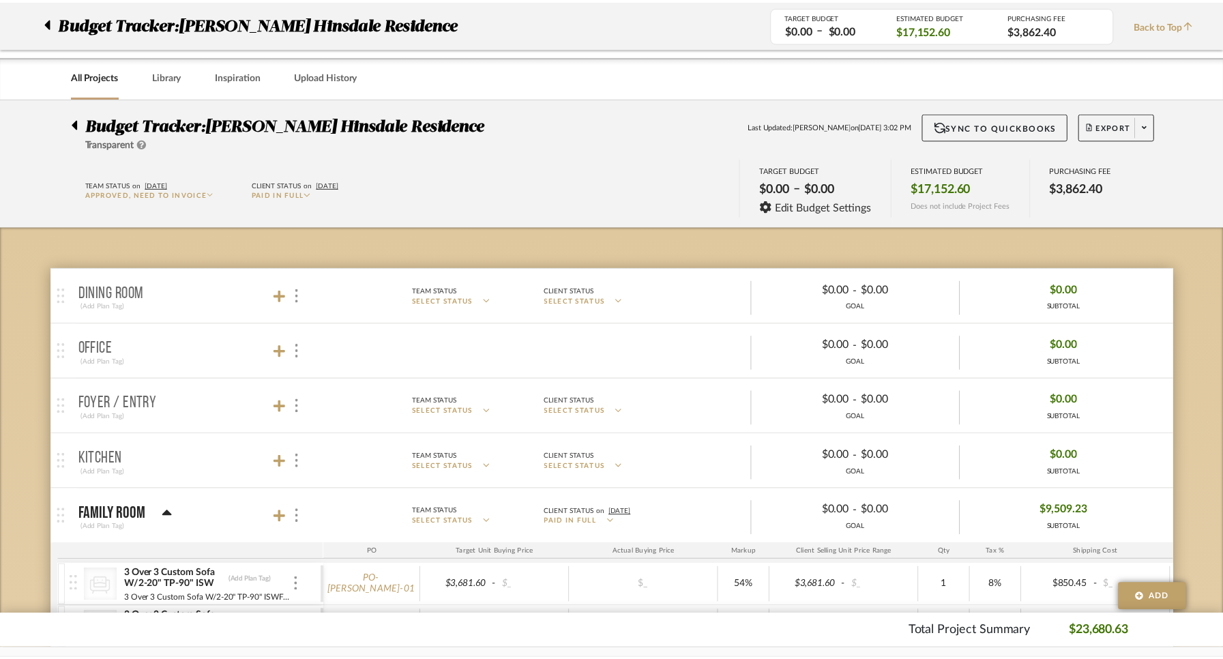
scroll to position [242, 0]
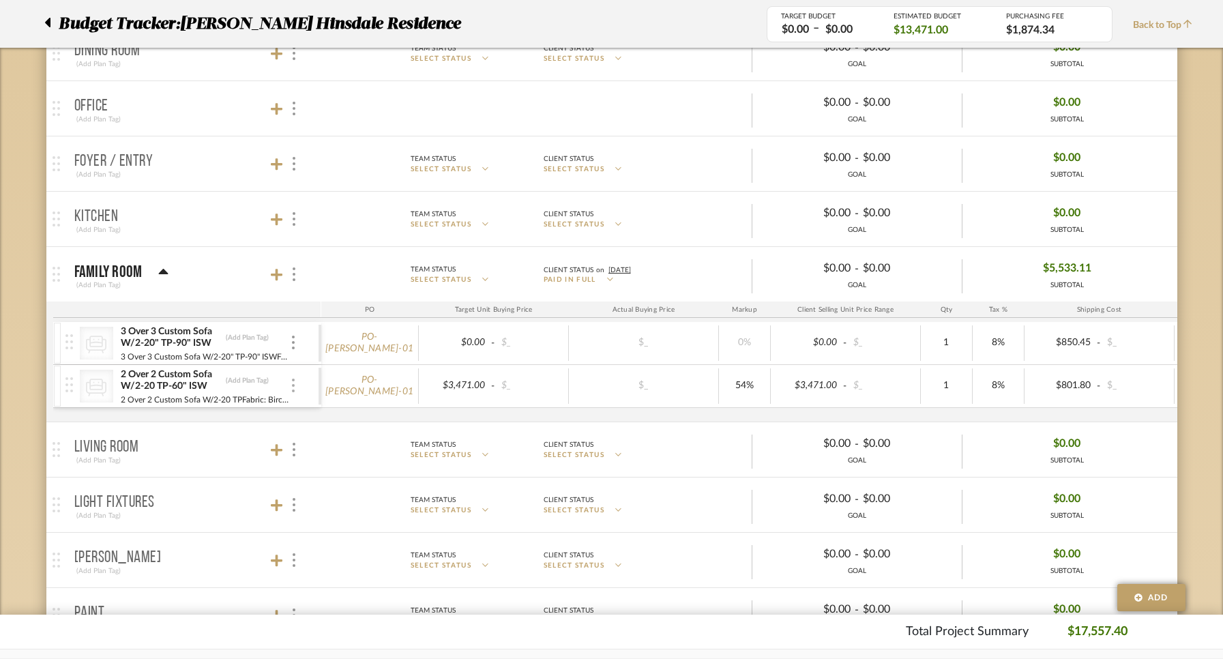
click at [293, 381] on img at bounding box center [293, 386] width 3 height 14
click at [323, 410] on span "Manage Item" at bounding box center [361, 416] width 82 height 12
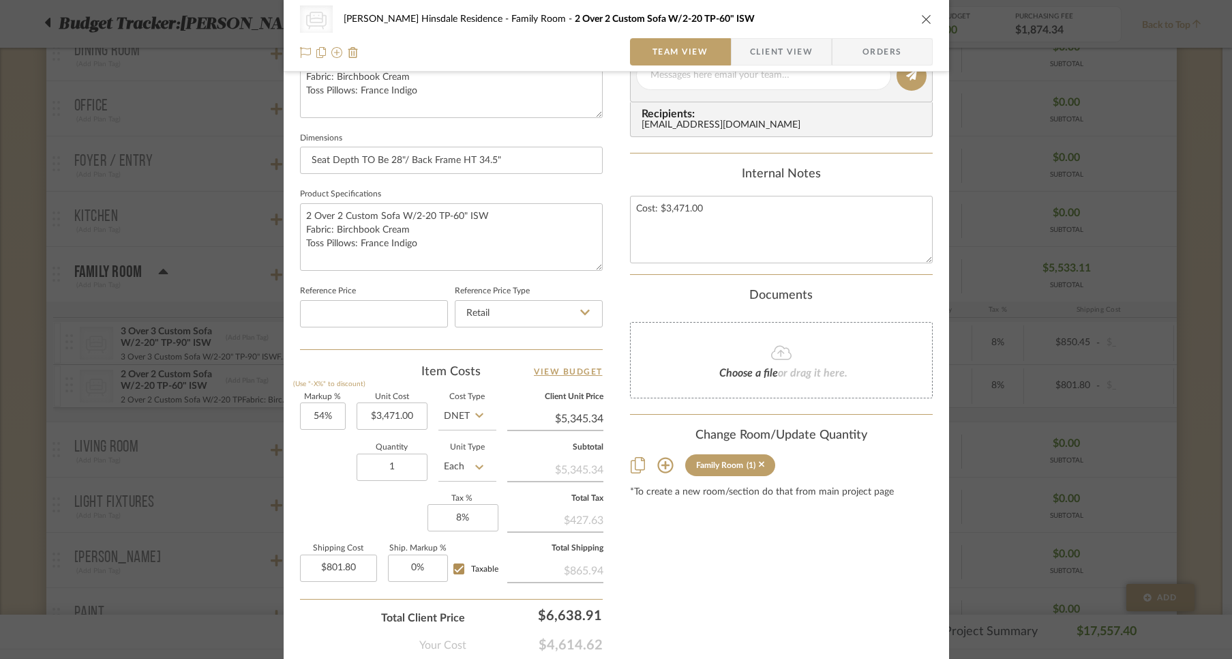
scroll to position [566, 0]
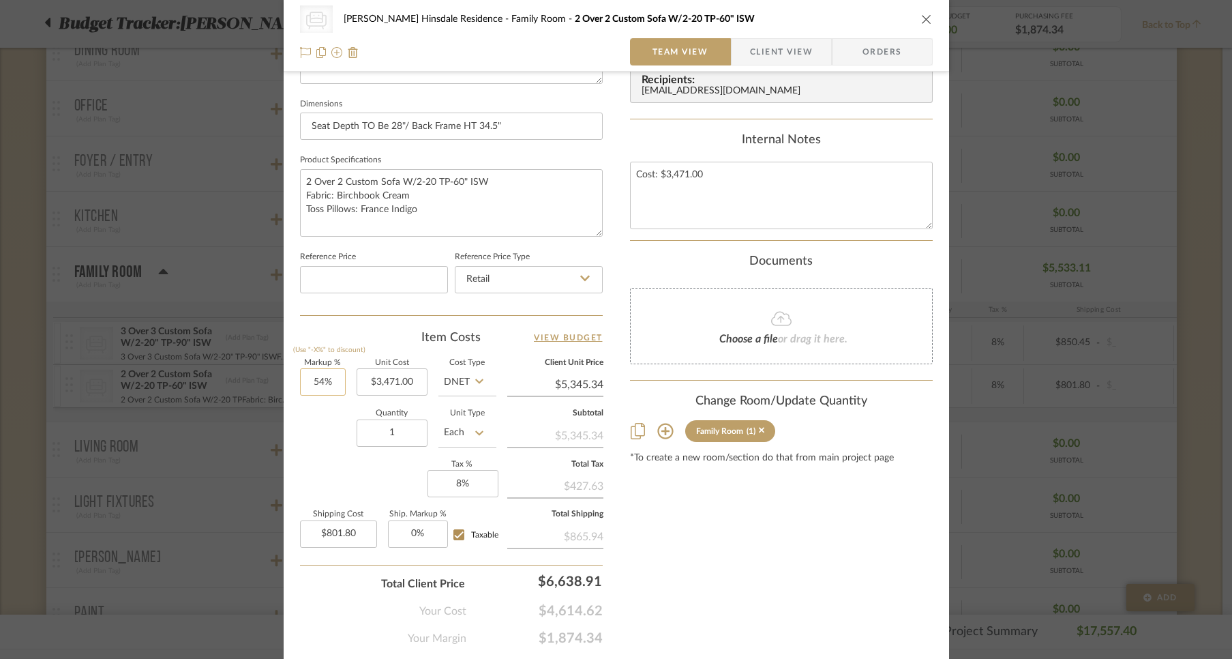
type input "54"
drag, startPoint x: 330, startPoint y: 379, endPoint x: 344, endPoint y: 373, distance: 15.3
click at [349, 373] on div "Markup % (Use "-X%" to discount) 54 Unit Cost $3,471.00 Cost Type DNET Client U…" at bounding box center [451, 458] width 303 height 199
click at [312, 376] on input "54" at bounding box center [323, 381] width 46 height 27
type input "3471.00"
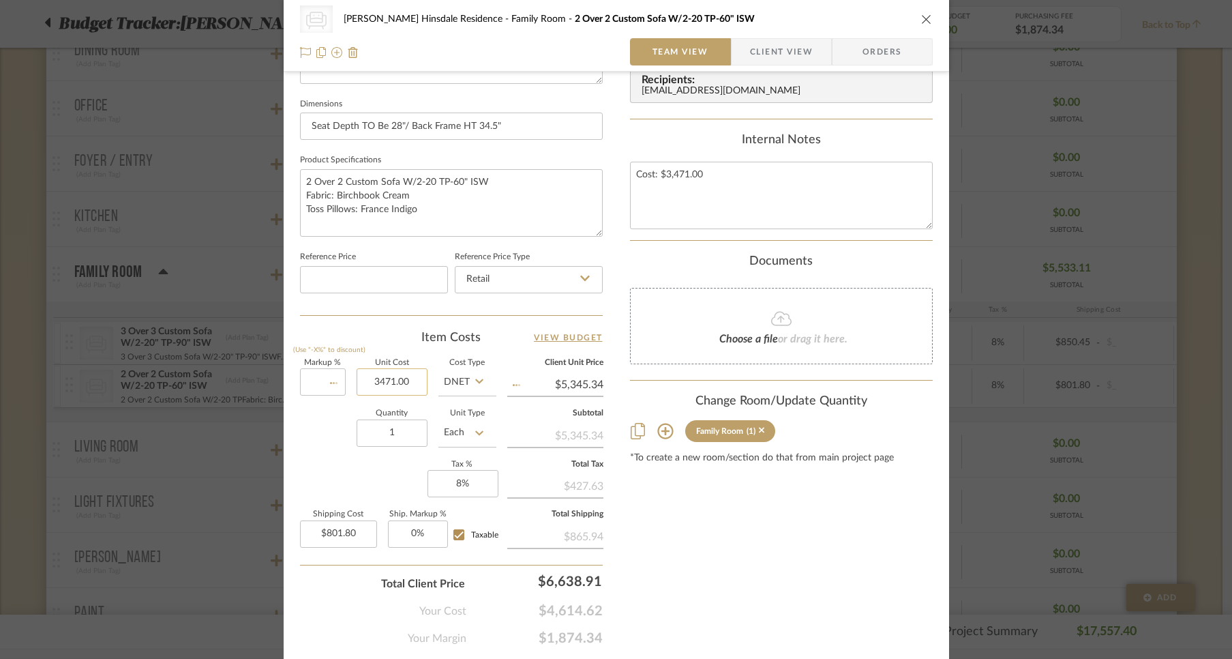
type input "0%"
type input "$3,471.00"
click at [413, 376] on input "3471.00" at bounding box center [392, 381] width 71 height 27
click at [476, 376] on icon at bounding box center [479, 381] width 8 height 11
type input "$0.00"
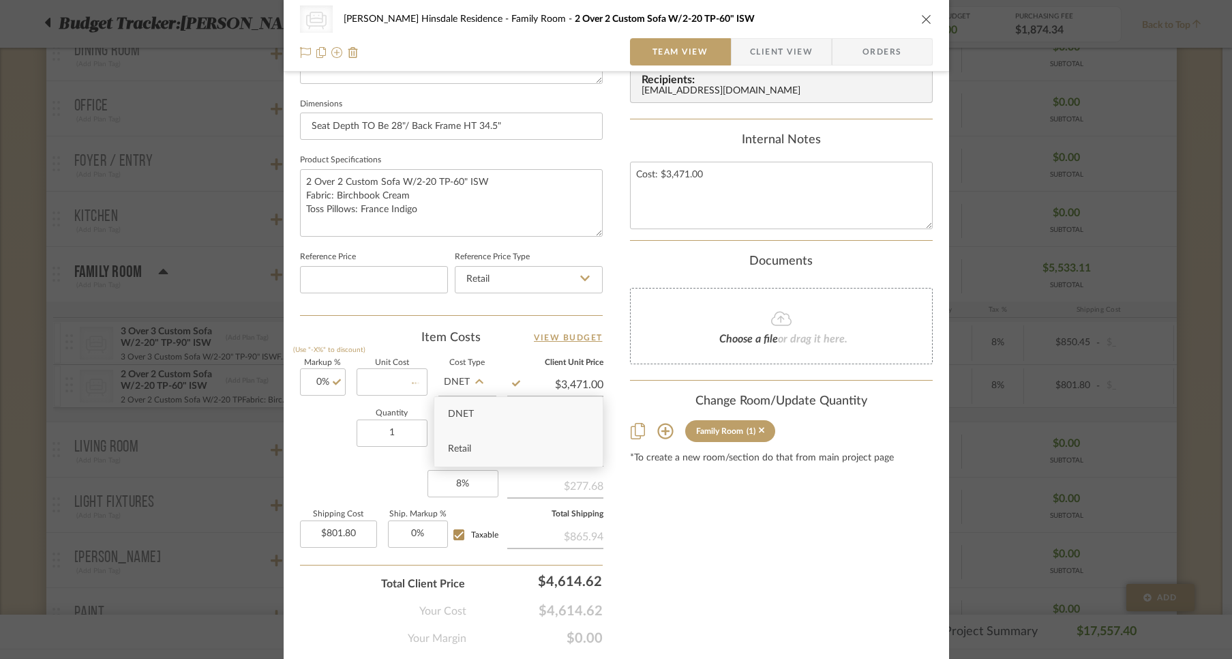
type input "$0.00"
click at [462, 441] on div "Retail" at bounding box center [518, 449] width 168 height 35
type input "Retail"
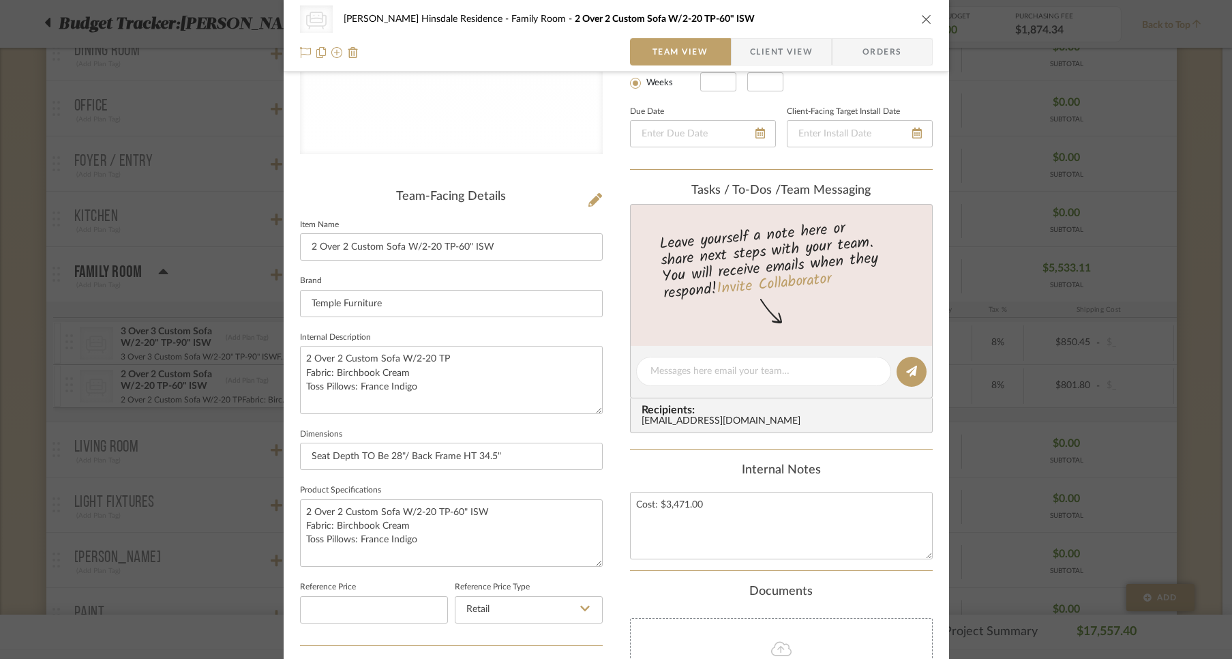
scroll to position [0, 0]
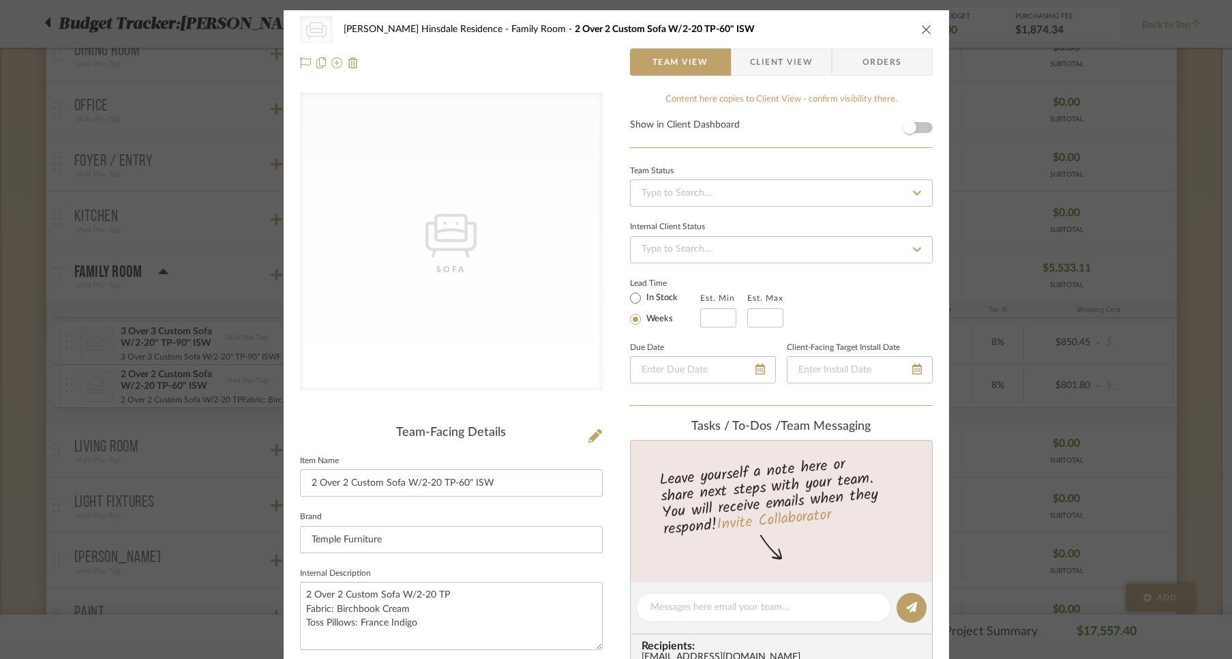
click at [922, 30] on icon "close" at bounding box center [926, 29] width 11 height 11
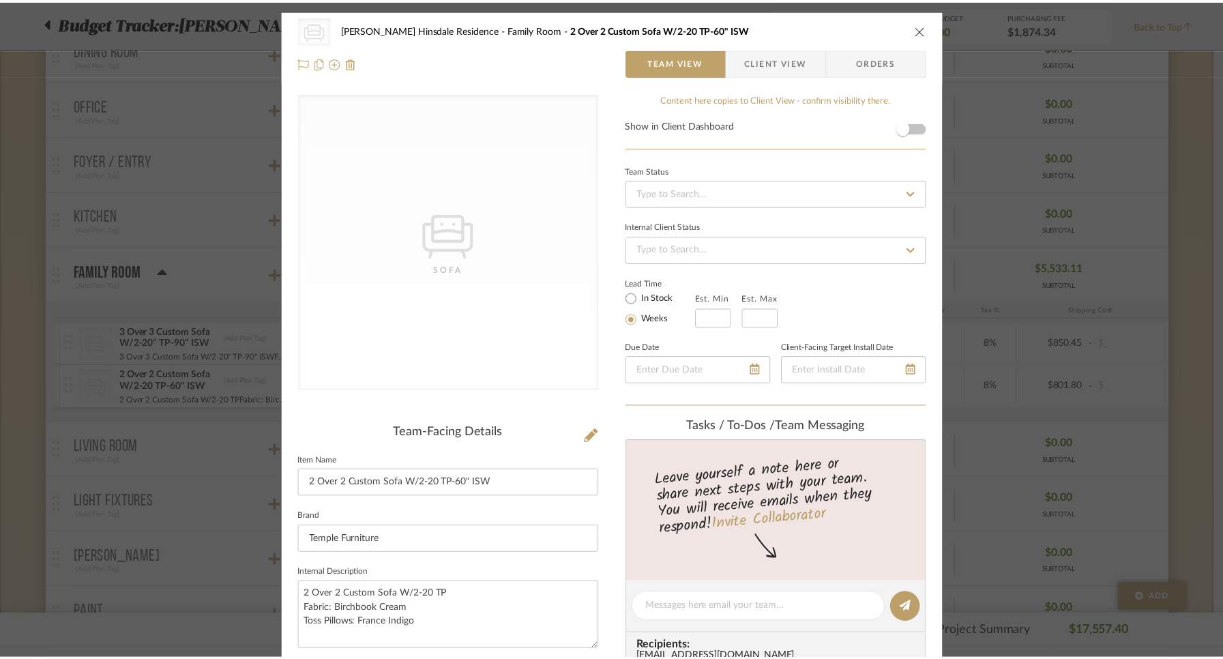
scroll to position [242, 0]
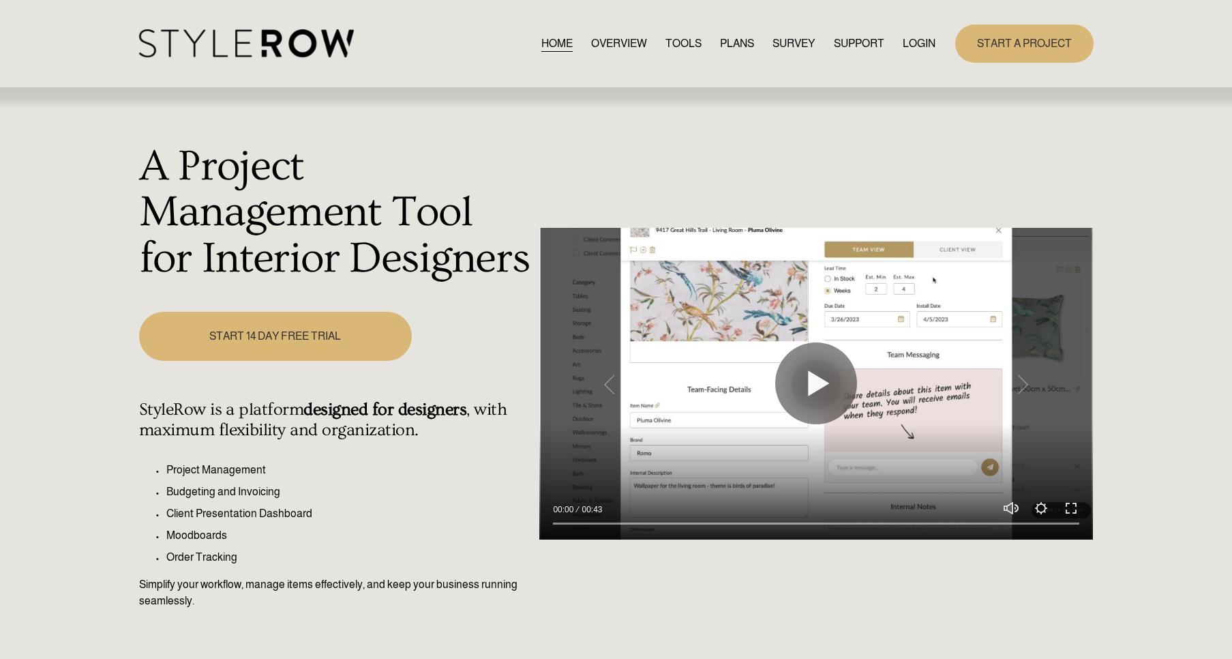
drag, startPoint x: 923, startPoint y: 63, endPoint x: 923, endPoint y: 3, distance: 60.0
click at [924, 6] on div "Skip to Content HOME OVERVIEW TOOLS PLANS" at bounding box center [616, 43] width 1232 height 87
click at [909, 41] on link "LOGIN" at bounding box center [919, 43] width 33 height 18
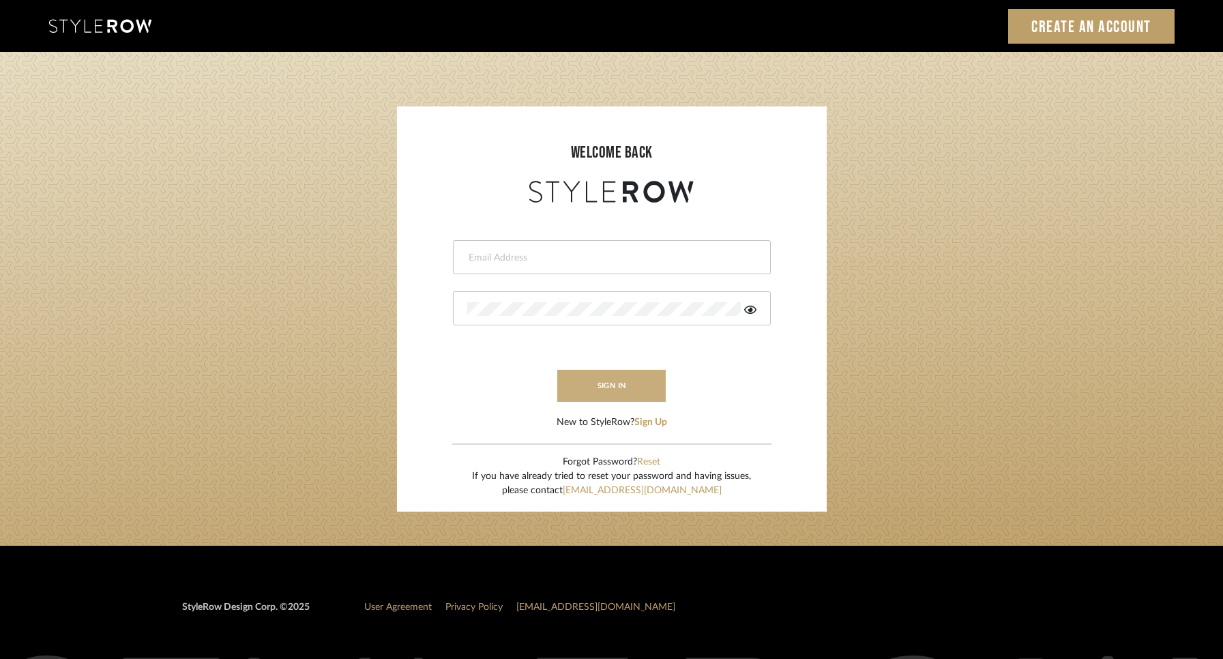
type input "ann@annkottlerhome.com"
click at [589, 382] on button "sign in" at bounding box center [611, 386] width 109 height 32
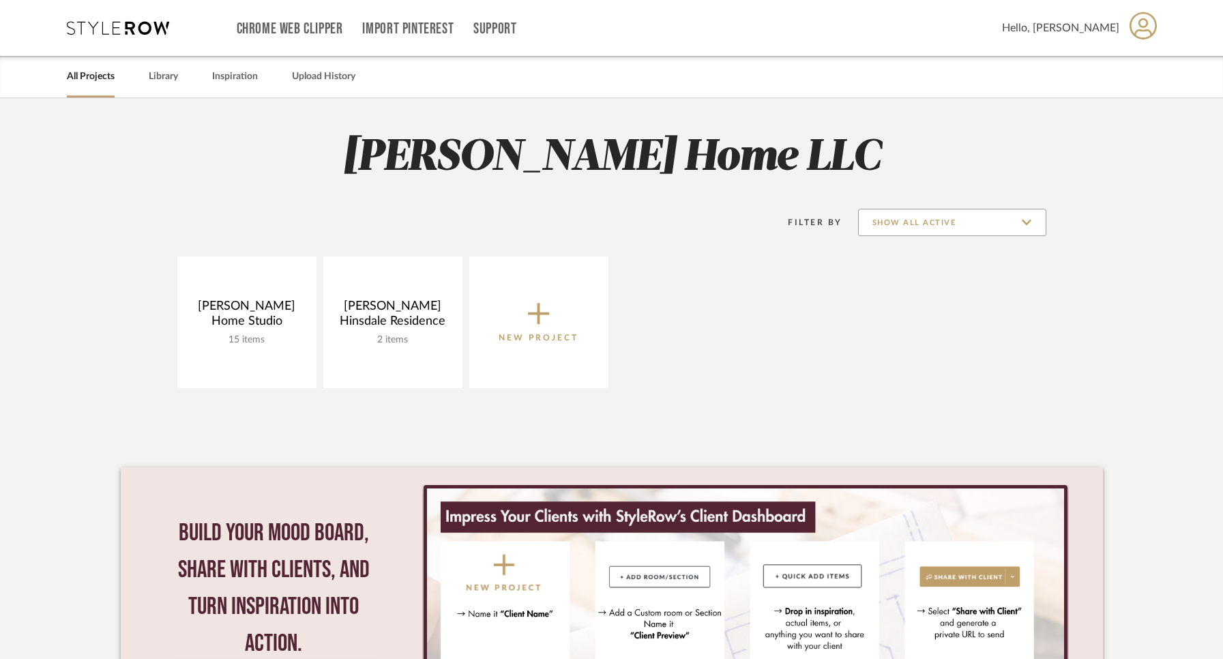
click at [974, 229] on input "Show All Active" at bounding box center [952, 222] width 188 height 27
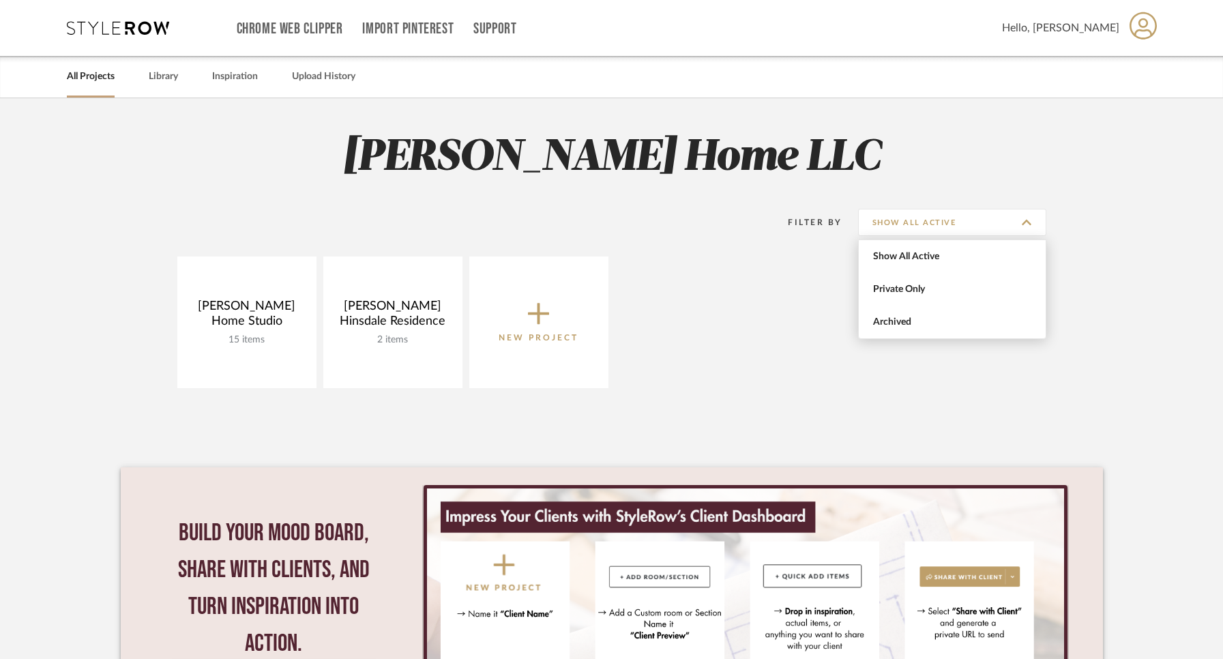
click at [953, 323] on span "Archived" at bounding box center [954, 322] width 162 height 12
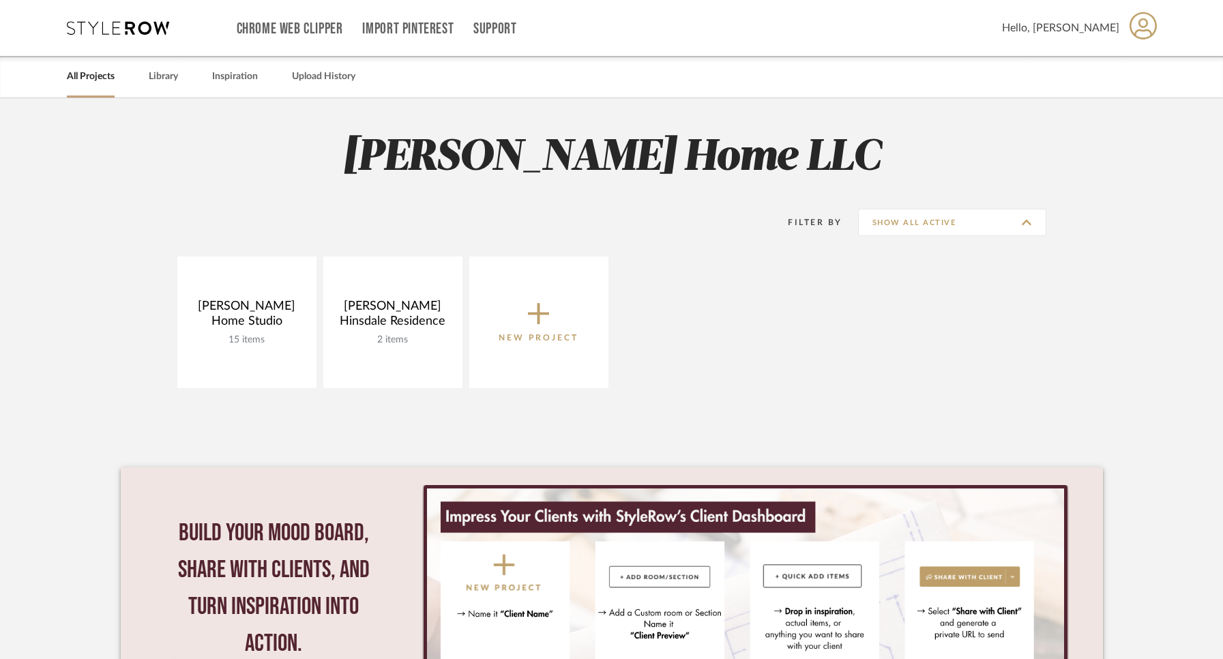
type input "Archived"
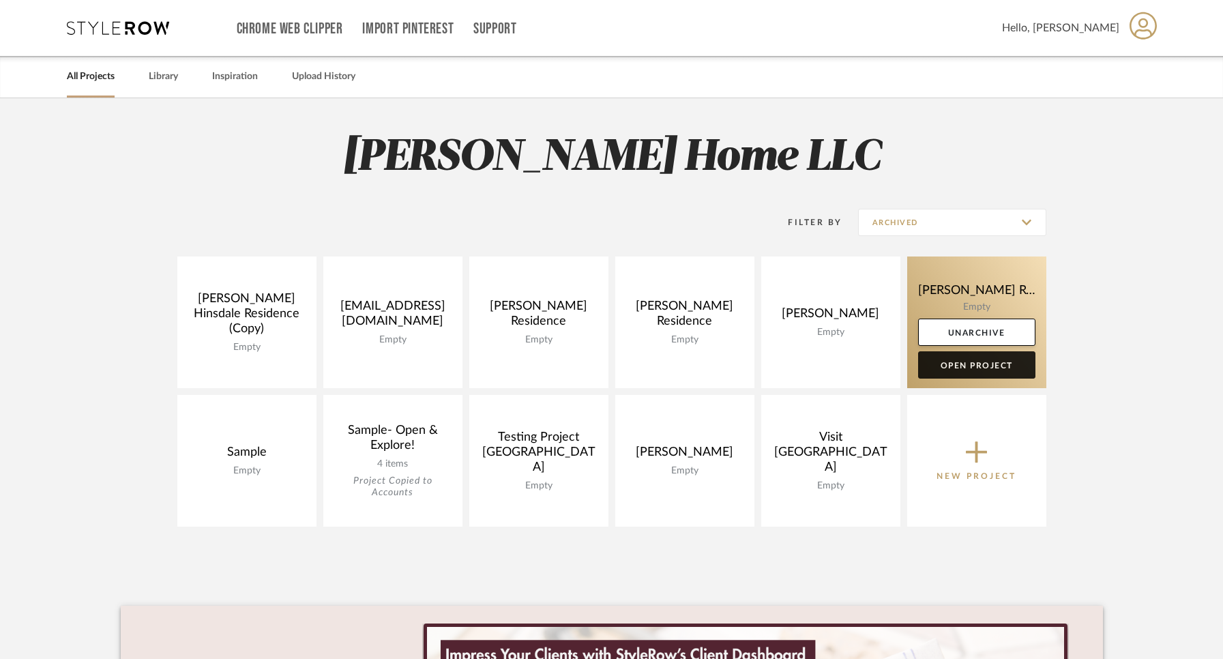
click at [952, 366] on link "Open Project" at bounding box center [976, 364] width 117 height 27
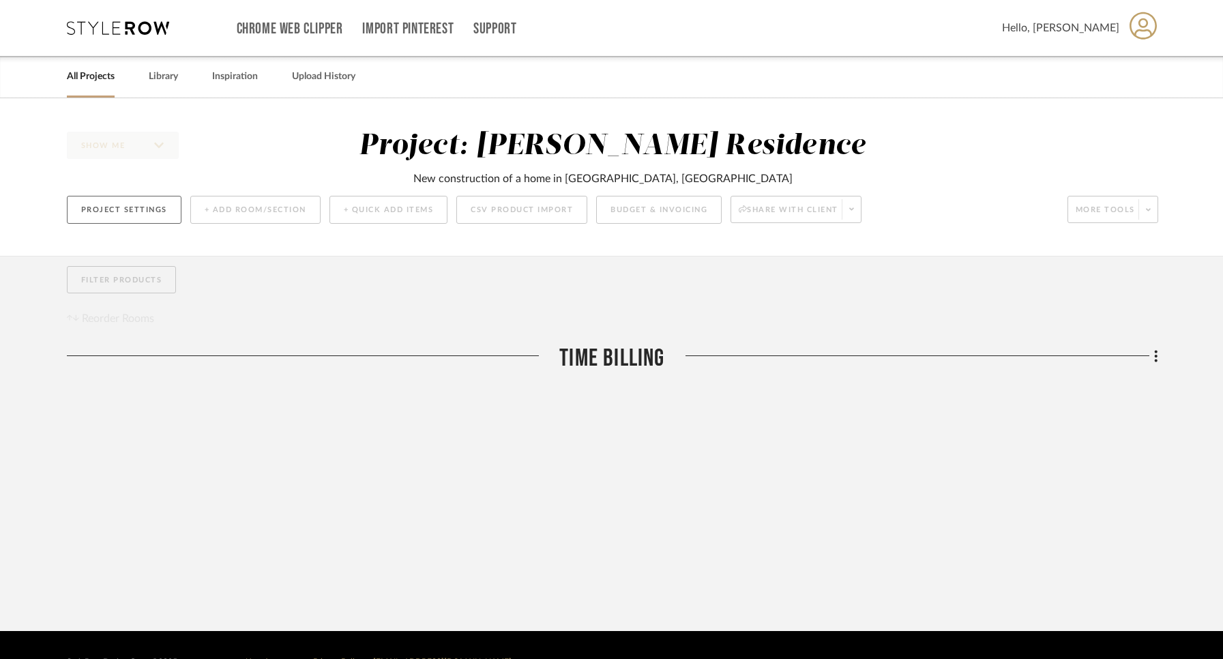
click at [122, 216] on button "Project Settings" at bounding box center [124, 210] width 115 height 28
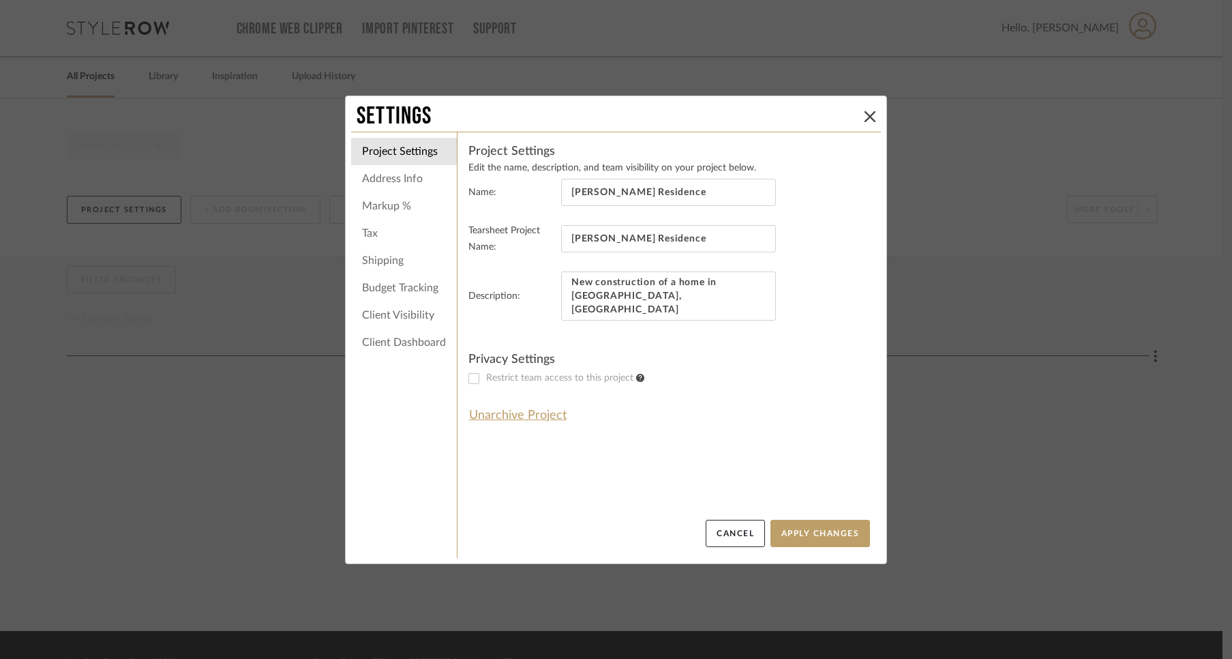
click at [402, 288] on li "Budget Tracking" at bounding box center [404, 287] width 106 height 27
click at [865, 112] on icon at bounding box center [870, 116] width 11 height 11
